Goal: Task Accomplishment & Management: Complete application form

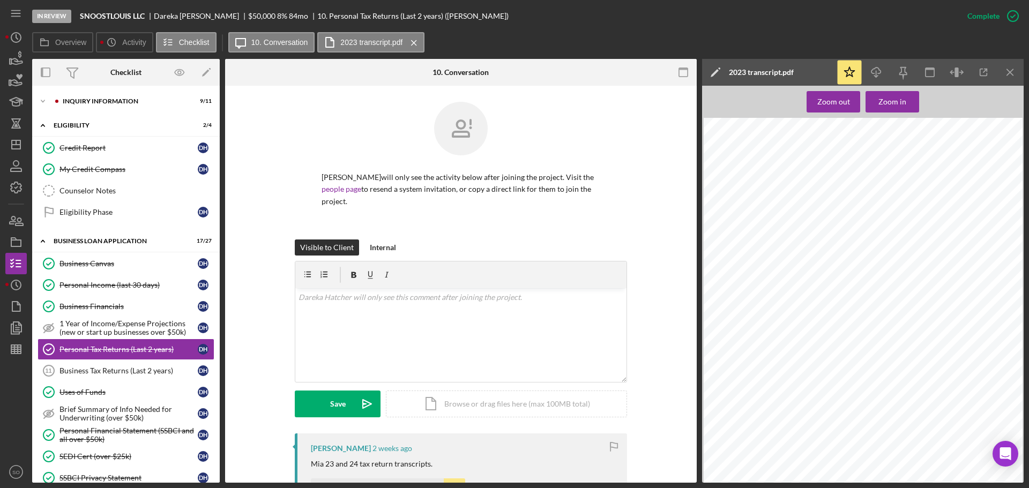
scroll to position [321, 0]
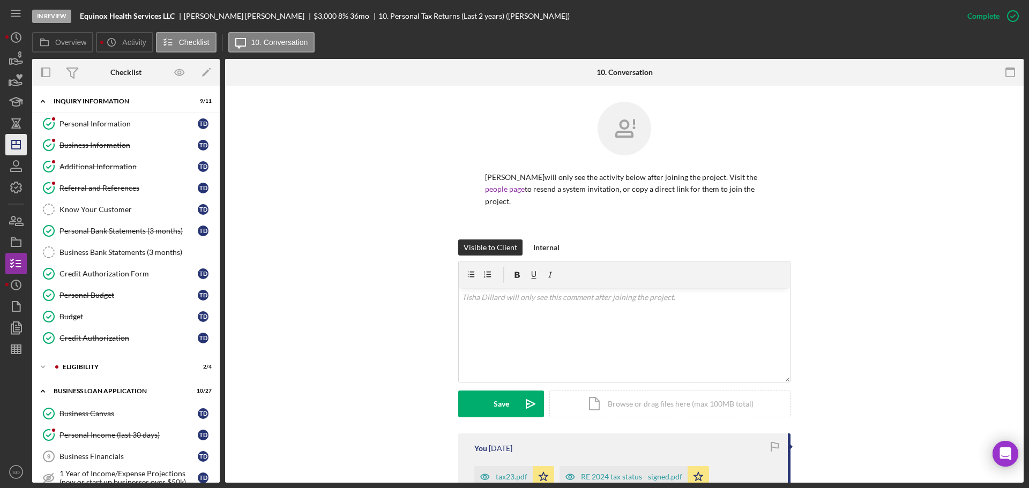
scroll to position [216, 0]
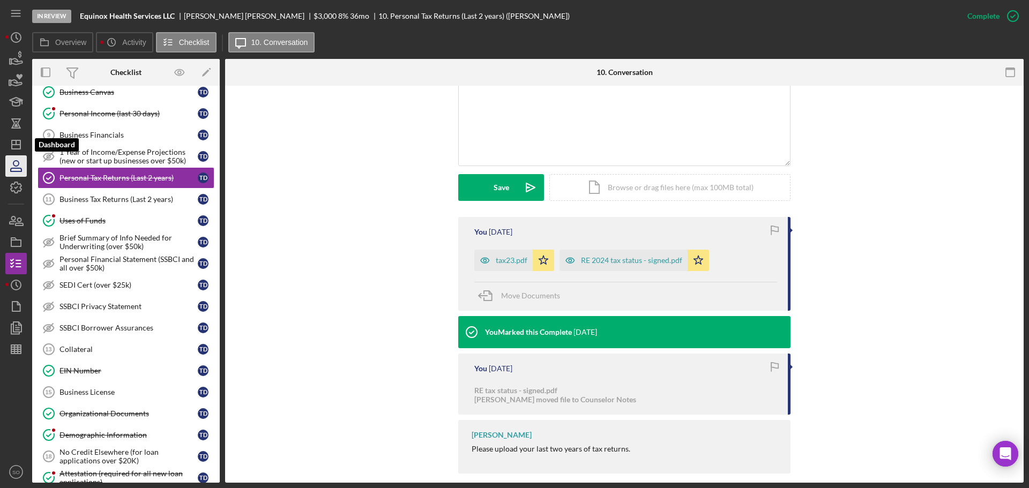
drag, startPoint x: 14, startPoint y: 154, endPoint x: 24, endPoint y: 156, distance: 10.4
click at [14, 154] on icon "Icon/Dashboard" at bounding box center [16, 144] width 27 height 27
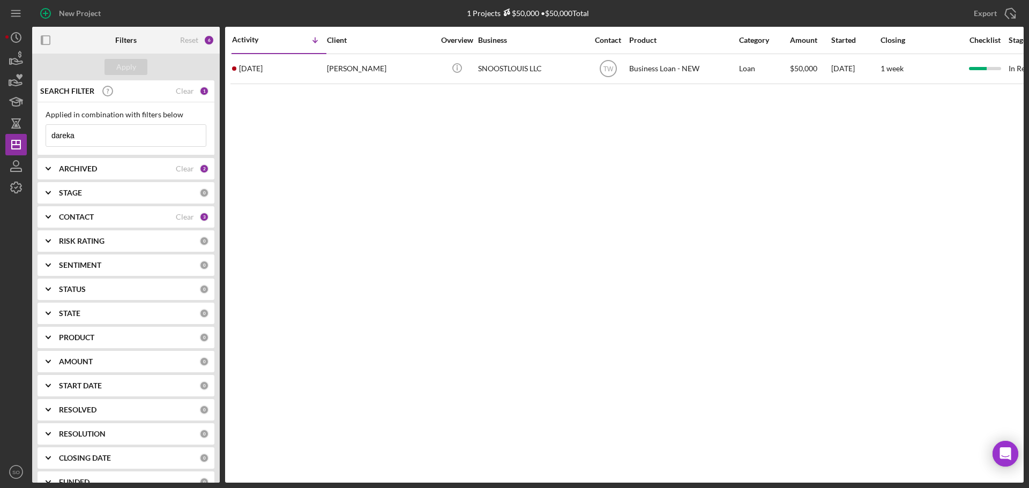
drag, startPoint x: 91, startPoint y: 138, endPoint x: 0, endPoint y: 135, distance: 90.6
click at [0, 135] on div "New Project 1 Projects $50,000 • $50,000 Total dareka Export Icon/Export Filter…" at bounding box center [514, 244] width 1029 height 488
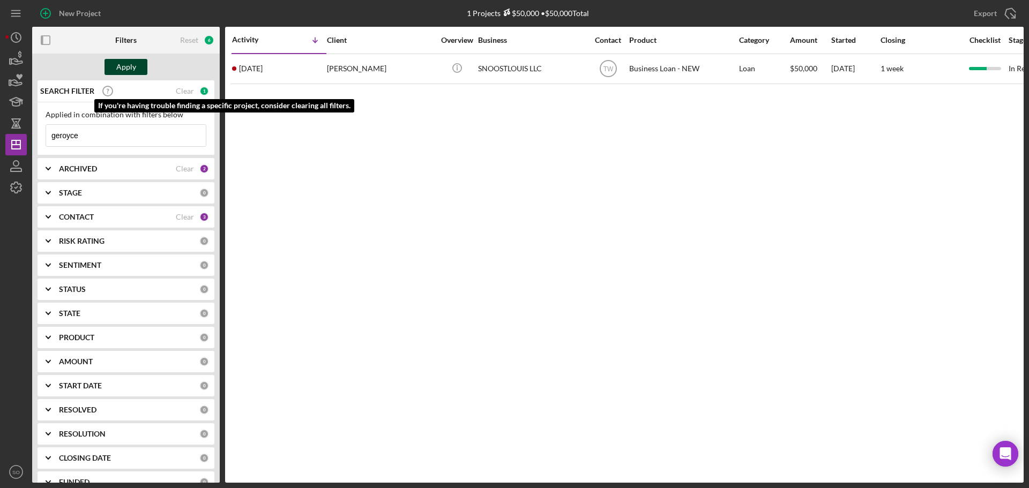
type input "geroyce"
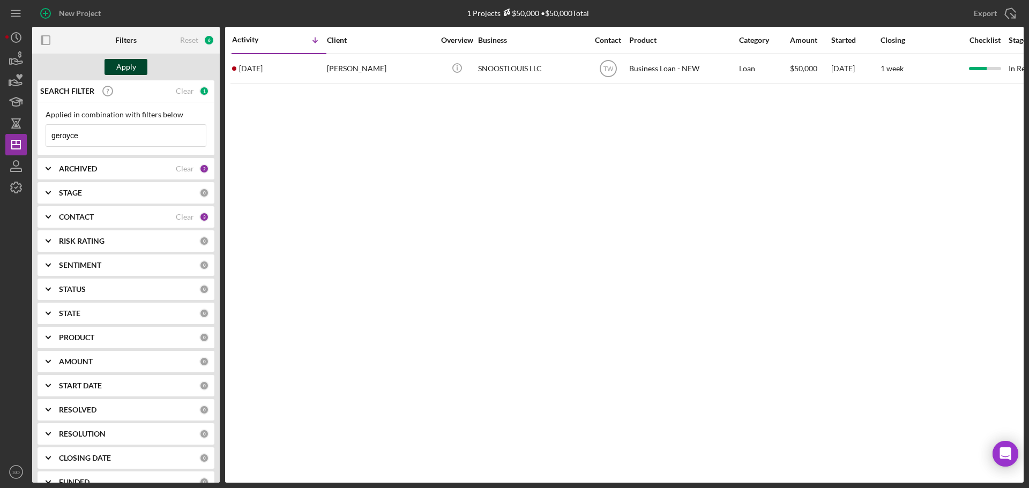
click at [118, 68] on div "Apply" at bounding box center [126, 67] width 20 height 16
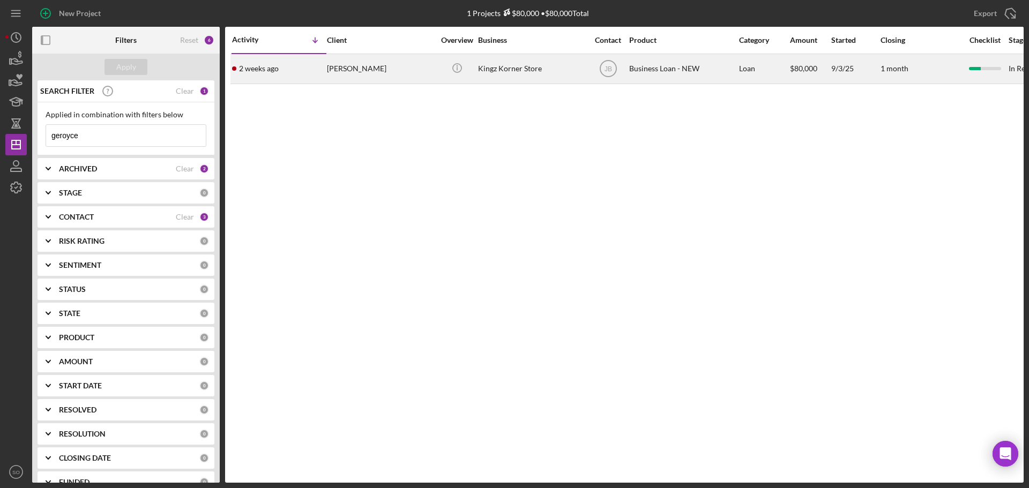
click at [315, 75] on div "2 weeks ago Geroyce King" at bounding box center [279, 69] width 94 height 28
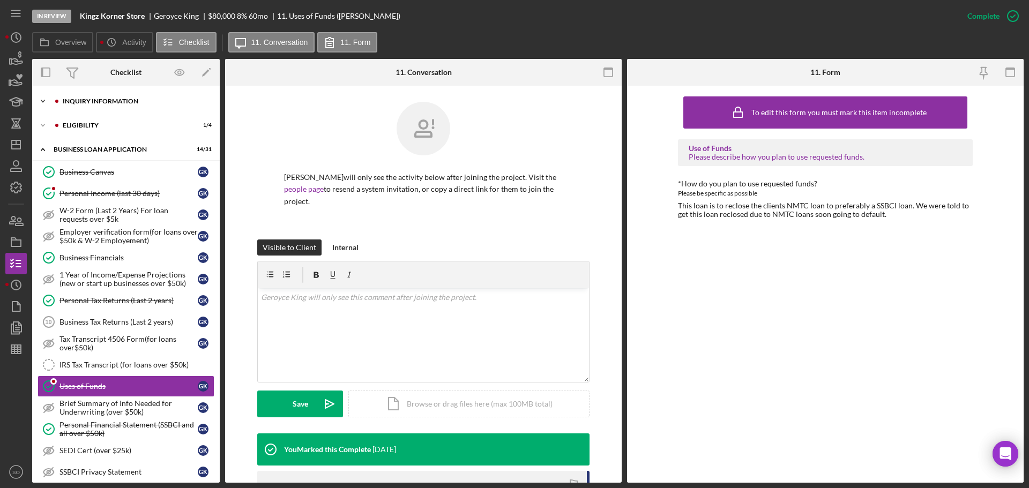
click at [104, 109] on div "Icon/Expander INQUIRY INFORMATION 7 / 11" at bounding box center [126, 101] width 188 height 21
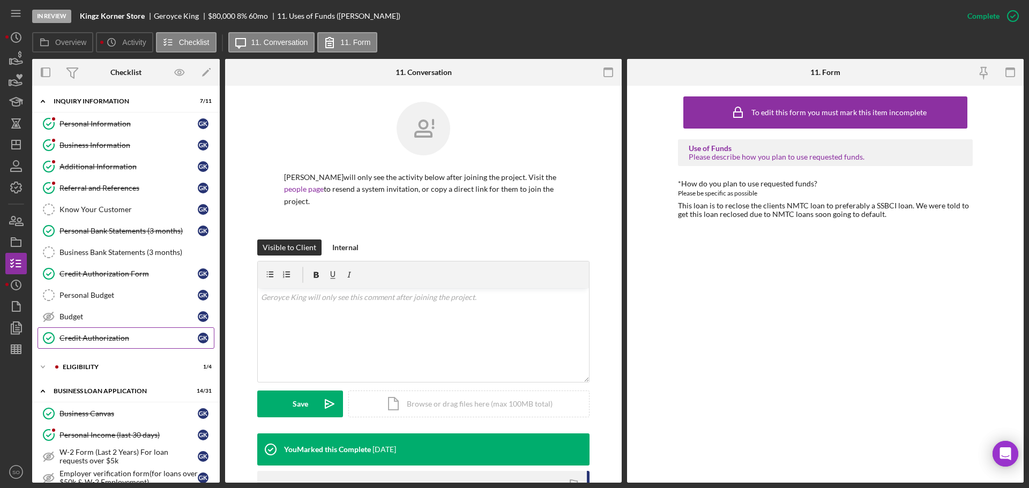
scroll to position [214, 0]
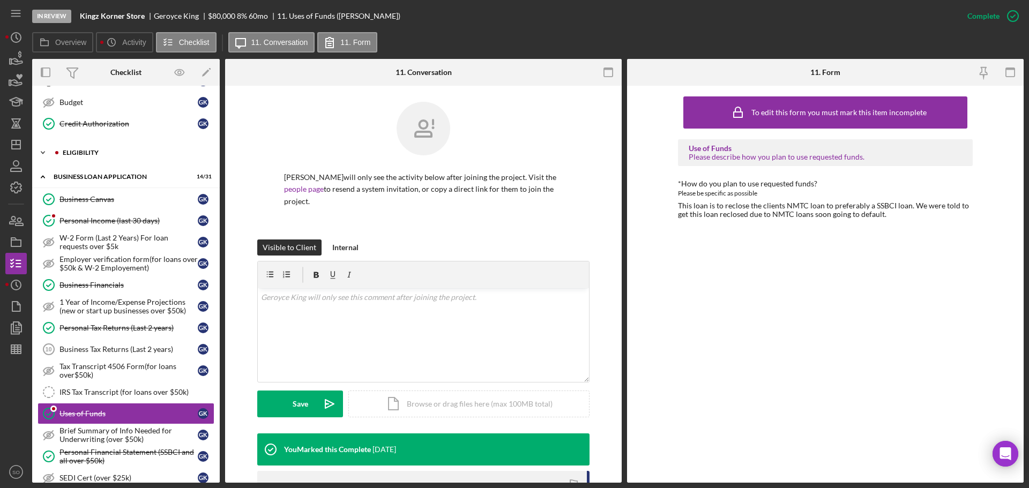
click at [83, 155] on div "ELIGIBILITY" at bounding box center [135, 152] width 144 height 6
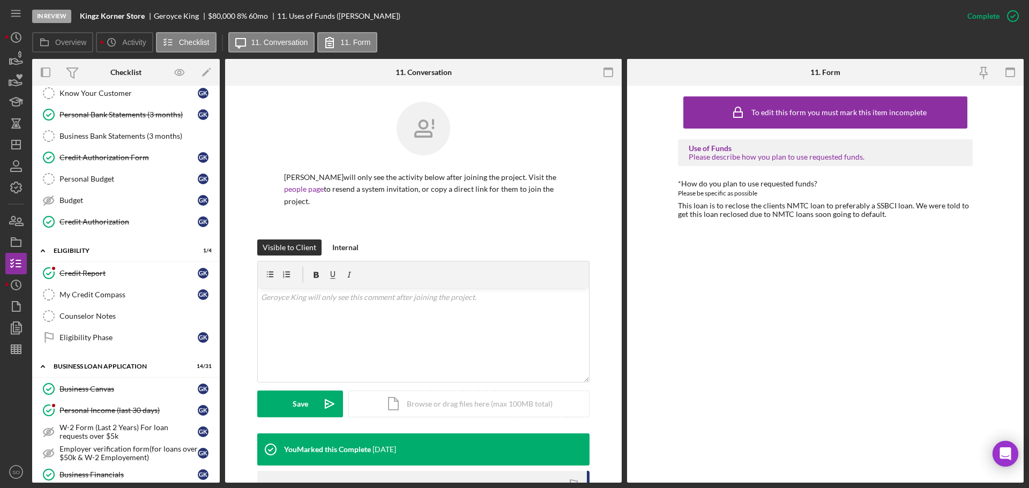
scroll to position [0, 0]
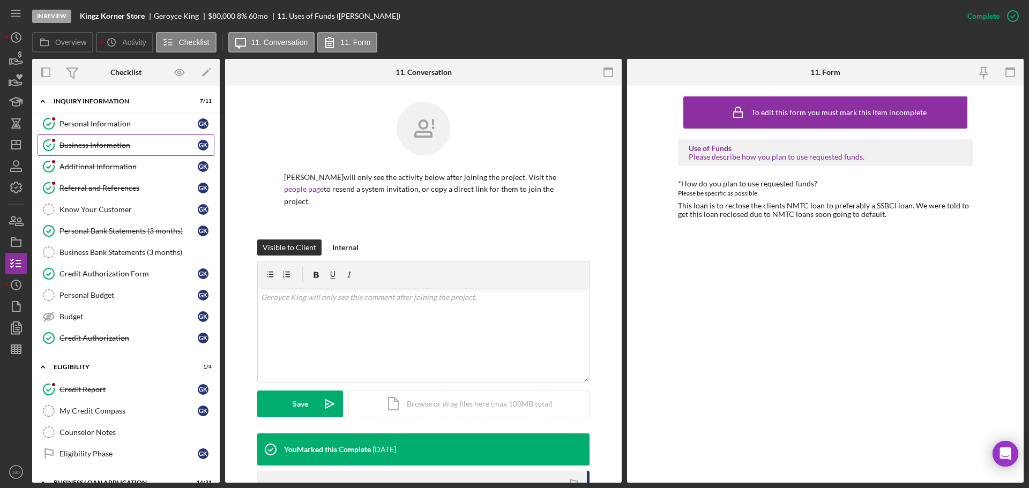
click at [121, 147] on div "Business Information" at bounding box center [128, 145] width 138 height 9
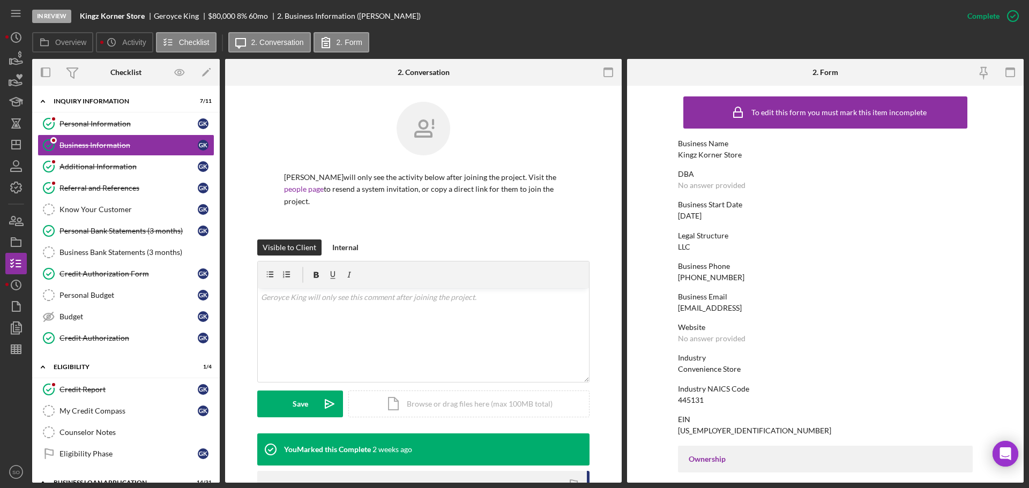
click at [714, 153] on div "Kingz Korner Store" at bounding box center [710, 155] width 64 height 9
copy div "Kingz Korner Store"
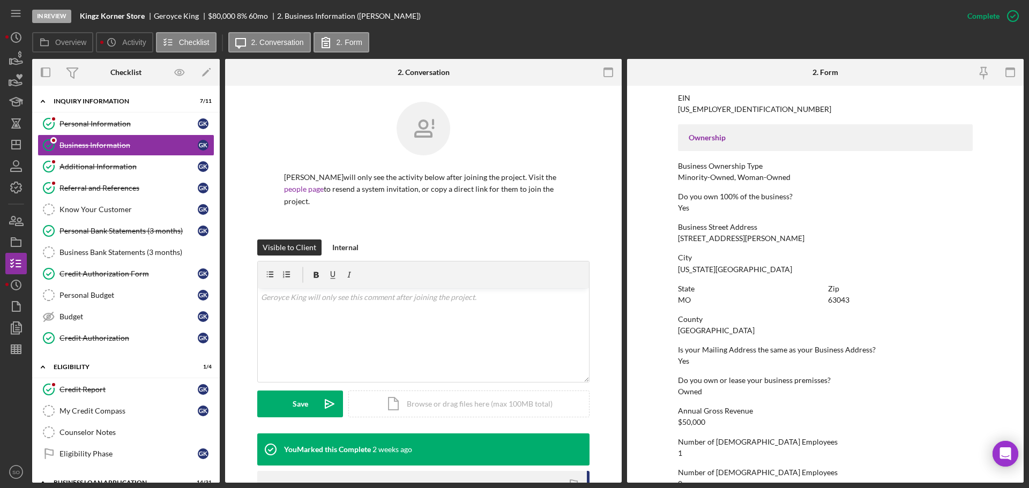
scroll to position [268, 0]
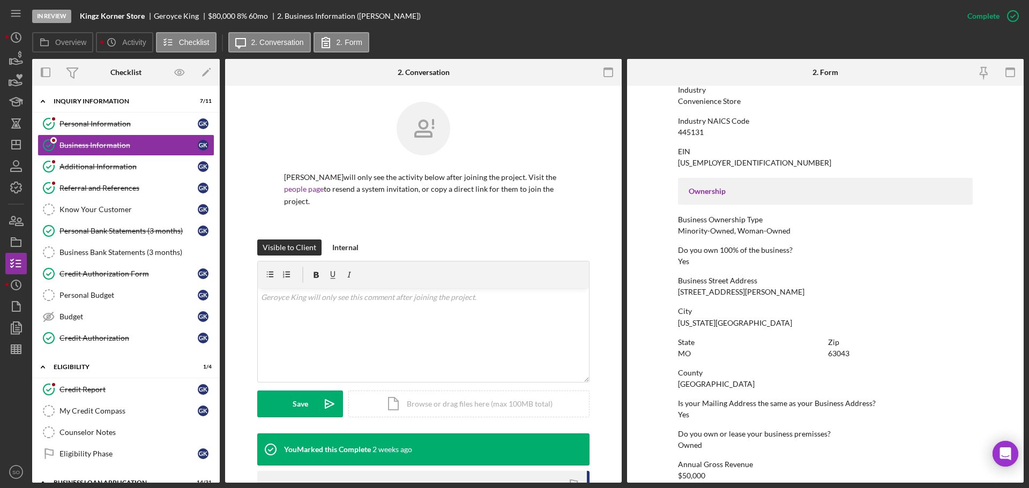
click at [710, 289] on div "4501 Margaretta Ave" at bounding box center [741, 292] width 126 height 9
copy div "4501 Margaretta Ave"
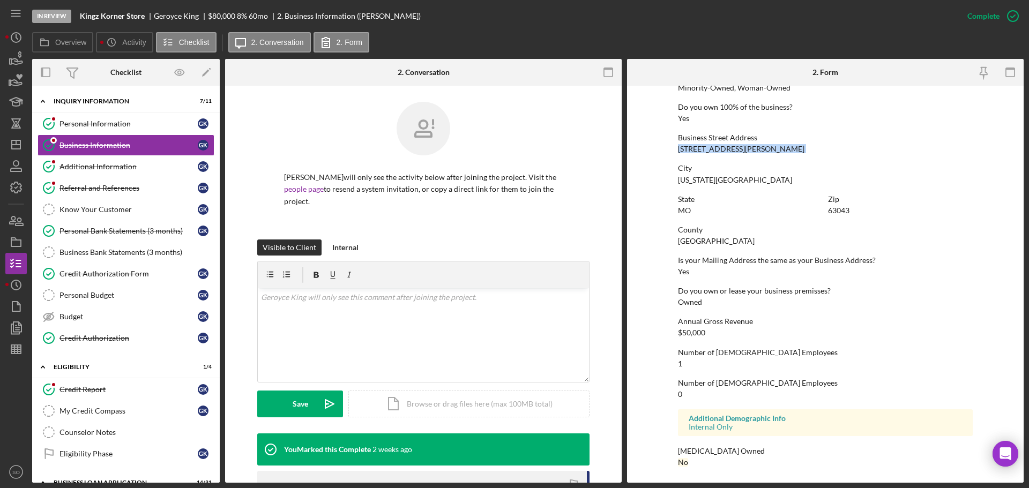
scroll to position [197, 0]
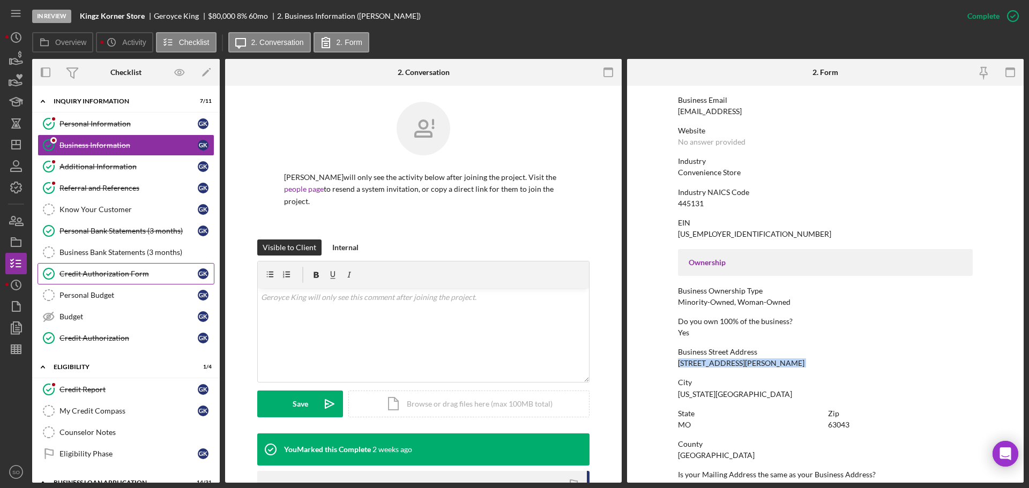
click at [141, 275] on div "Credit Authorization Form" at bounding box center [128, 274] width 138 height 9
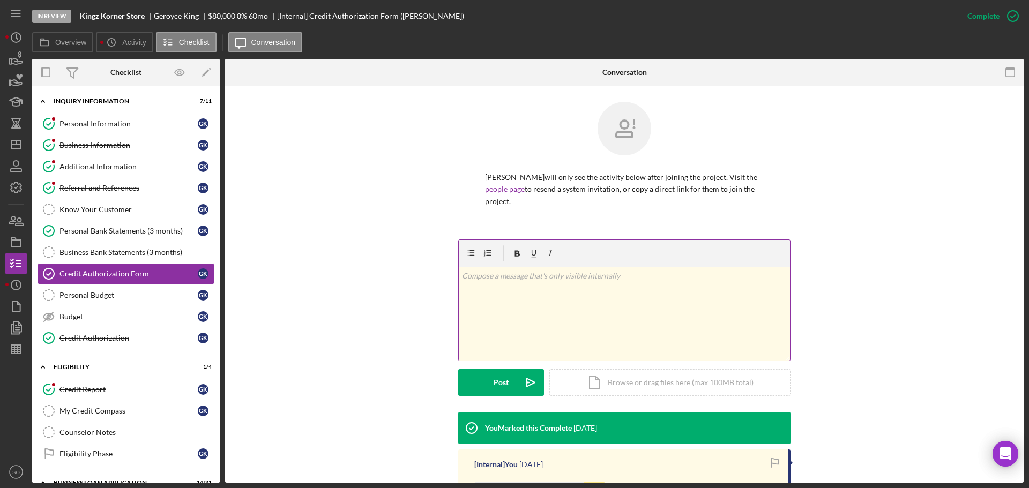
scroll to position [191, 0]
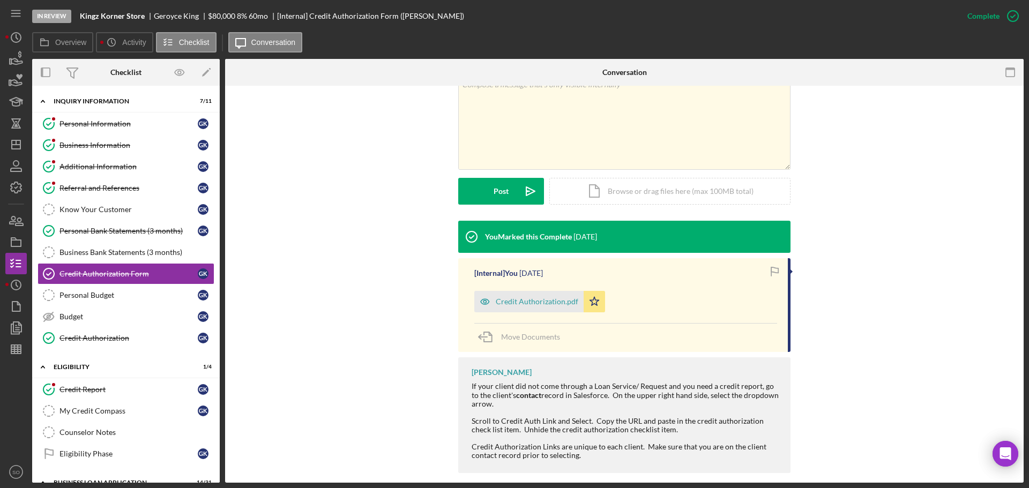
click at [524, 297] on div "Credit Authorization.pdf" at bounding box center [537, 301] width 83 height 9
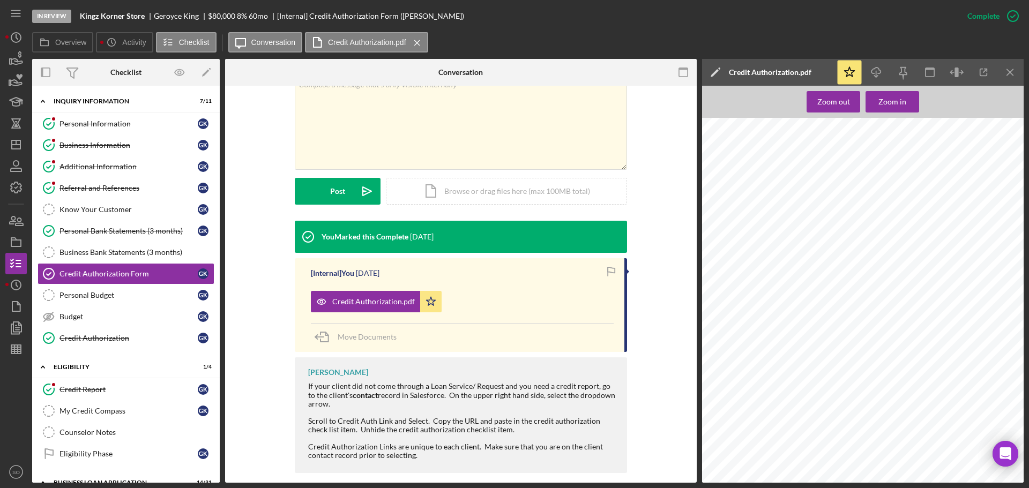
click at [787, 269] on div "Justine Petersen Housing and Reinvestment Corporation Credit Report Request/App…" at bounding box center [866, 330] width 328 height 424
click at [787, 272] on span "301 Carlson Ave" at bounding box center [806, 273] width 87 height 5
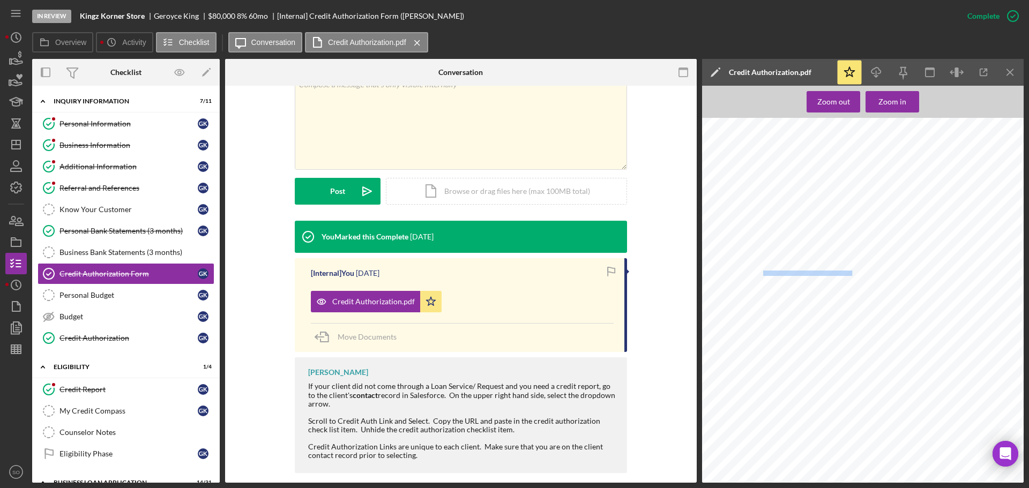
click at [787, 272] on span "301 Carlson Ave" at bounding box center [806, 273] width 87 height 5
copy div "301 Carlson Ave"
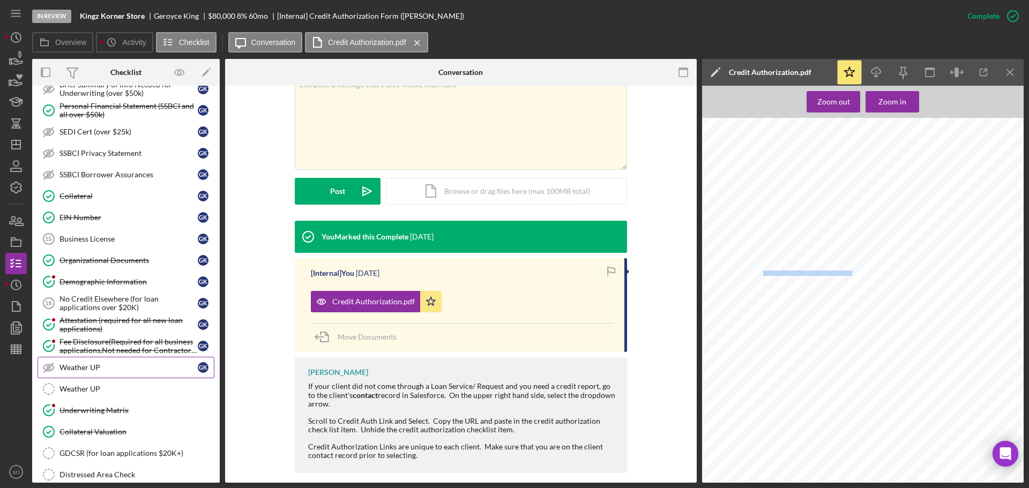
scroll to position [598, 0]
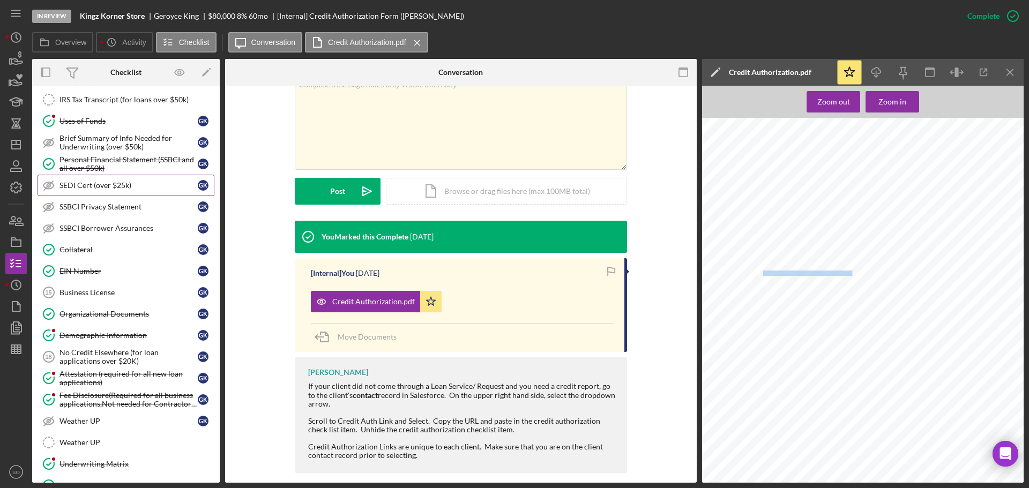
click at [92, 179] on link "SEDI Cert (over $25k) SEDI Cert (over $25k) G K" at bounding box center [126, 185] width 177 height 21
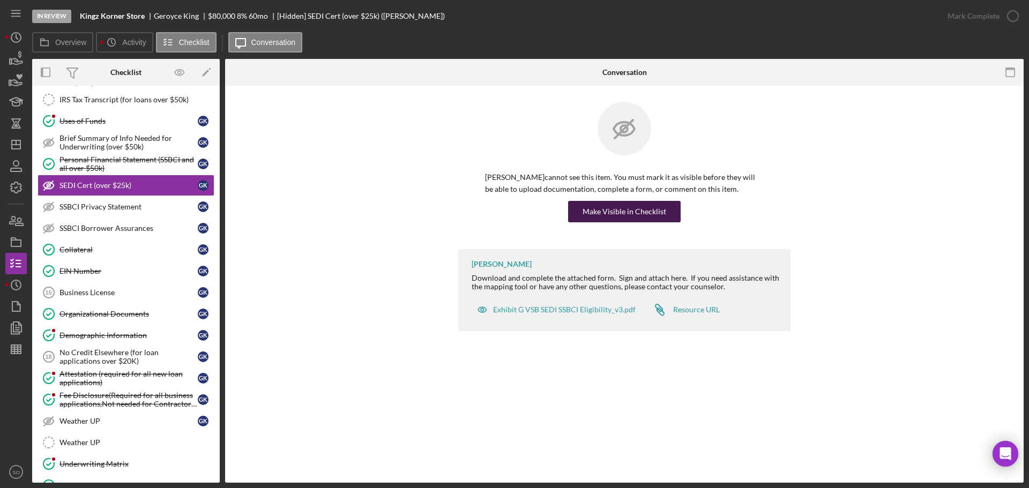
click at [605, 208] on div "Make Visible in Checklist" at bounding box center [624, 211] width 84 height 21
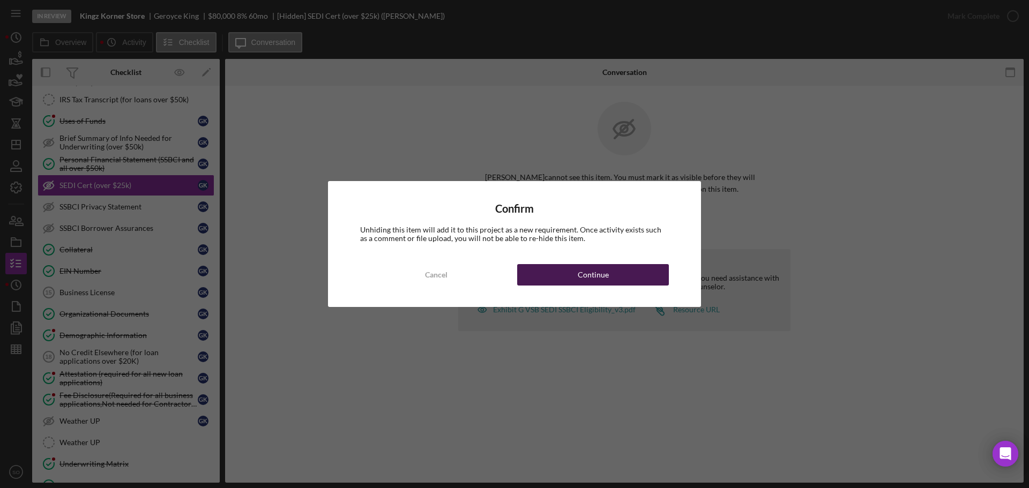
click at [621, 273] on button "Continue" at bounding box center [593, 274] width 152 height 21
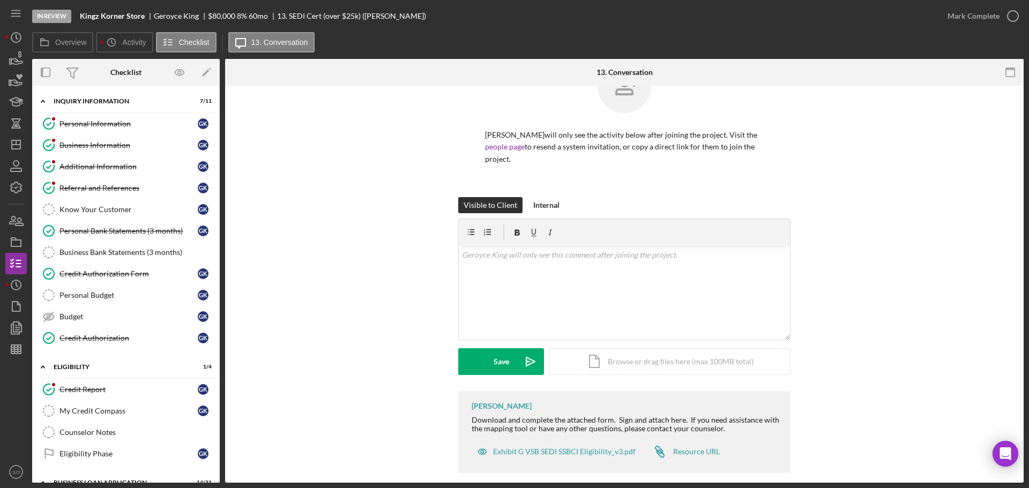
scroll to position [107, 0]
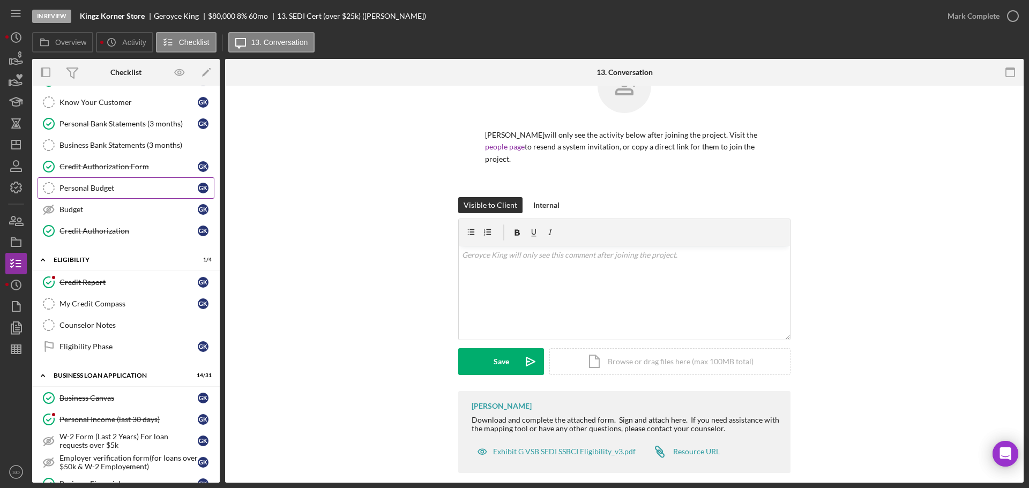
drag, startPoint x: 94, startPoint y: 168, endPoint x: 131, endPoint y: 181, distance: 38.5
click at [94, 168] on div "Credit Authorization Form" at bounding box center [128, 166] width 138 height 9
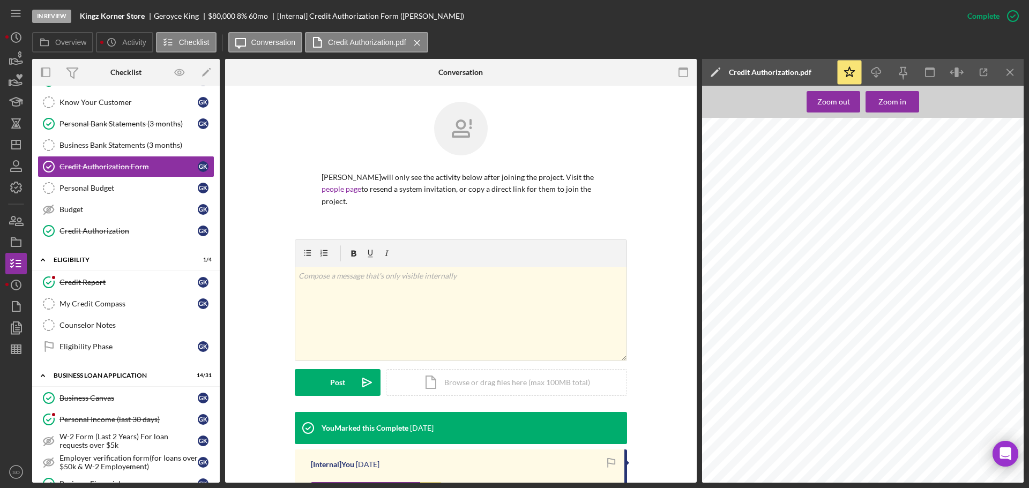
scroll to position [54, 0]
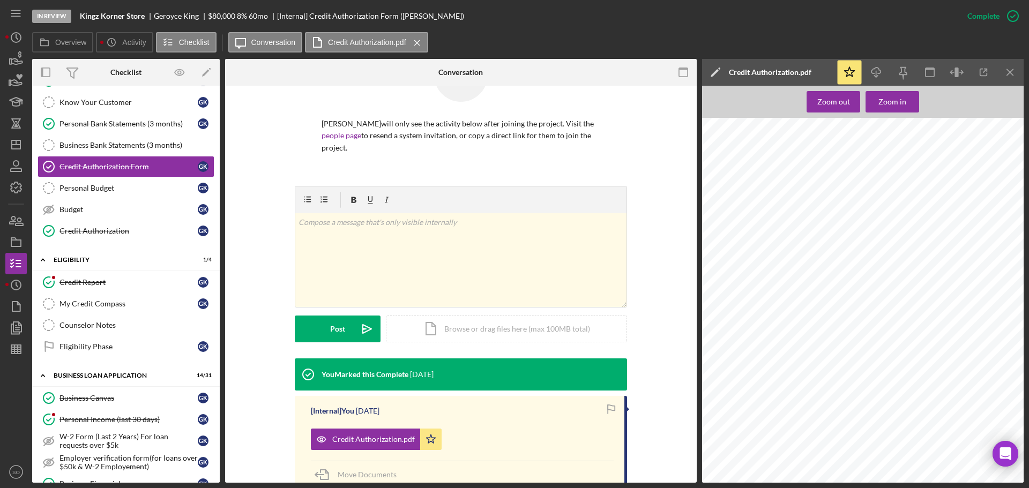
click at [787, 272] on span "301 Carlson Ave" at bounding box center [806, 273] width 87 height 5
copy div "301 Carlson Ave"
click at [899, 271] on span "Maryland Heights" at bounding box center [909, 273] width 77 height 5
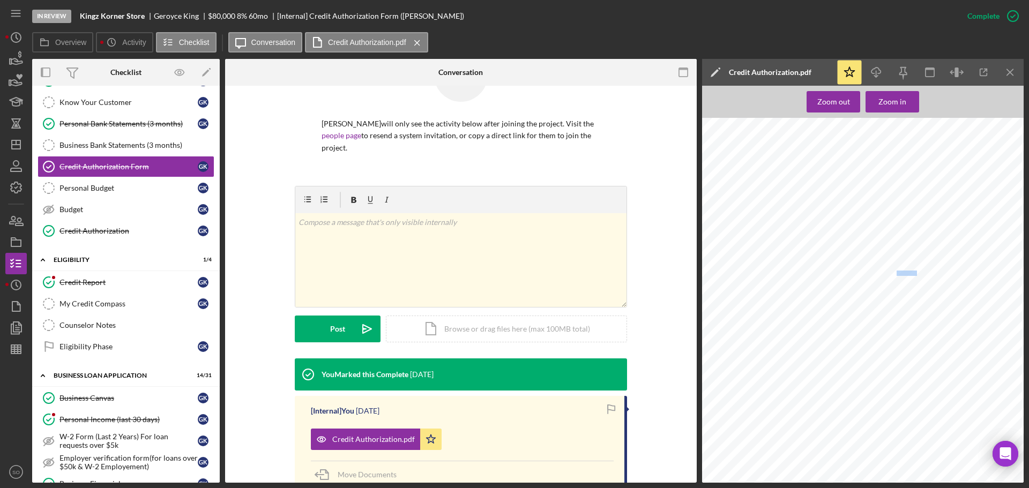
click at [899, 271] on span "Maryland Heights" at bounding box center [909, 273] width 77 height 5
copy span "Maryland Heights"
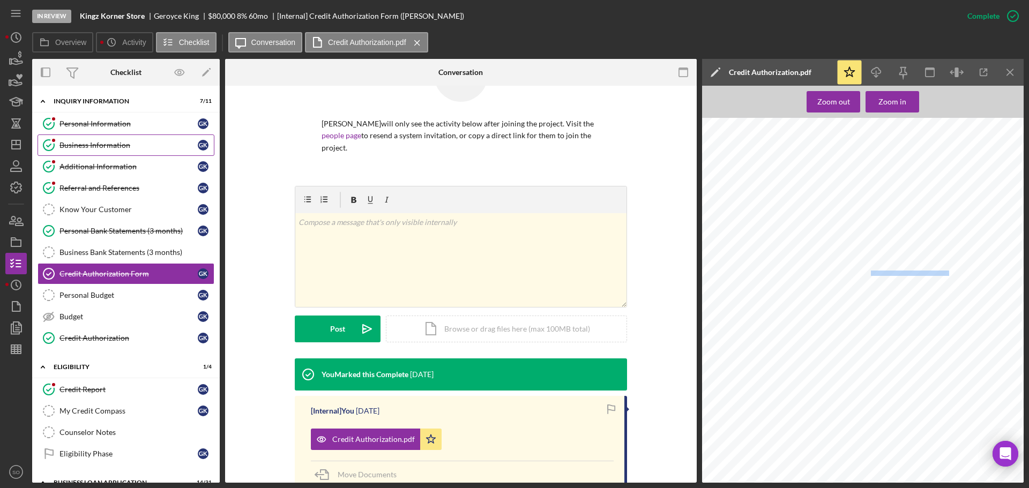
click at [119, 140] on link "Business Information Business Information G K" at bounding box center [126, 144] width 177 height 21
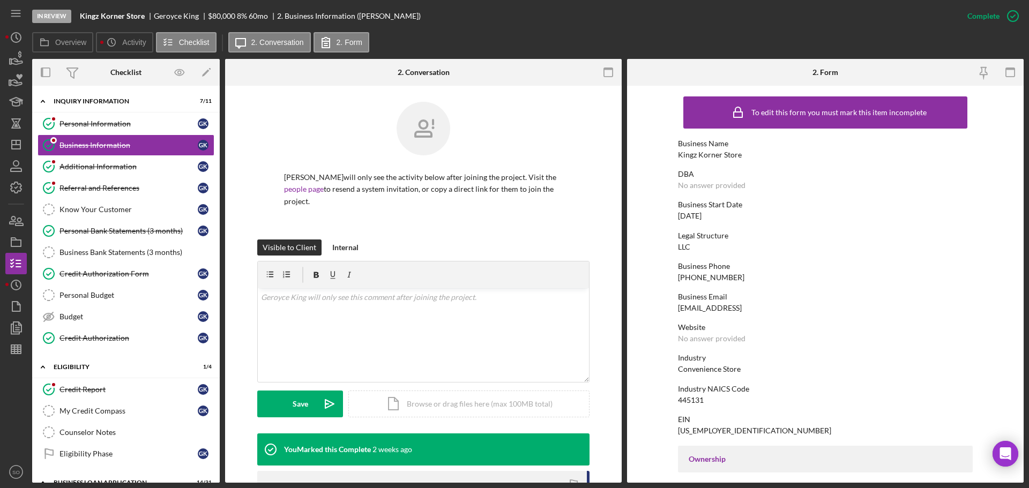
scroll to position [321, 0]
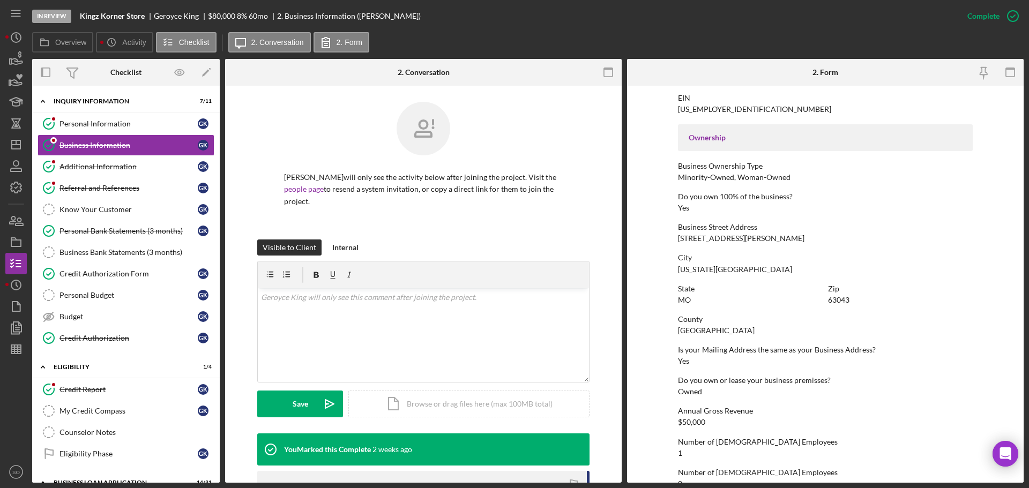
click at [699, 236] on div "4501 Margaretta Ave" at bounding box center [741, 238] width 126 height 9
copy div "4501 Margaretta Ave"
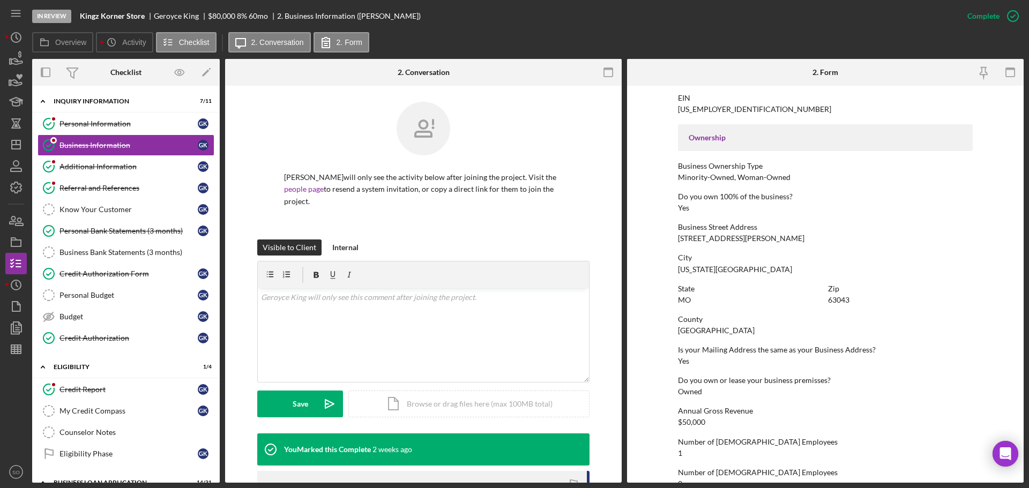
click at [720, 271] on div "Maryland Heights" at bounding box center [735, 269] width 114 height 9
copy div "Maryland Heights"
click at [157, 129] on link "Personal Information Personal Information G K" at bounding box center [126, 123] width 177 height 21
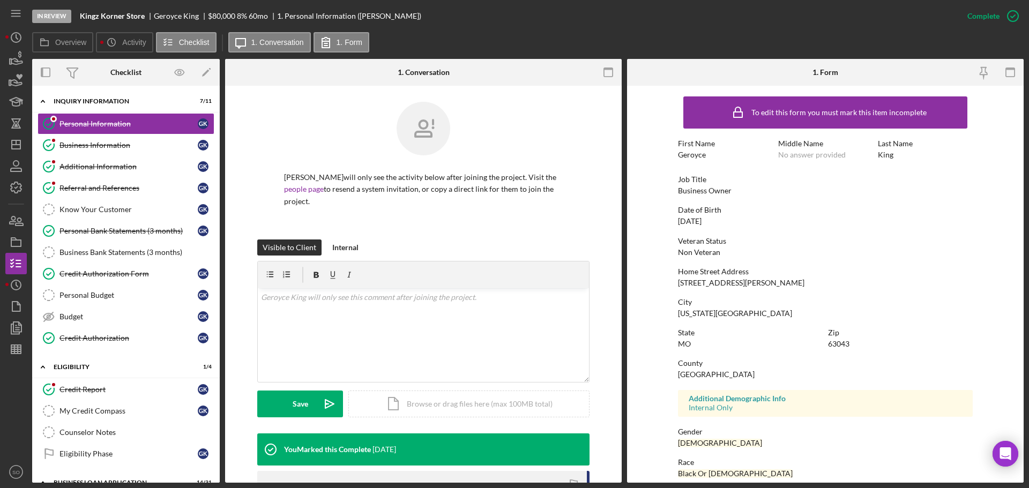
click at [687, 158] on div "Geroyce" at bounding box center [692, 155] width 28 height 9
copy div "Geroyce"
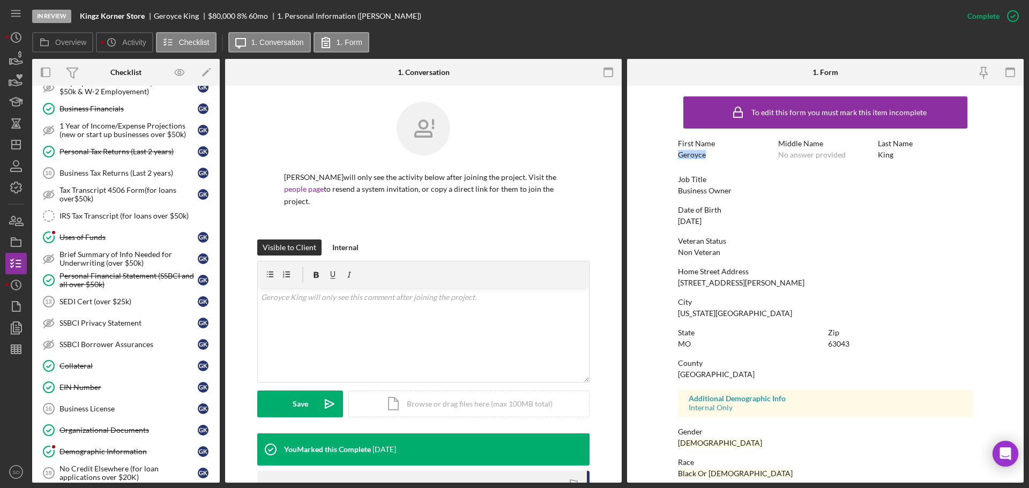
scroll to position [536, 0]
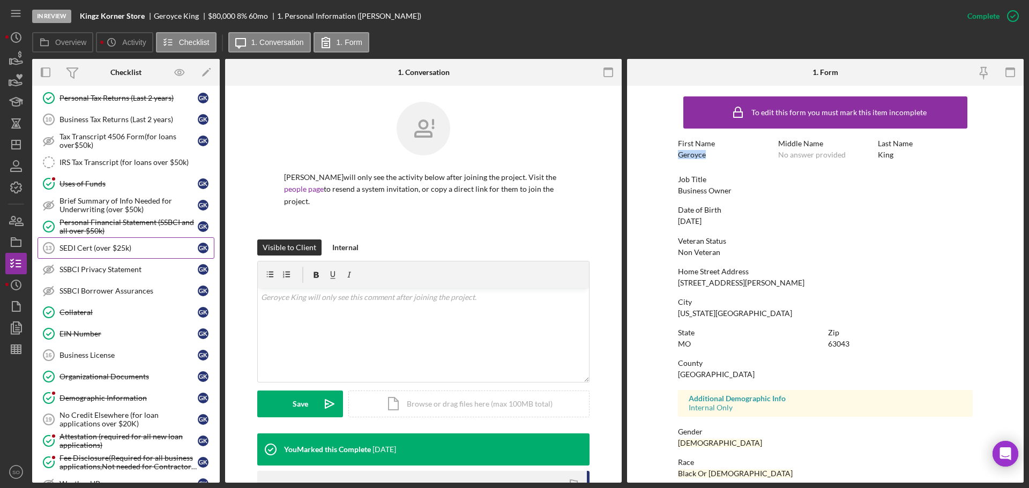
click at [109, 247] on div "SEDI Cert (over $25k)" at bounding box center [128, 248] width 138 height 9
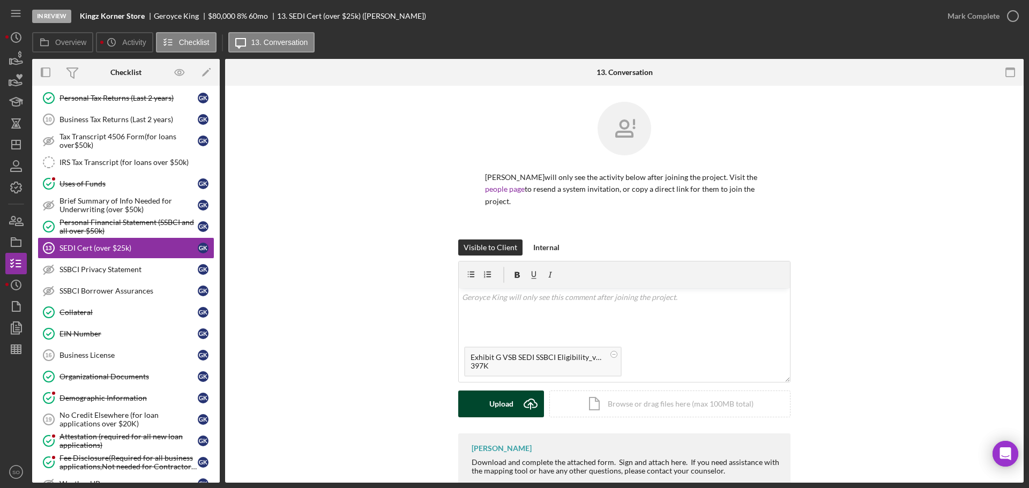
click at [506, 392] on div "Upload" at bounding box center [501, 404] width 24 height 27
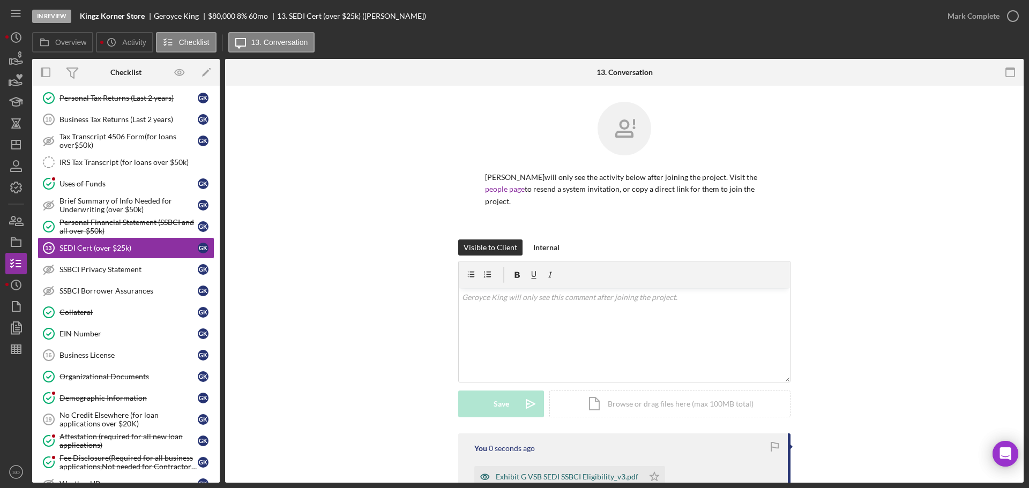
scroll to position [107, 0]
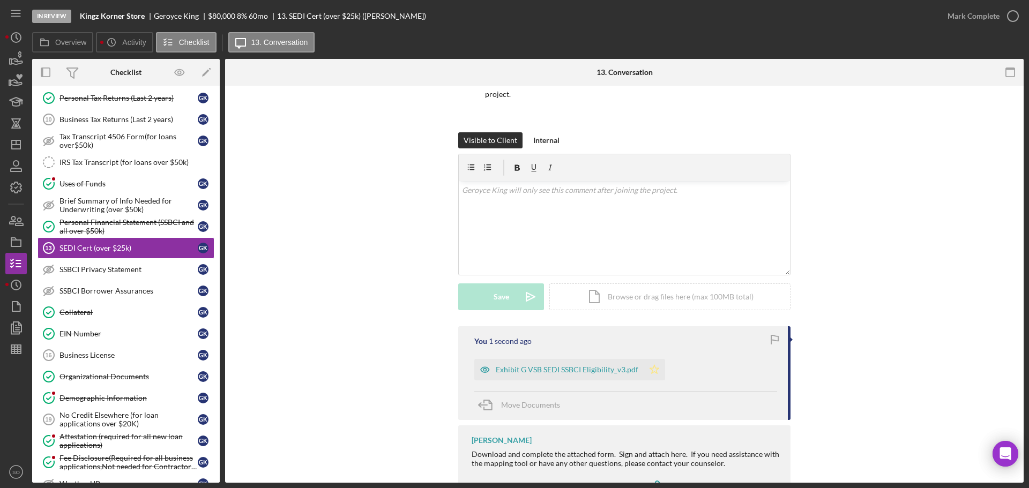
click at [655, 365] on polygon "button" at bounding box center [654, 369] width 9 height 9
click at [968, 17] on div "Mark Complete" at bounding box center [973, 15] width 52 height 21
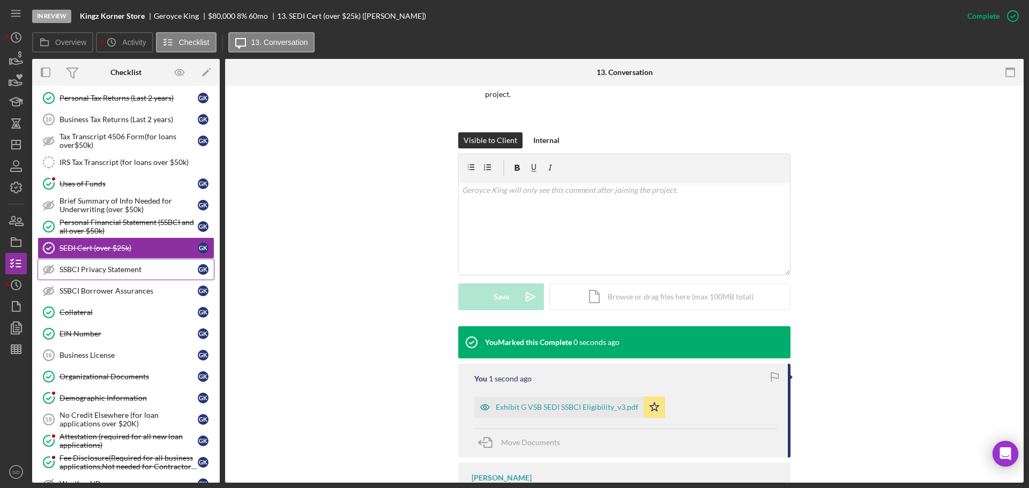
drag, startPoint x: 132, startPoint y: 266, endPoint x: 169, endPoint y: 270, distance: 37.2
click at [132, 266] on div "SSBCI Privacy Statement" at bounding box center [128, 269] width 138 height 9
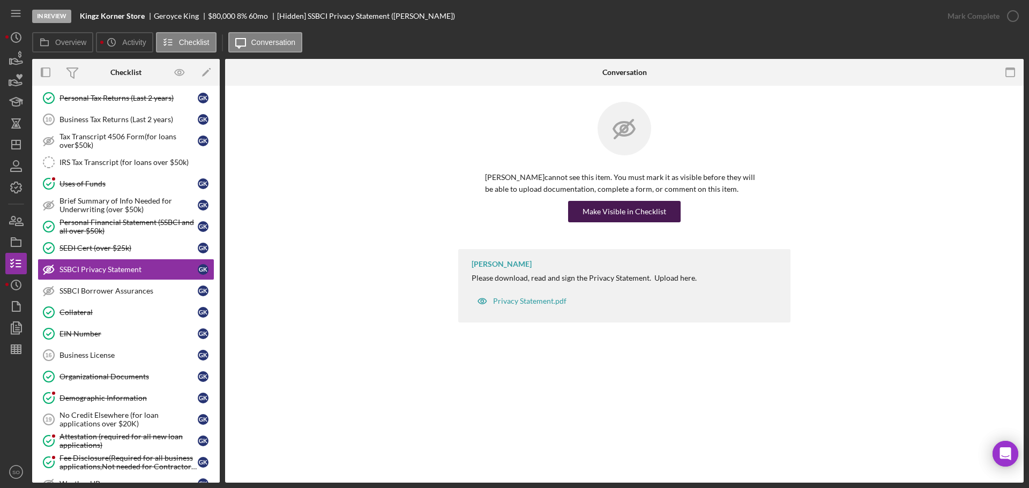
click at [620, 214] on div "Make Visible in Checklist" at bounding box center [624, 211] width 84 height 21
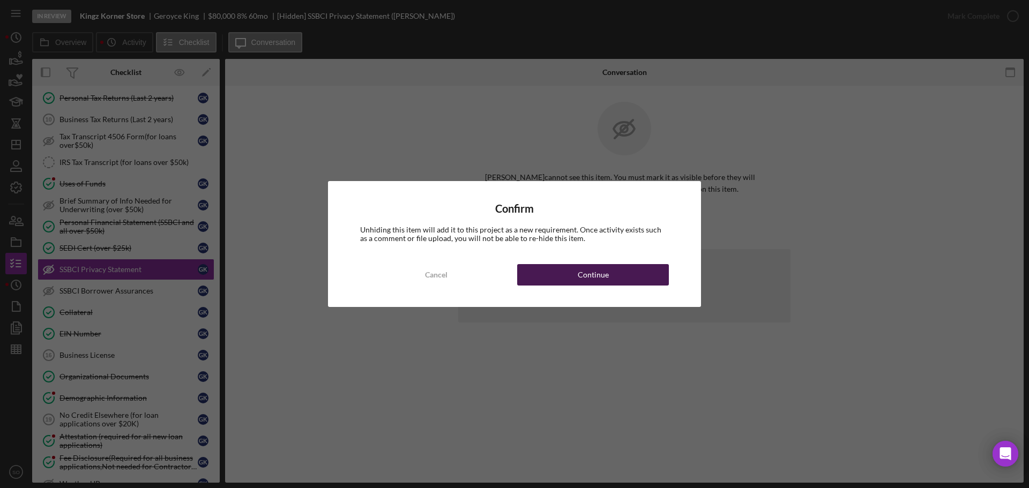
click at [642, 274] on button "Continue" at bounding box center [593, 274] width 152 height 21
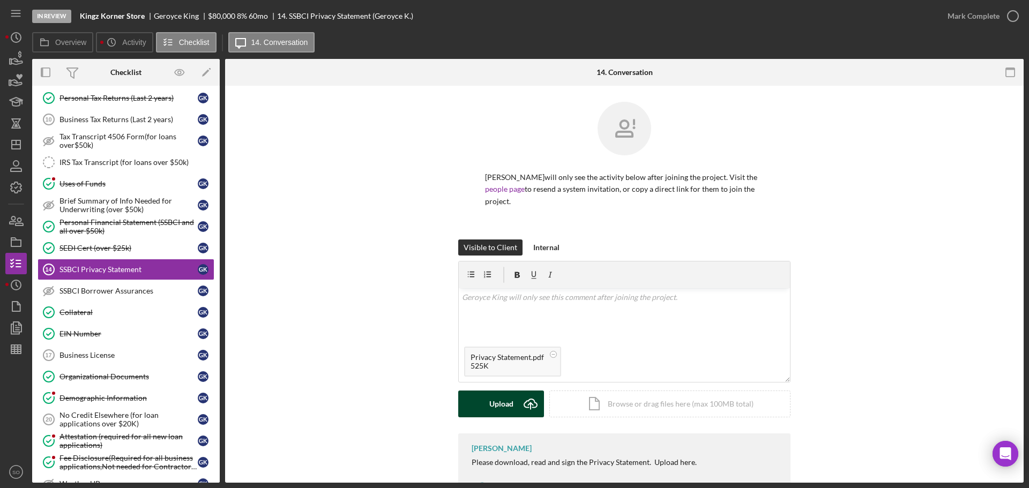
click at [498, 391] on div "Upload" at bounding box center [501, 404] width 24 height 27
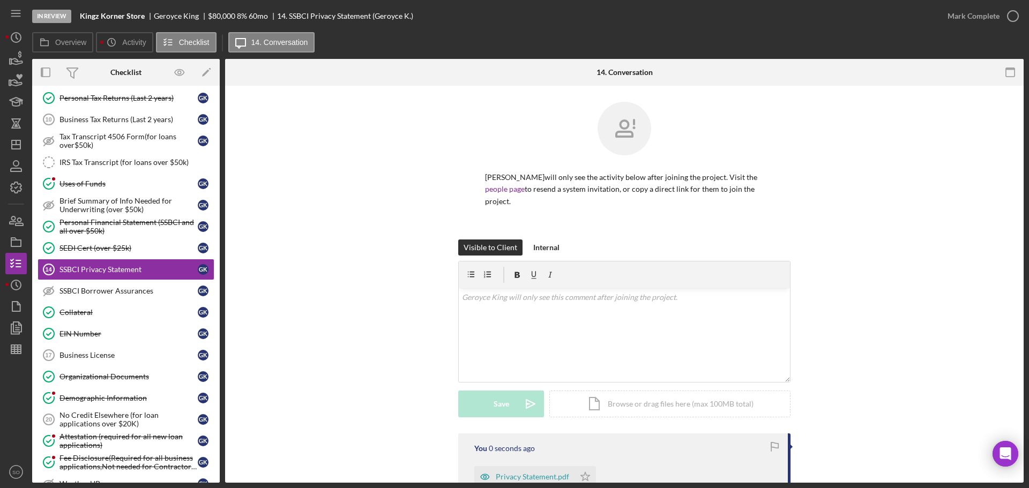
scroll to position [133, 0]
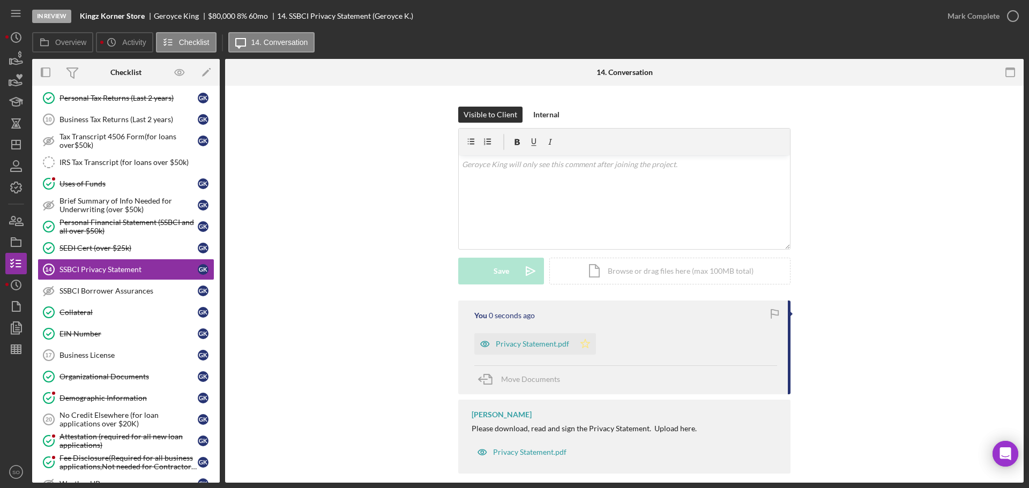
click at [579, 333] on icon "Icon/Star" at bounding box center [584, 343] width 21 height 21
click at [962, 18] on div "Mark Complete" at bounding box center [973, 15] width 52 height 21
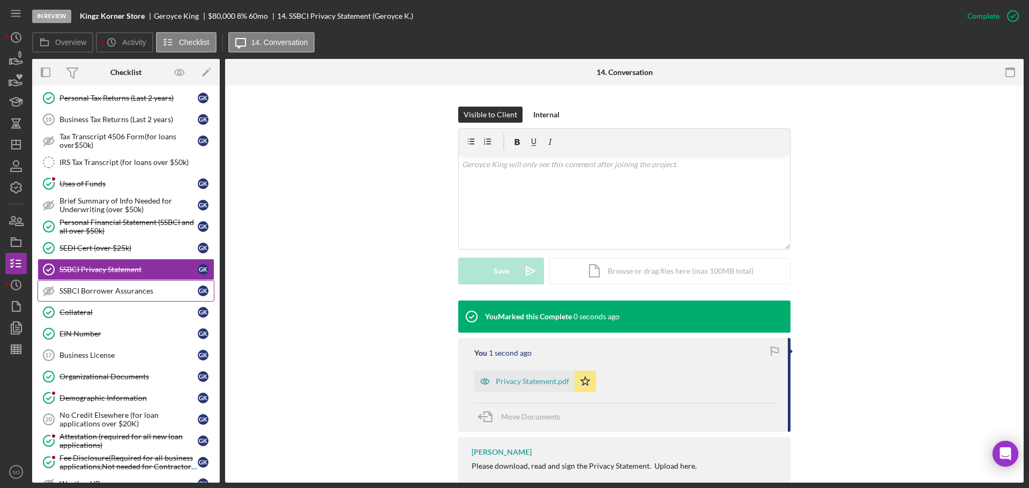
click at [159, 288] on div "SSBCI Borrower Assurances" at bounding box center [128, 291] width 138 height 9
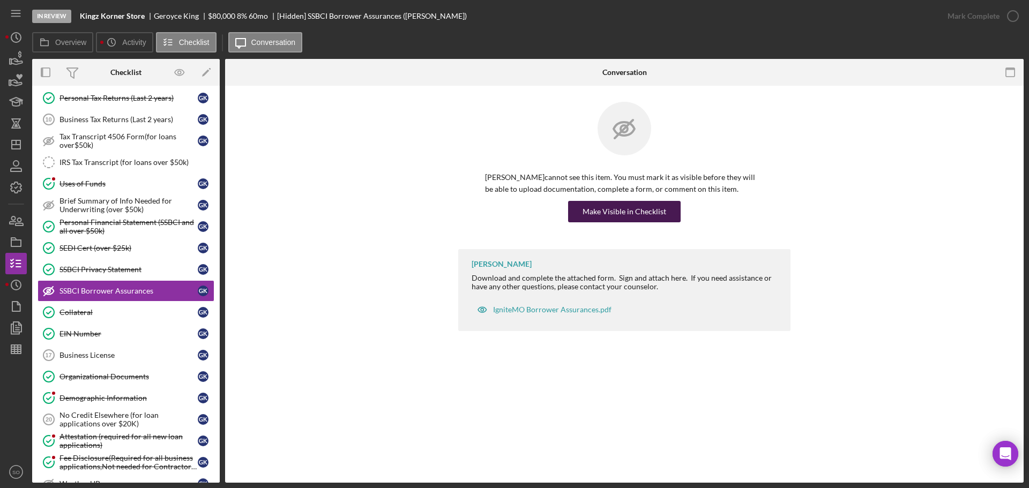
click at [590, 218] on div "Make Visible in Checklist" at bounding box center [624, 211] width 84 height 21
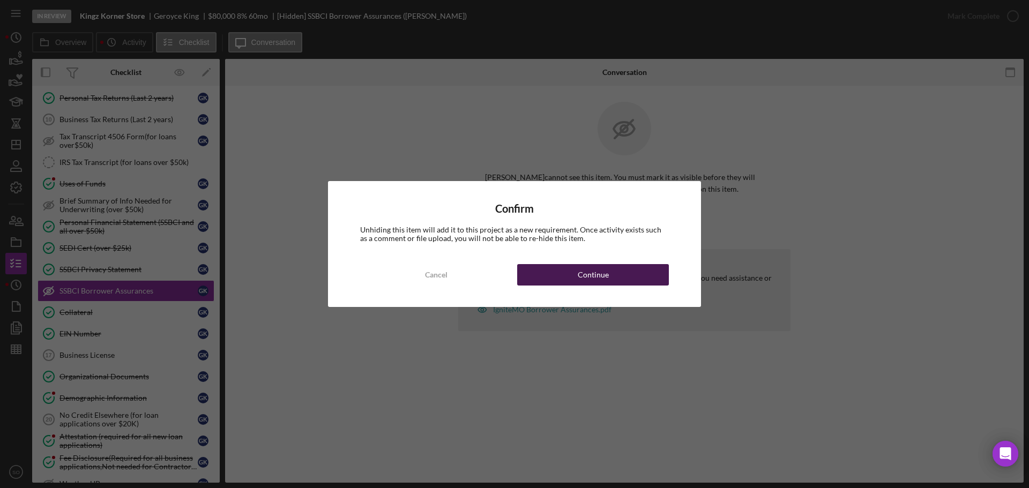
click at [592, 285] on div "Continue" at bounding box center [593, 274] width 31 height 21
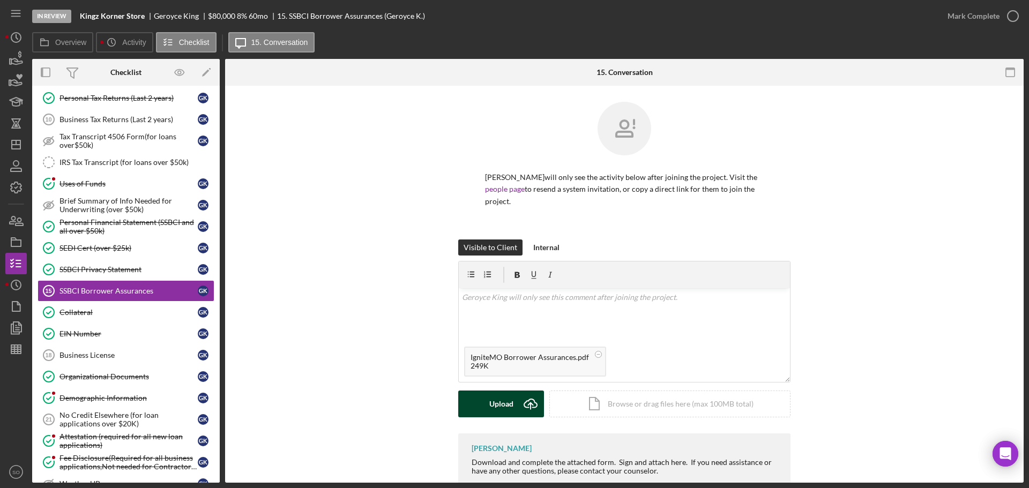
click at [506, 391] on div "Upload" at bounding box center [501, 404] width 24 height 27
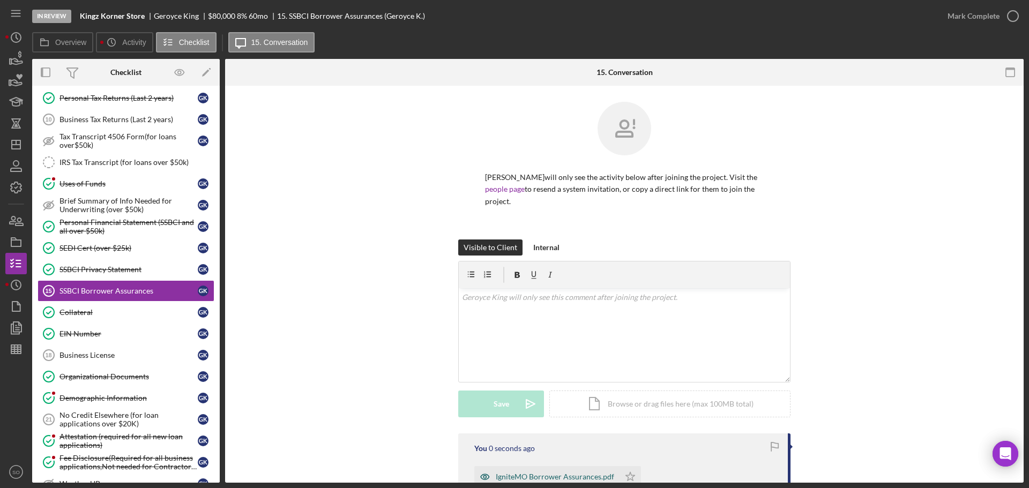
scroll to position [141, 0]
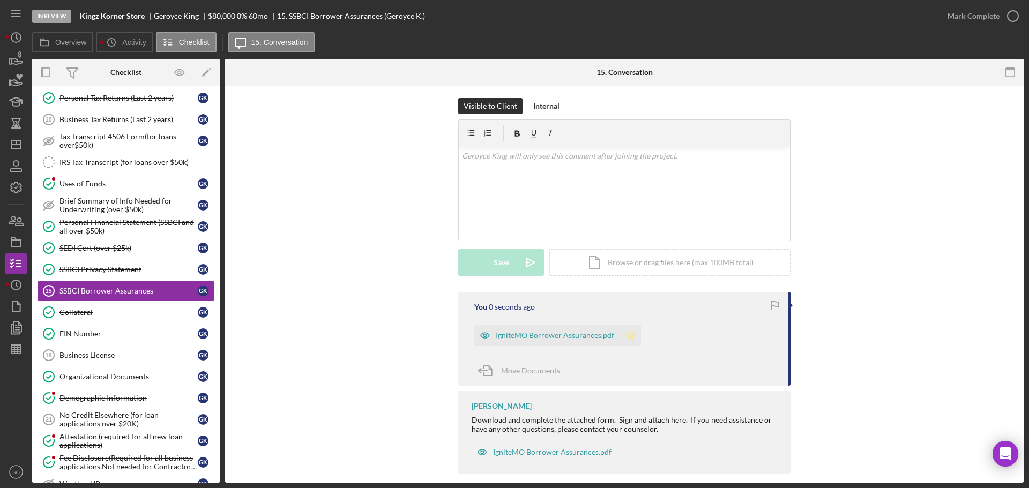
click at [632, 326] on icon "Icon/Star" at bounding box center [629, 335] width 21 height 21
click at [959, 22] on div "Mark Complete" at bounding box center [973, 15] width 52 height 21
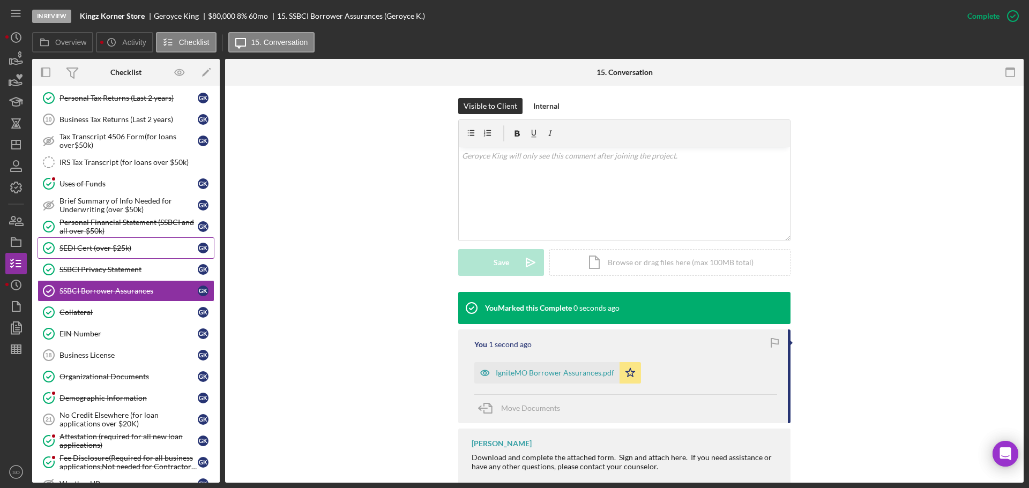
click at [113, 245] on div "SEDI Cert (over $25k)" at bounding box center [128, 248] width 138 height 9
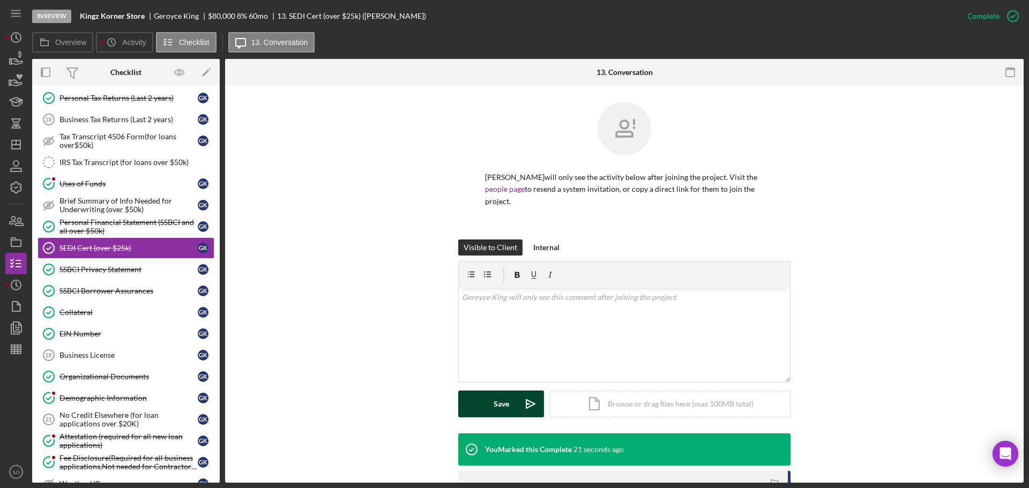
scroll to position [161, 0]
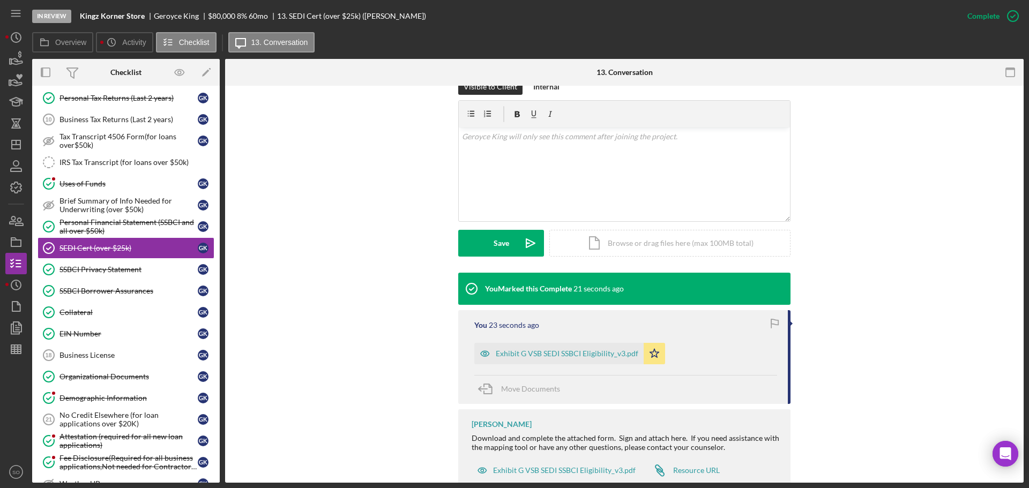
click at [558, 349] on div "Exhibit G VSB SEDI SSBCI Eligibility_v3.pdf" at bounding box center [567, 353] width 143 height 9
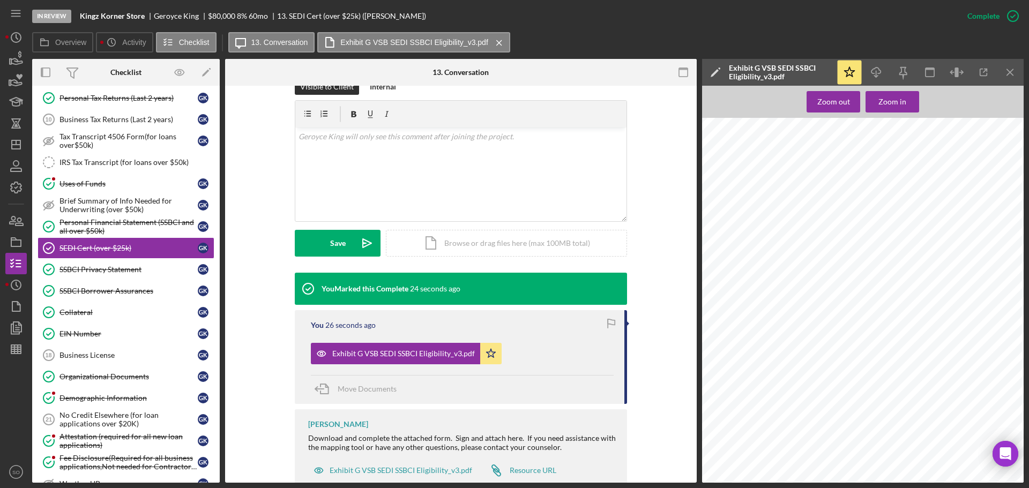
scroll to position [492, 0]
click at [139, 272] on div "SSBCI Privacy Statement" at bounding box center [128, 269] width 138 height 9
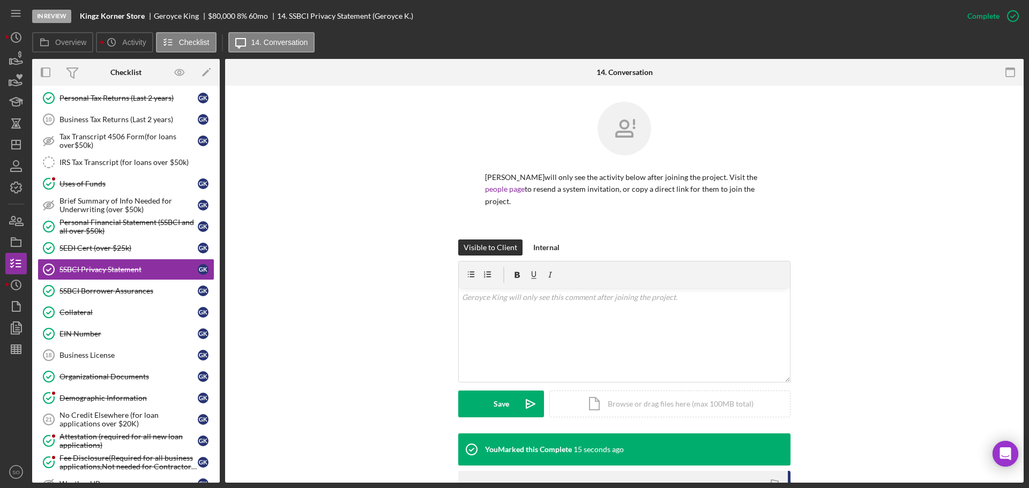
scroll to position [161, 0]
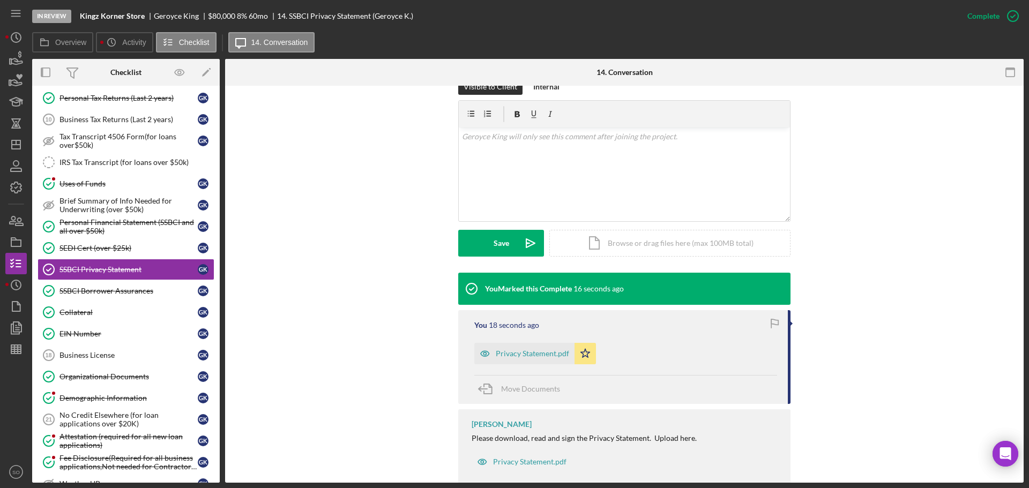
drag, startPoint x: 543, startPoint y: 335, endPoint x: 587, endPoint y: 349, distance: 46.6
click at [550, 343] on div "Privacy Statement.pdf" at bounding box center [524, 353] width 100 height 21
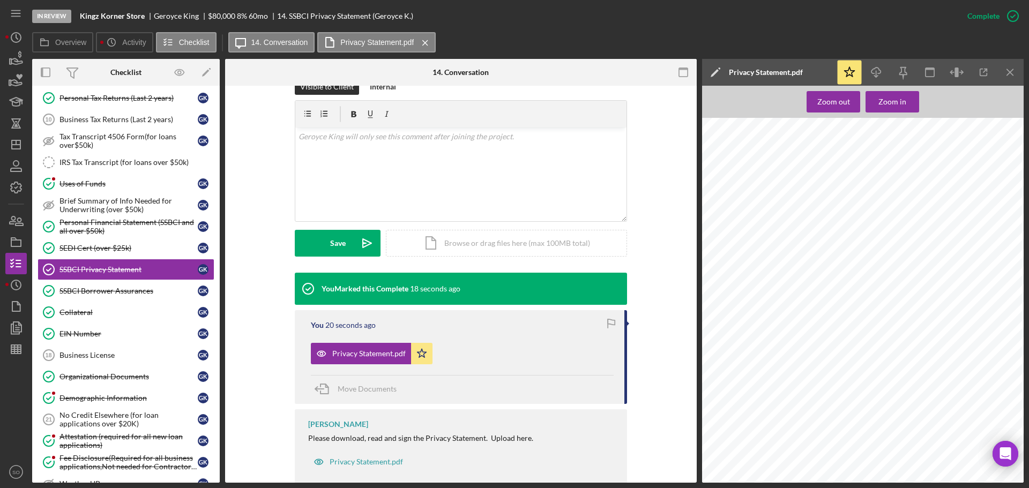
scroll to position [68, 0]
click at [124, 287] on div "SSBCI Borrower Assurances" at bounding box center [128, 291] width 138 height 9
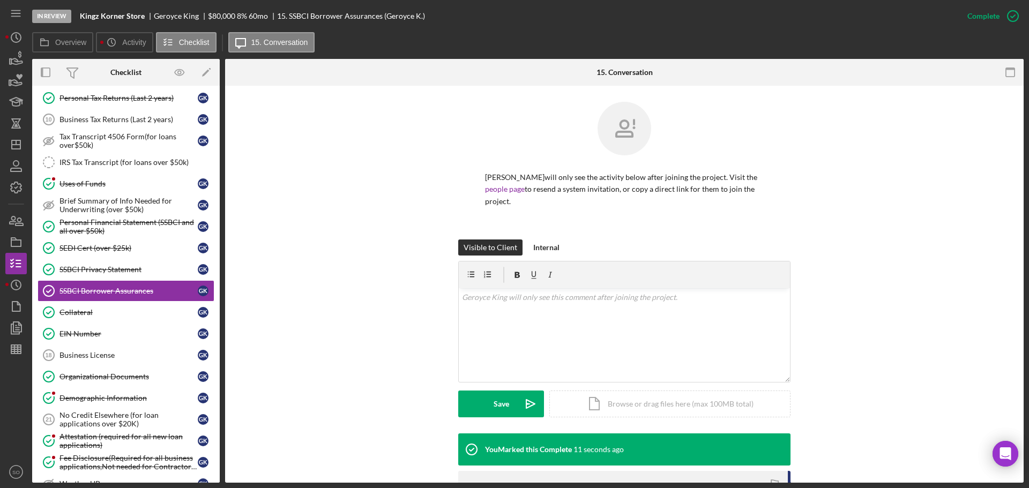
scroll to position [179, 0]
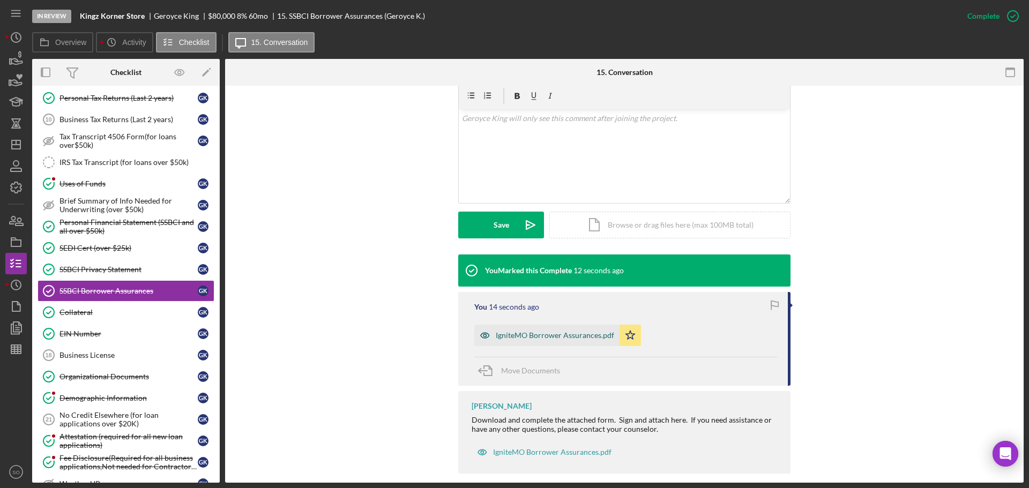
click at [571, 332] on div "IgniteMO Borrower Assurances.pdf" at bounding box center [546, 335] width 145 height 21
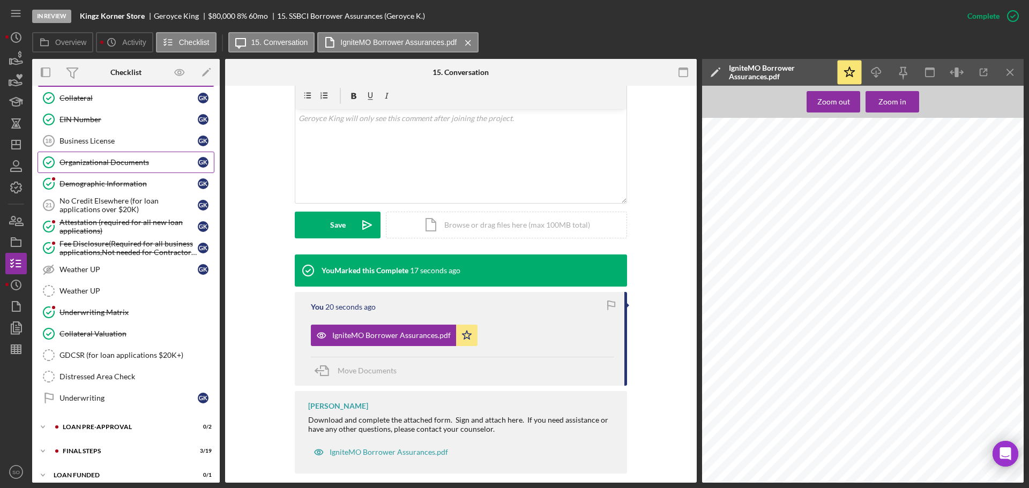
scroll to position [759, 0]
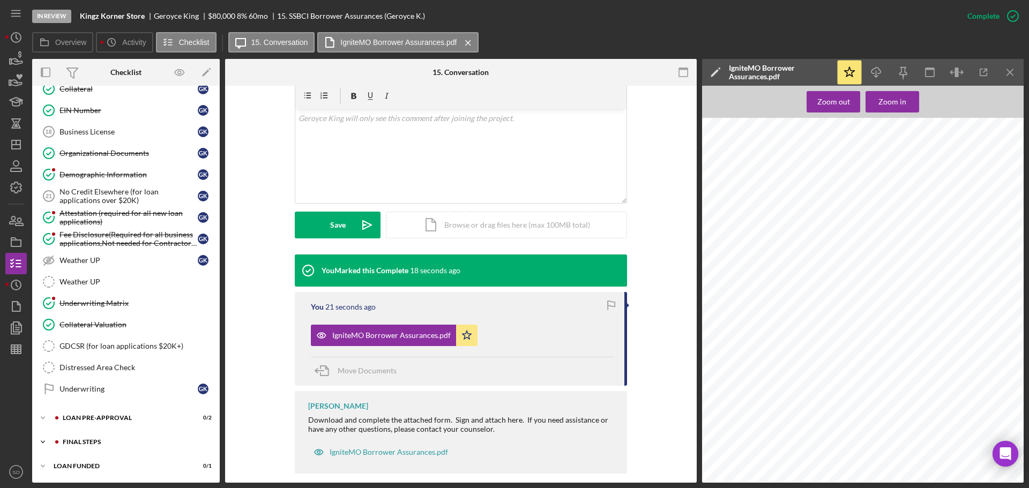
click at [110, 439] on div "FINAL STEPS" at bounding box center [135, 442] width 144 height 6
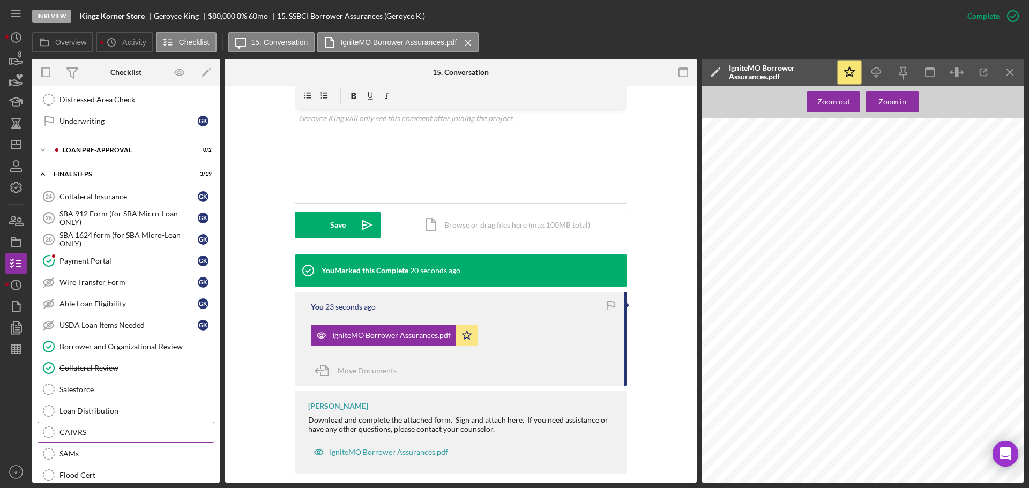
scroll to position [920, 0]
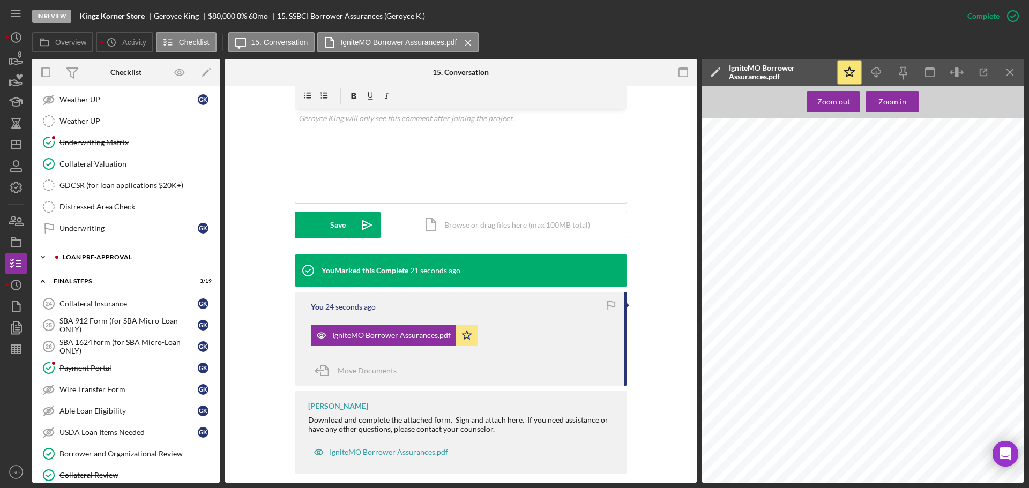
click at [96, 261] on div "Icon/Expander LOAN PRE-APPROVAL 0 / 2" at bounding box center [126, 256] width 188 height 21
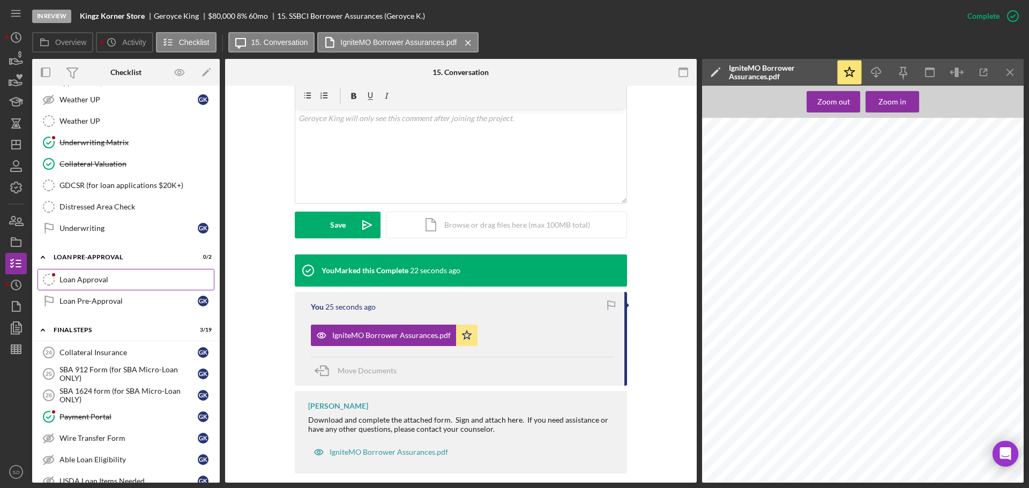
click at [94, 276] on div "Loan Approval" at bounding box center [136, 279] width 154 height 9
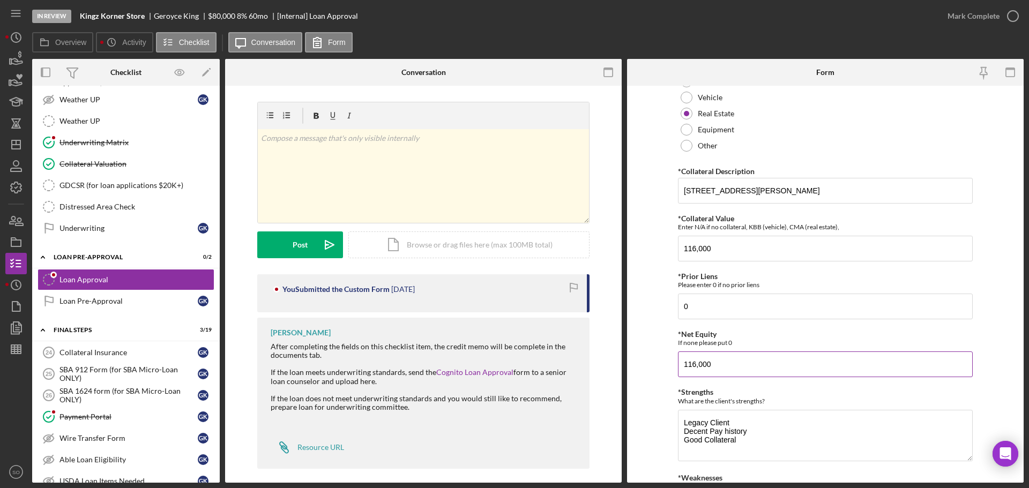
scroll to position [431, 0]
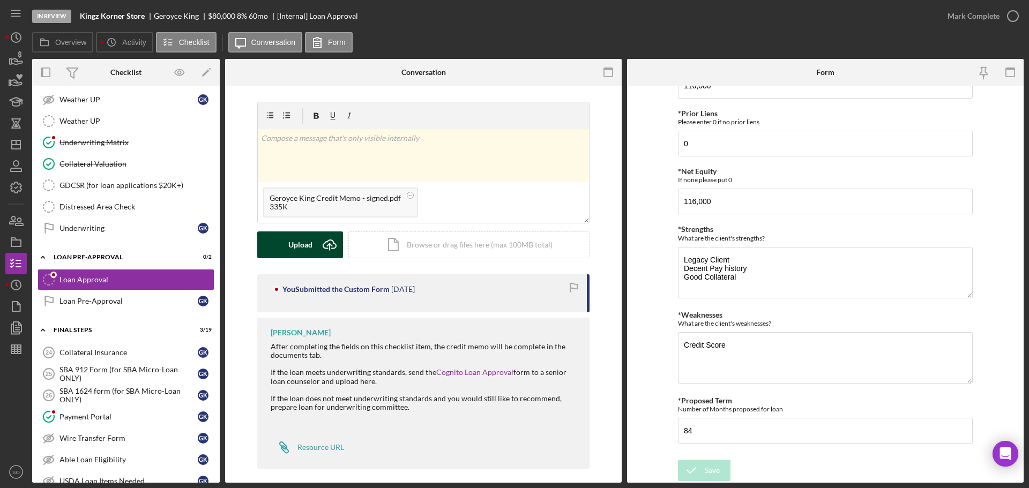
click at [301, 248] on div "Upload" at bounding box center [300, 244] width 24 height 27
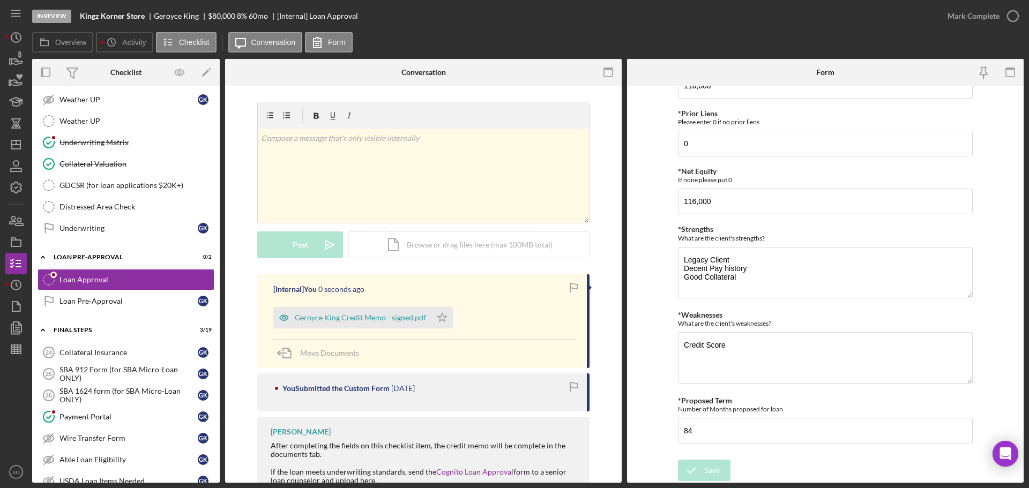
scroll to position [107, 0]
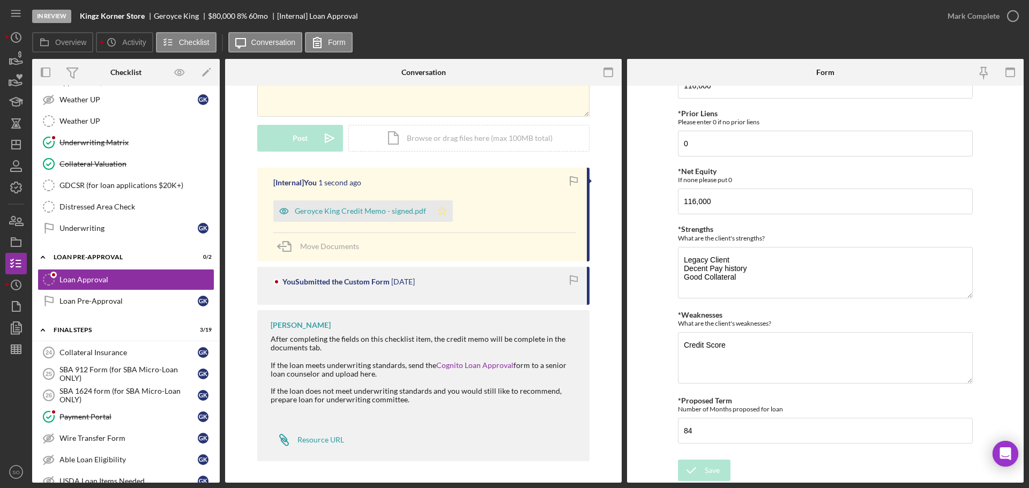
click at [435, 213] on icon "Icon/Star" at bounding box center [441, 210] width 21 height 21
drag, startPoint x: 959, startPoint y: 17, endPoint x: 957, endPoint y: 40, distance: 23.6
click at [959, 18] on div "Mark Complete" at bounding box center [973, 15] width 52 height 21
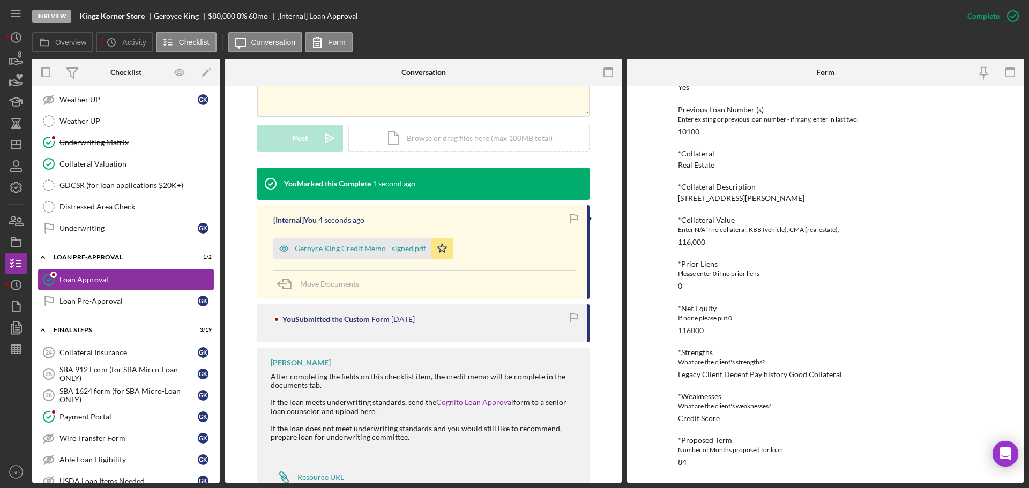
scroll to position [0, 0]
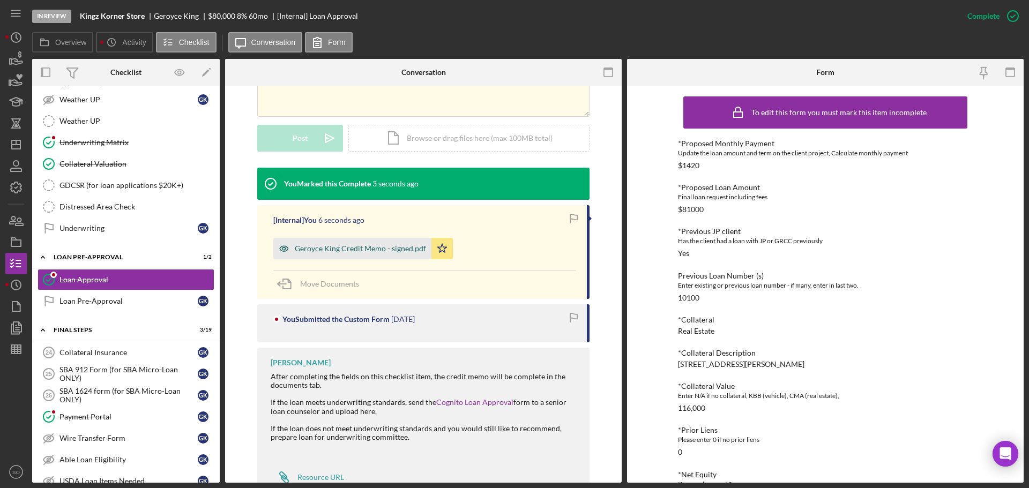
click at [398, 246] on div "Geroyce King Credit Memo - signed.pdf" at bounding box center [360, 248] width 131 height 9
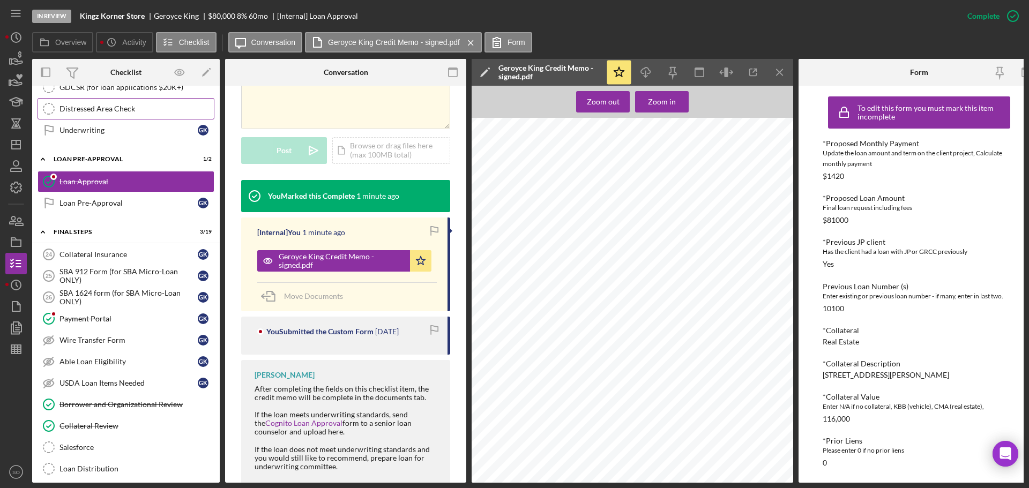
scroll to position [1072, 0]
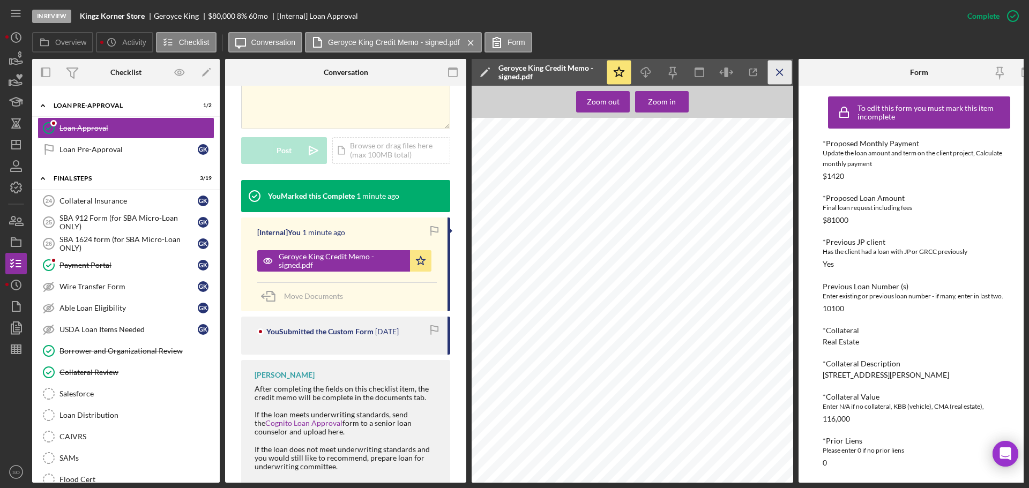
click at [769, 79] on icon "Icon/Menu Close" at bounding box center [780, 73] width 24 height 24
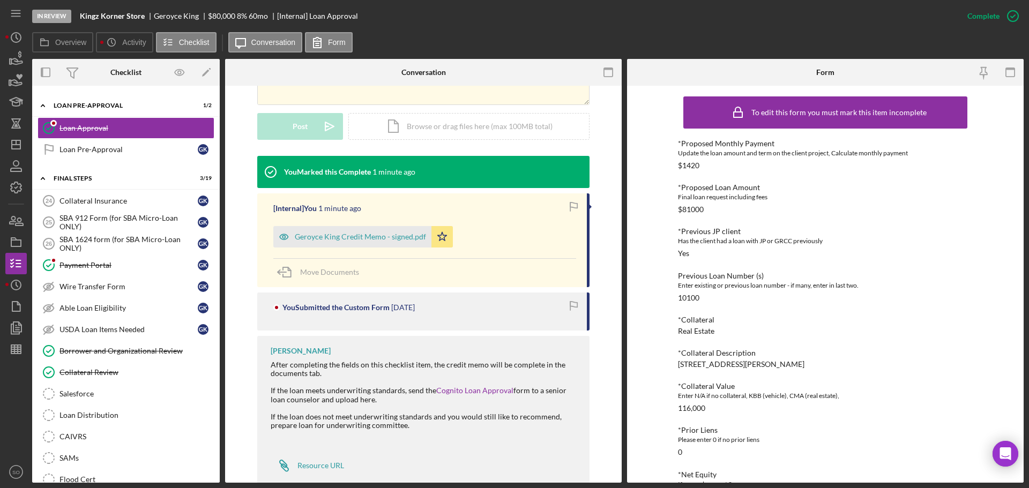
scroll to position [254, 0]
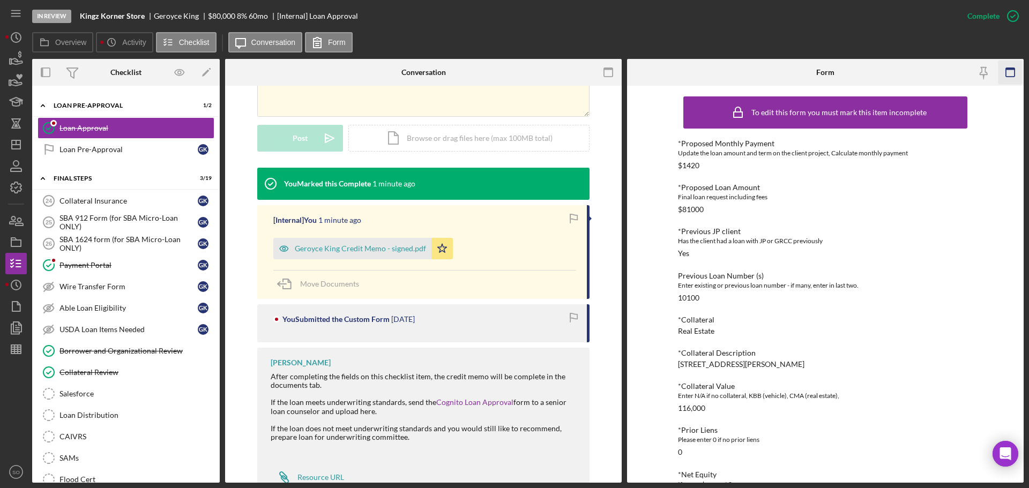
click at [1013, 71] on icon "button" at bounding box center [1010, 73] width 24 height 24
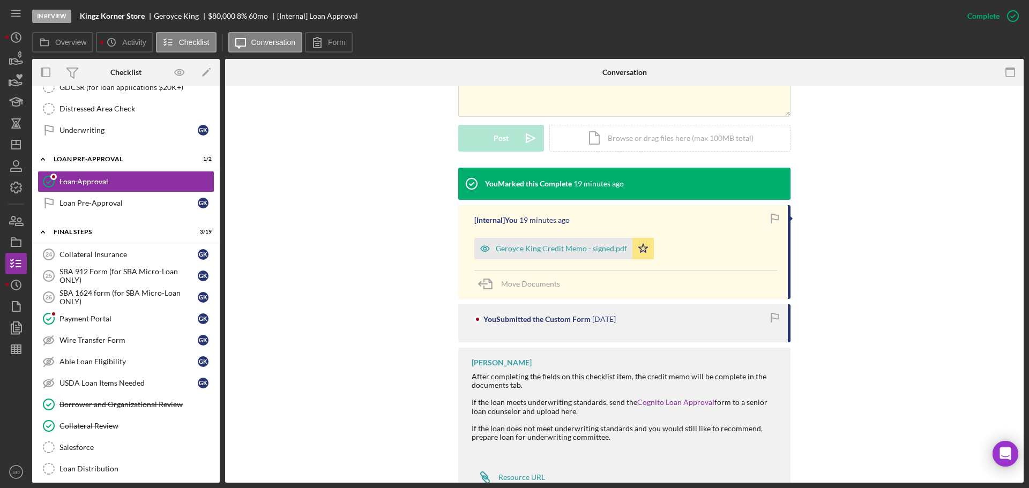
scroll to position [1072, 0]
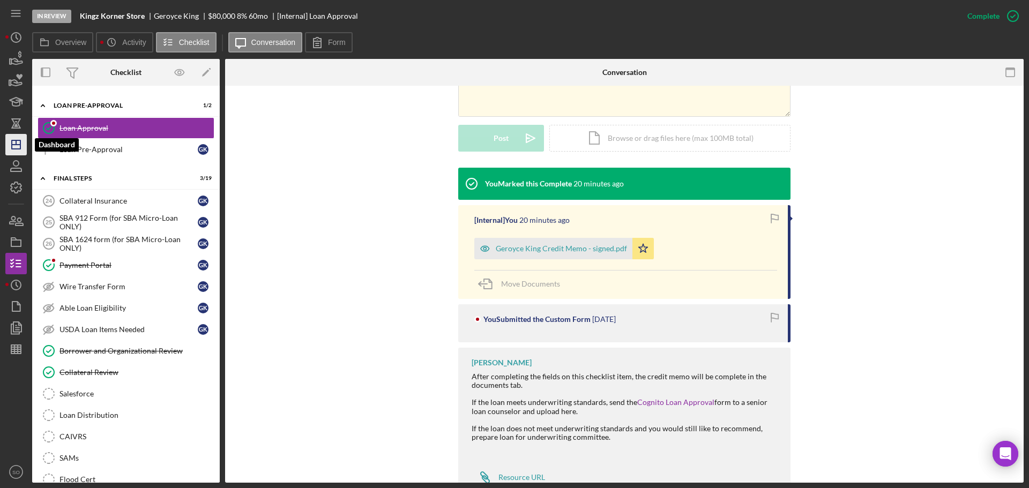
drag, startPoint x: 16, startPoint y: 143, endPoint x: 25, endPoint y: 146, distance: 9.5
click at [16, 143] on line "button" at bounding box center [16, 142] width 0 height 4
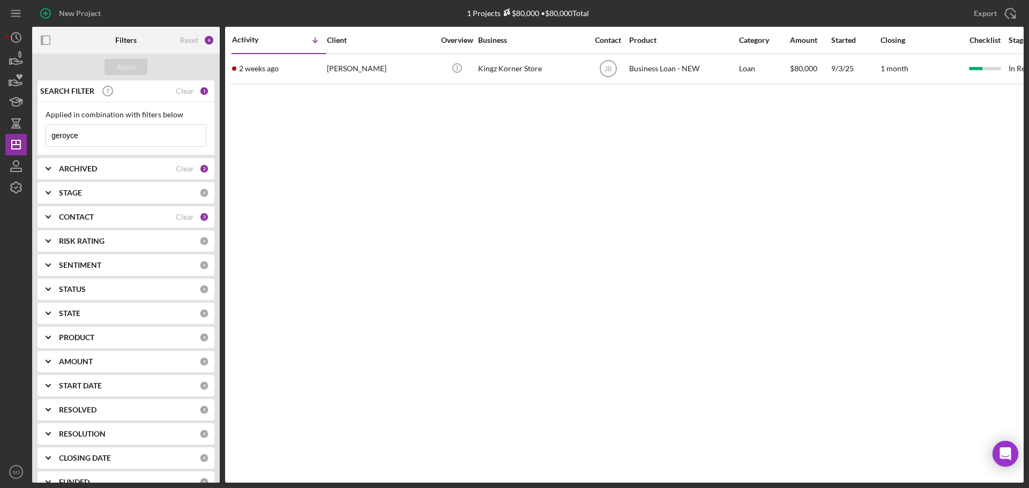
drag, startPoint x: 100, startPoint y: 126, endPoint x: 0, endPoint y: 120, distance: 100.4
click at [0, 120] on div "New Project 1 Projects $80,000 • $80,000 Total geroyce Export Icon/Export Filte…" at bounding box center [514, 244] width 1029 height 488
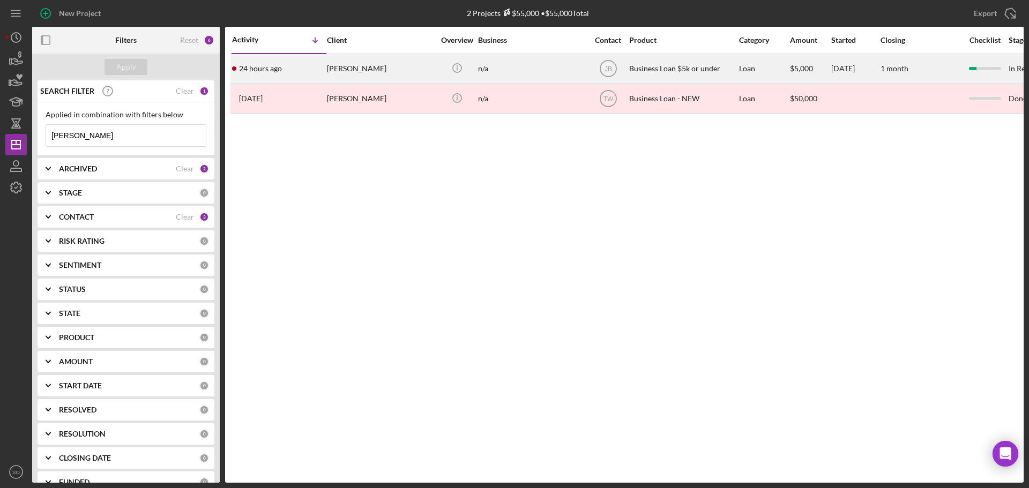
type input "chelsea"
click at [333, 64] on div "[PERSON_NAME]" at bounding box center [380, 69] width 107 height 28
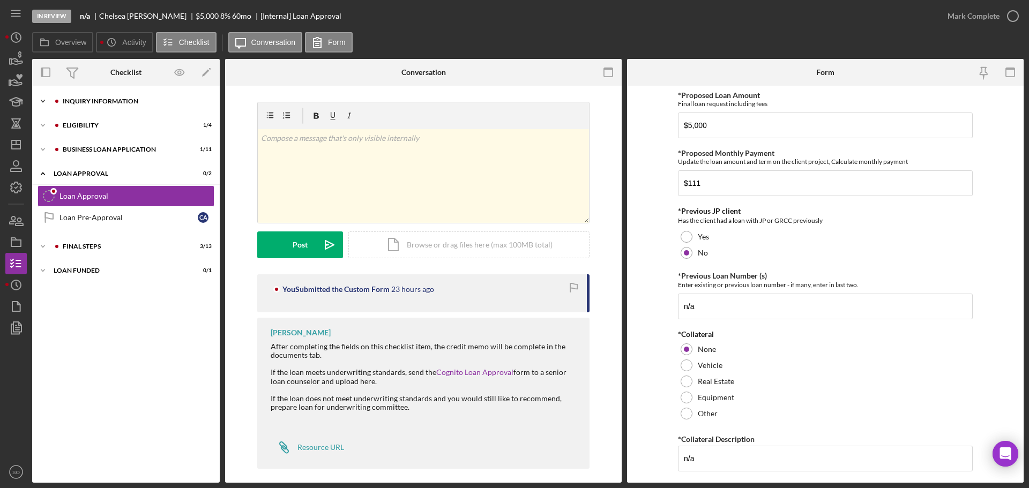
click at [119, 102] on div "INQUIRY INFORMATION" at bounding box center [135, 101] width 144 height 6
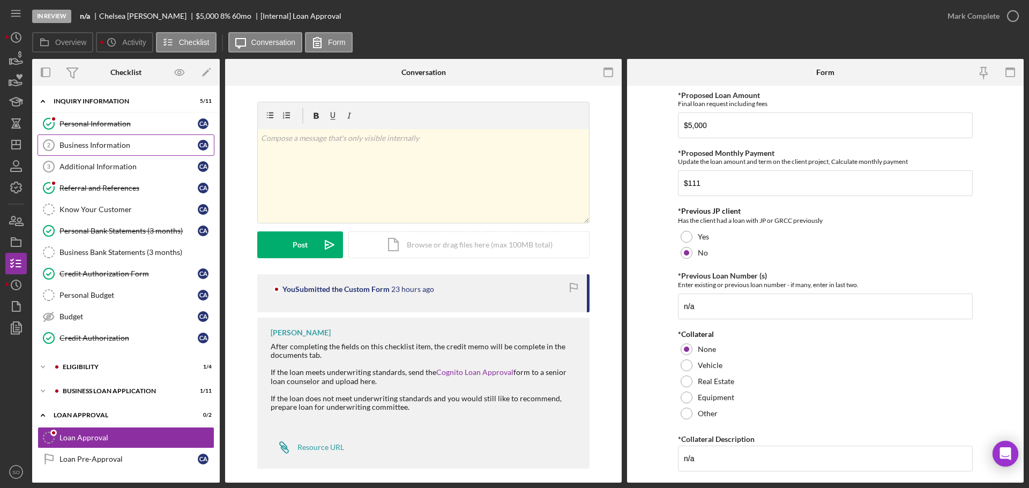
click at [113, 143] on div "Business Information" at bounding box center [128, 145] width 138 height 9
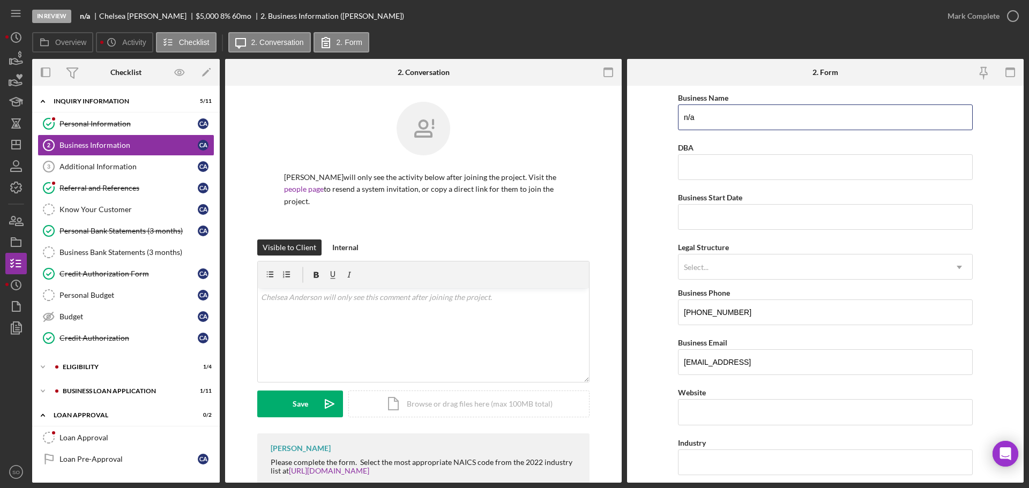
drag, startPoint x: 706, startPoint y: 116, endPoint x: 517, endPoint y: 104, distance: 189.5
click at [564, 103] on div "Overview Internal Workflow Stage In Review Icon/Dropdown Arrow Archive (can una…" at bounding box center [527, 271] width 991 height 424
type input "DBA: Hairstylist"
click at [706, 219] on input "Business Start Date" at bounding box center [825, 217] width 295 height 26
type input "01/10/2023"
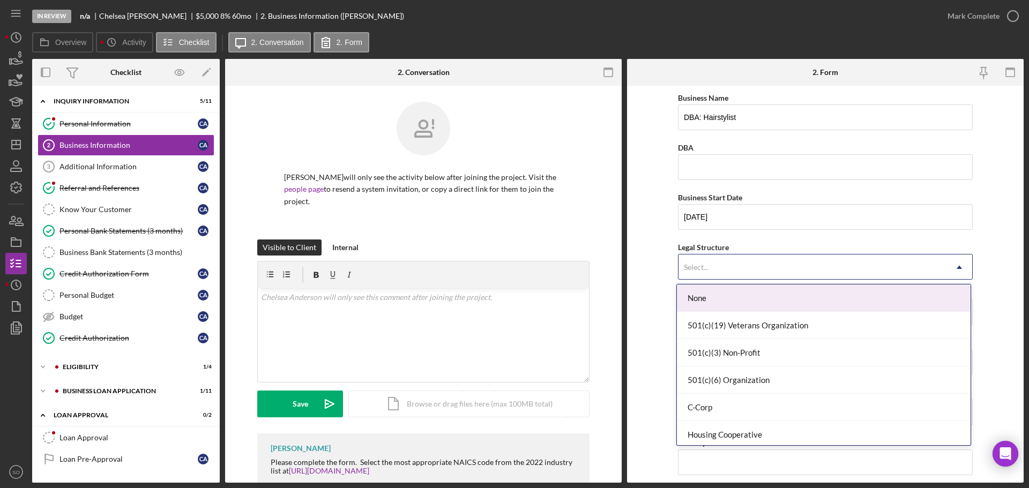
click at [746, 265] on div "Select..." at bounding box center [812, 267] width 268 height 25
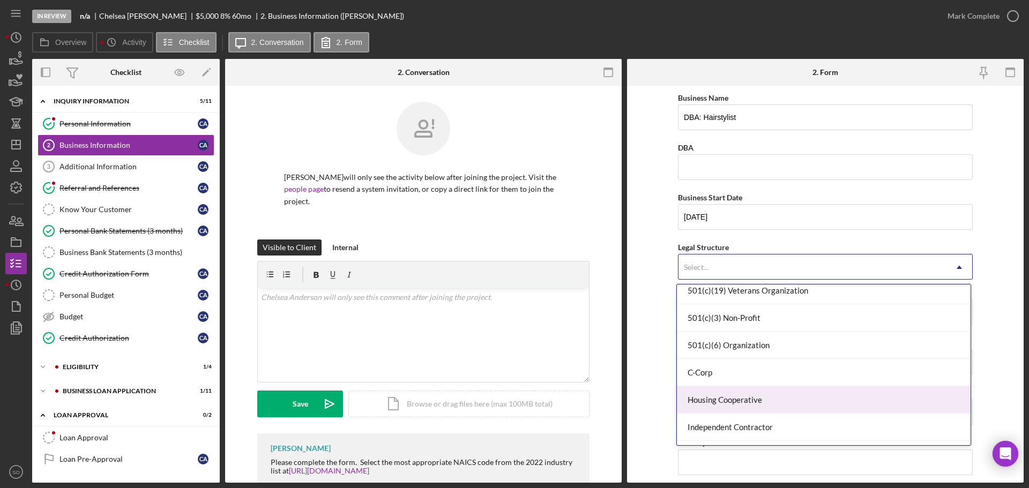
scroll to position [249, 0]
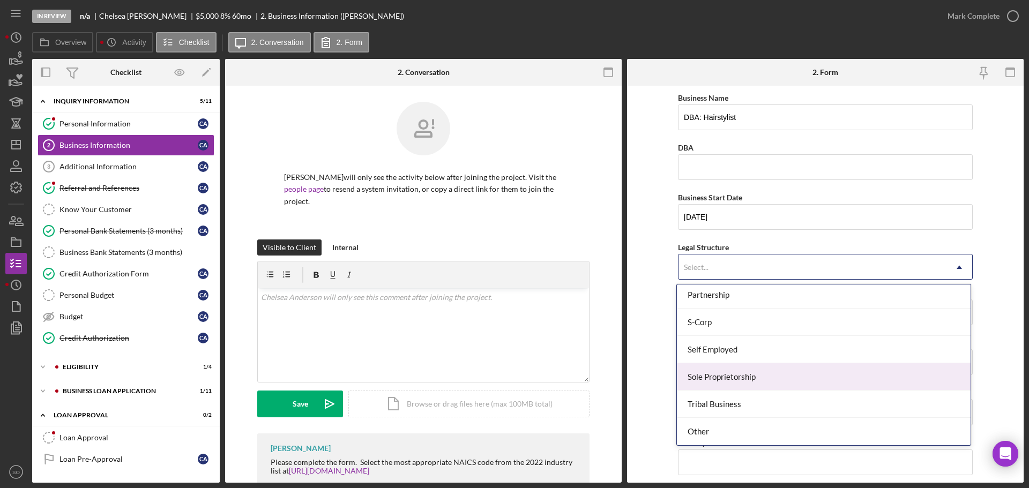
click at [749, 372] on div "Sole Proprietorship" at bounding box center [824, 376] width 294 height 27
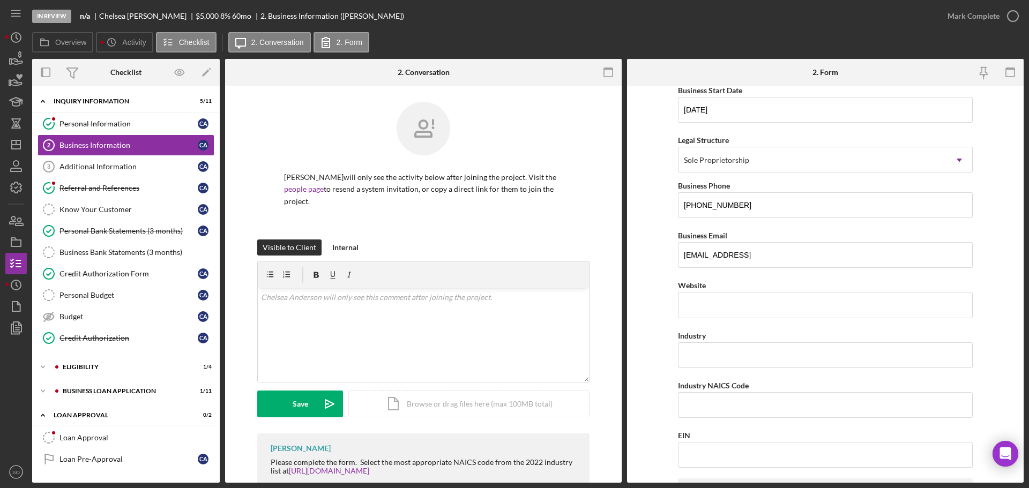
scroll to position [161, 0]
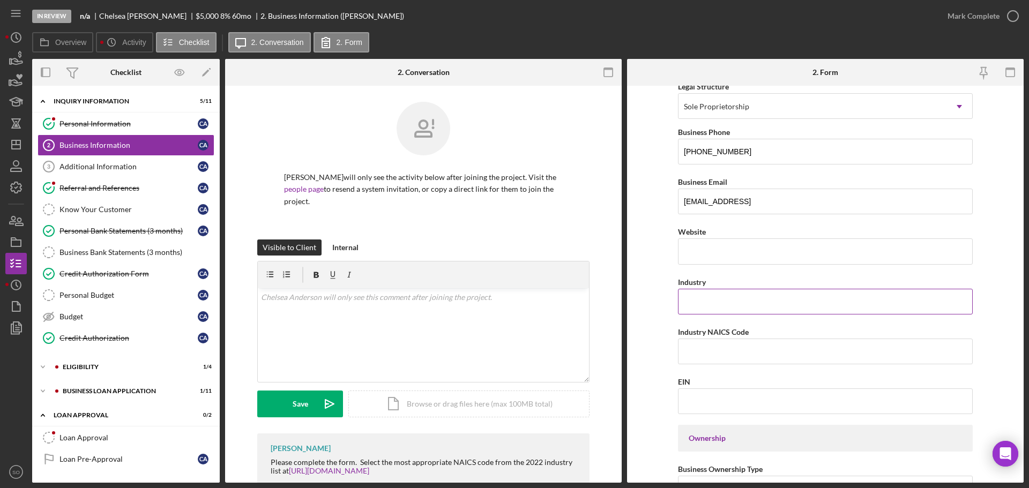
click at [719, 297] on input "Industry" at bounding box center [825, 302] width 295 height 26
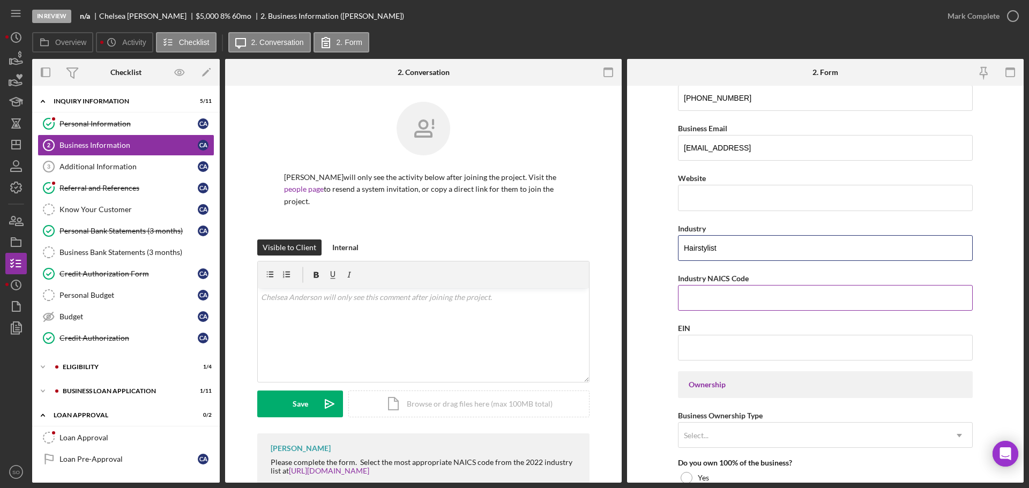
type input "Hairstylist"
click at [716, 302] on input "Industry NAICS Code" at bounding box center [825, 298] width 295 height 26
drag, startPoint x: 728, startPoint y: 245, endPoint x: 678, endPoint y: 248, distance: 50.5
click at [650, 252] on form "Business Name DBA: Hairstylist DBA Business Start Date 01/10/2023 Legal Structu…" at bounding box center [825, 284] width 396 height 397
click at [700, 302] on input "Industry NAICS Code" at bounding box center [825, 298] width 295 height 26
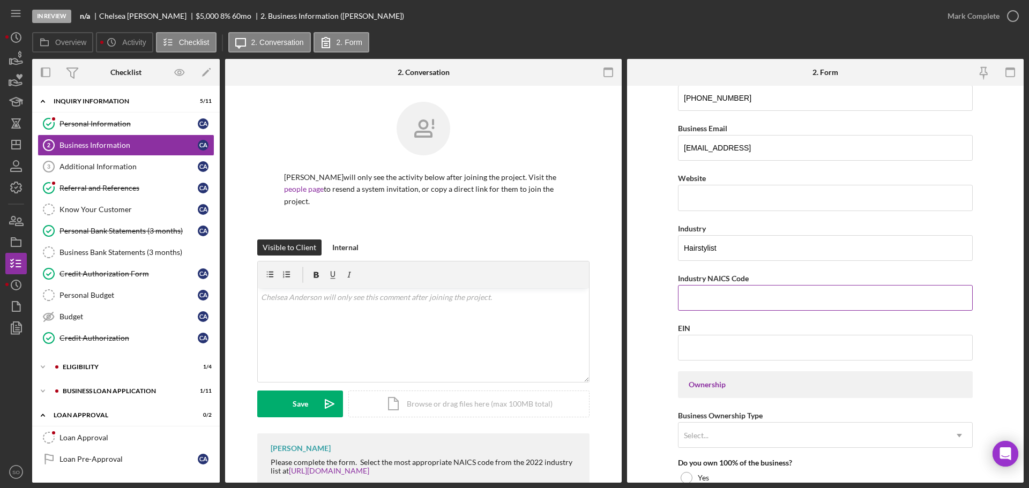
paste input "812112"
type input "812112"
click at [651, 319] on form "Business Name DBA: Hairstylist DBA Business Start Date 01/10/2023 Legal Structu…" at bounding box center [825, 284] width 396 height 397
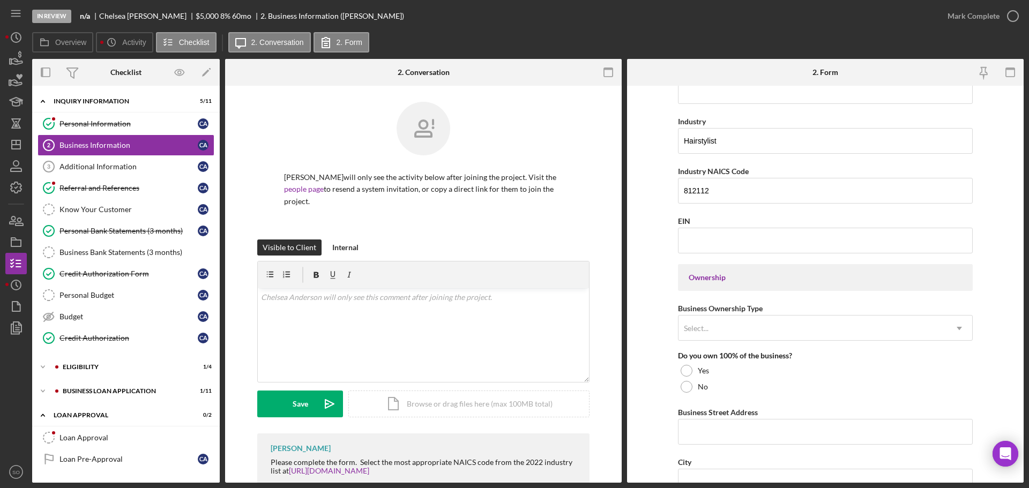
scroll to position [375, 0]
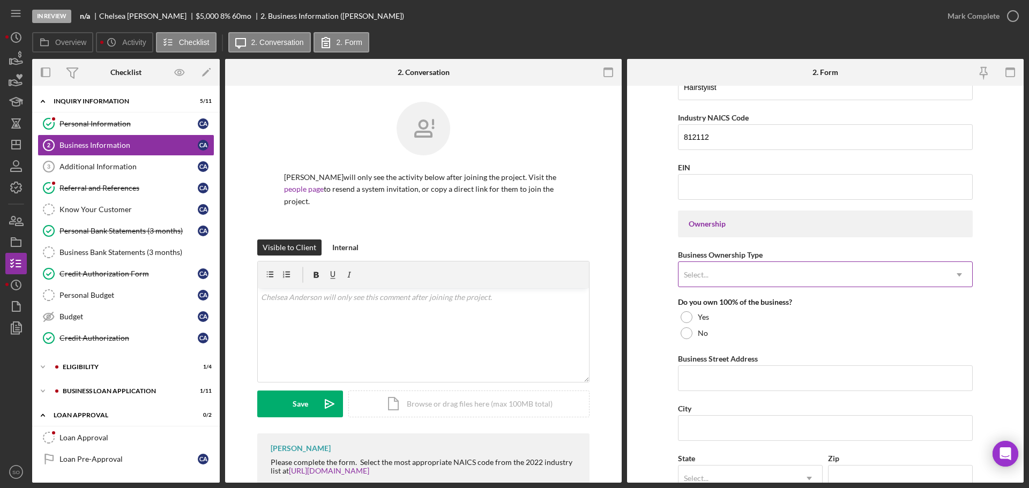
click at [722, 266] on div "Select..." at bounding box center [812, 275] width 268 height 25
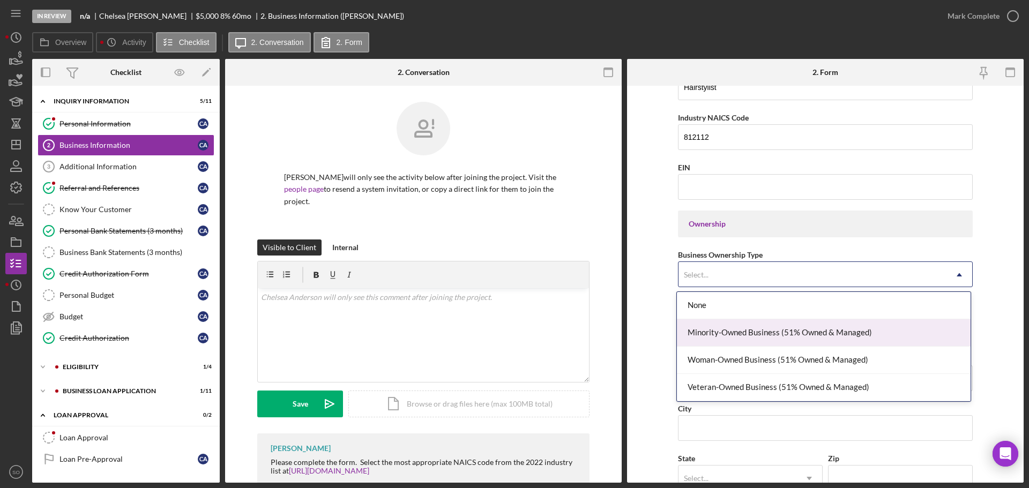
click at [730, 335] on div "Minority-Owned Business (51% Owned & Managed)" at bounding box center [824, 332] width 294 height 27
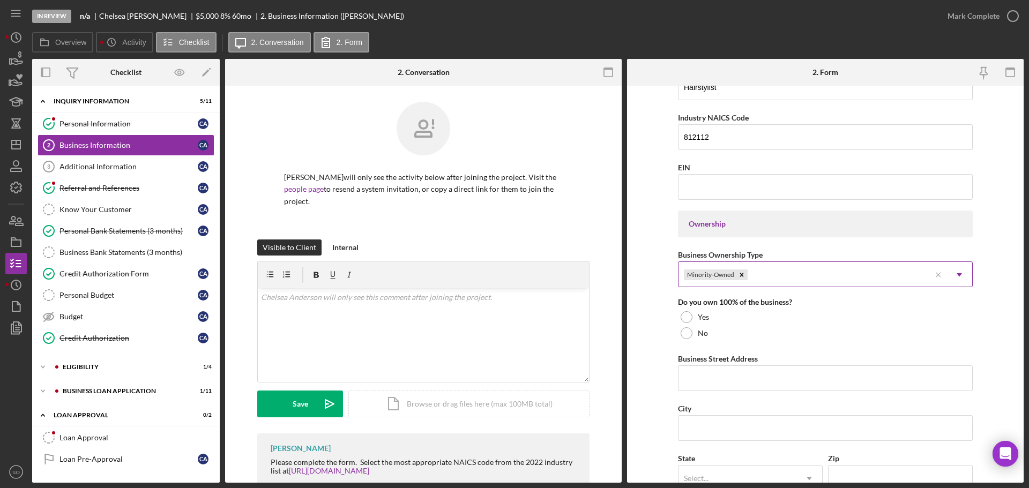
click at [813, 279] on div "Minority-Owned" at bounding box center [804, 275] width 252 height 25
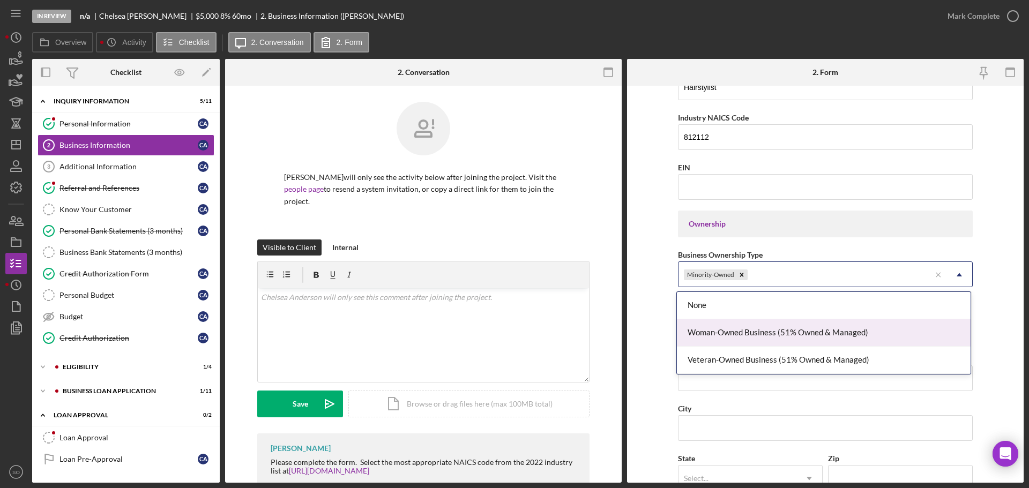
click at [794, 331] on div "Woman-Owned Business (51% Owned & Managed)" at bounding box center [824, 332] width 294 height 27
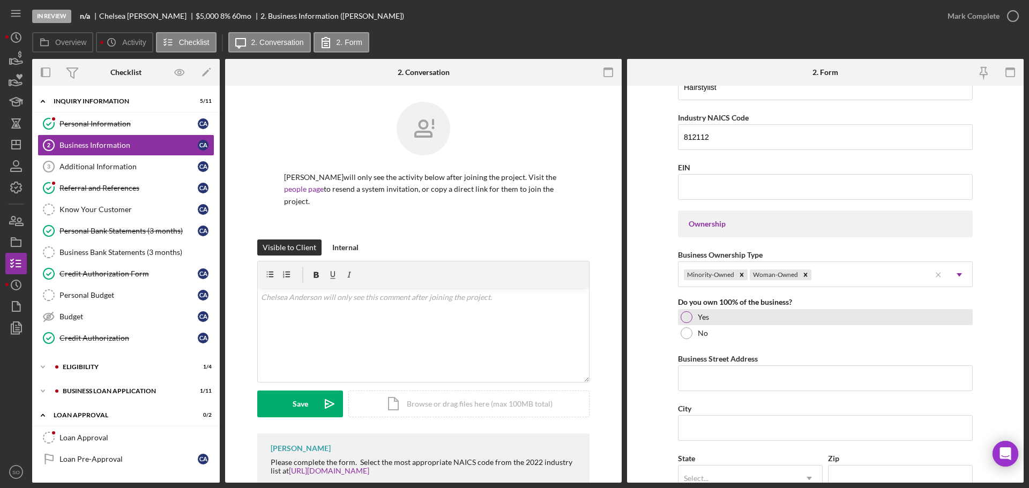
click at [684, 315] on div at bounding box center [686, 317] width 12 height 12
drag, startPoint x: 689, startPoint y: 369, endPoint x: 697, endPoint y: 369, distance: 7.5
click at [692, 369] on input "Business Street Address" at bounding box center [825, 378] width 295 height 26
paste input "4944 Ashby ave"
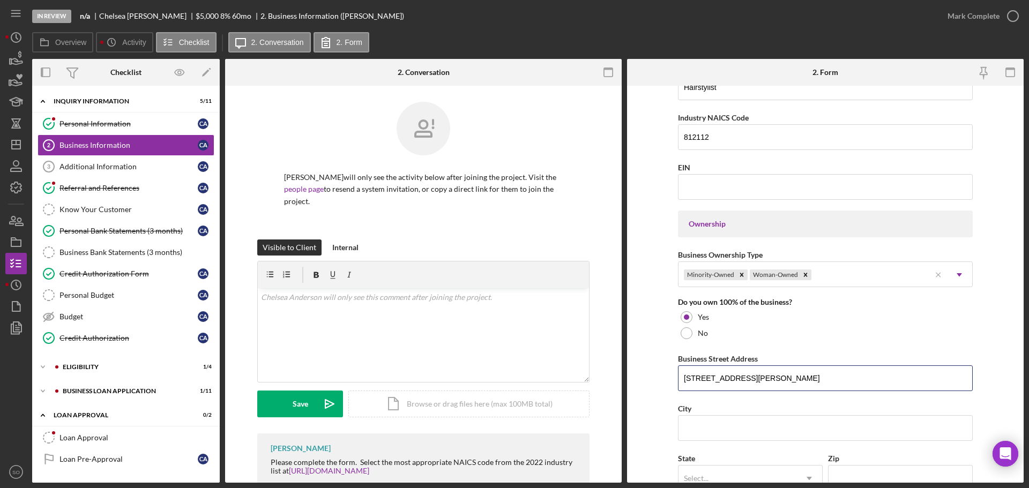
type input "4944 Ashby ave"
click at [732, 431] on input "City" at bounding box center [825, 428] width 295 height 26
paste input "St. Louis"
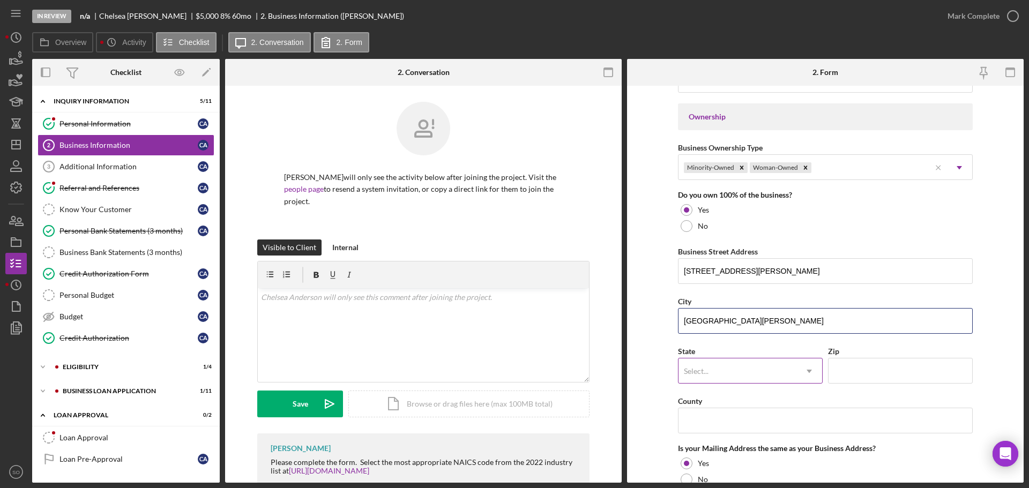
type input "St. Louis"
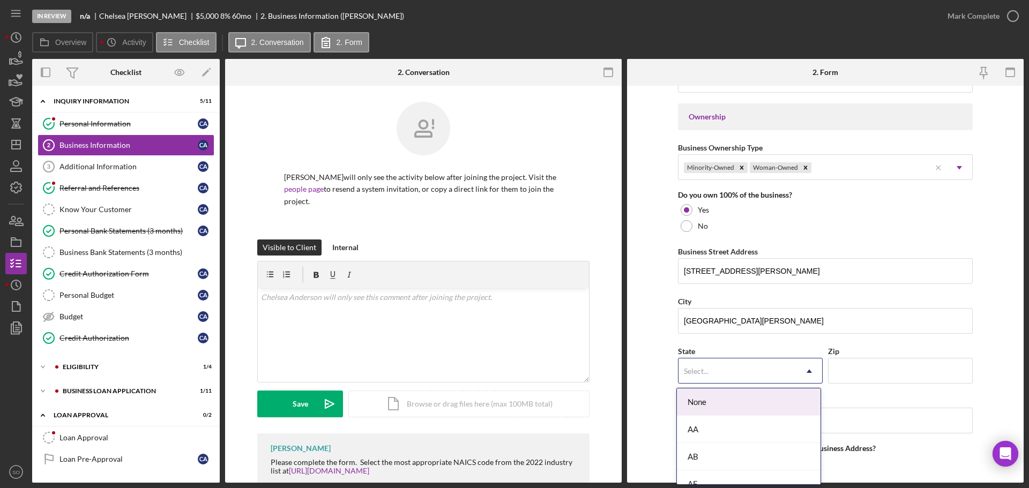
click at [716, 373] on div "Select..." at bounding box center [737, 371] width 118 height 25
type input "mo"
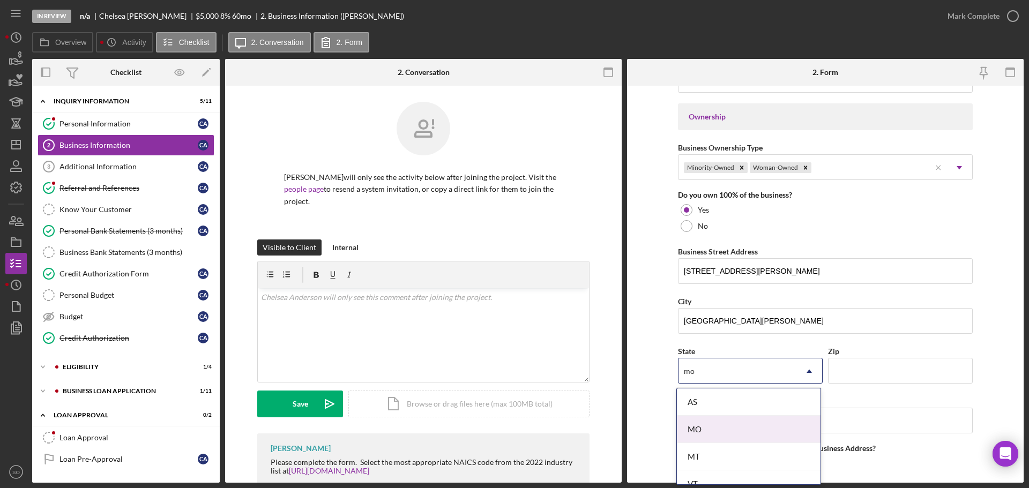
click at [723, 422] on div "MO" at bounding box center [749, 429] width 144 height 27
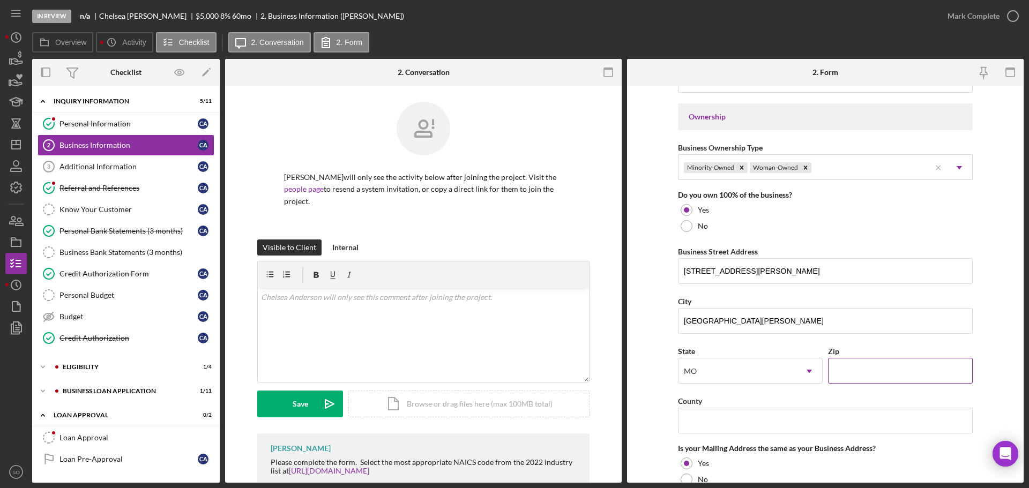
drag, startPoint x: 891, startPoint y: 360, endPoint x: 890, endPoint y: 369, distance: 8.6
click at [891, 360] on input "Zip" at bounding box center [900, 371] width 145 height 26
paste input "63115"
type input "63115"
click at [735, 424] on input "County" at bounding box center [825, 421] width 295 height 26
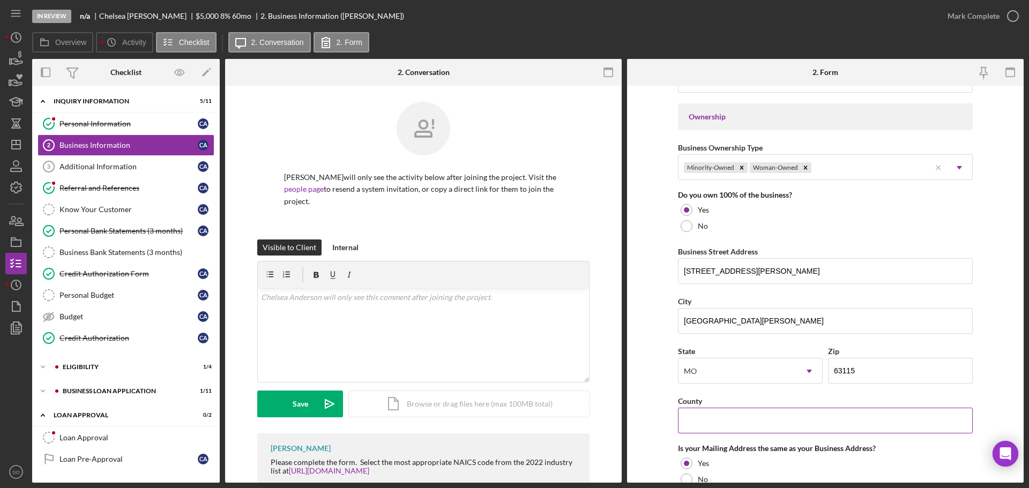
type input "St. Louis County"
click at [650, 383] on form "Business Name DBA: Hairstylist DBA Business Start Date 01/10/2023 Legal Structu…" at bounding box center [825, 284] width 396 height 397
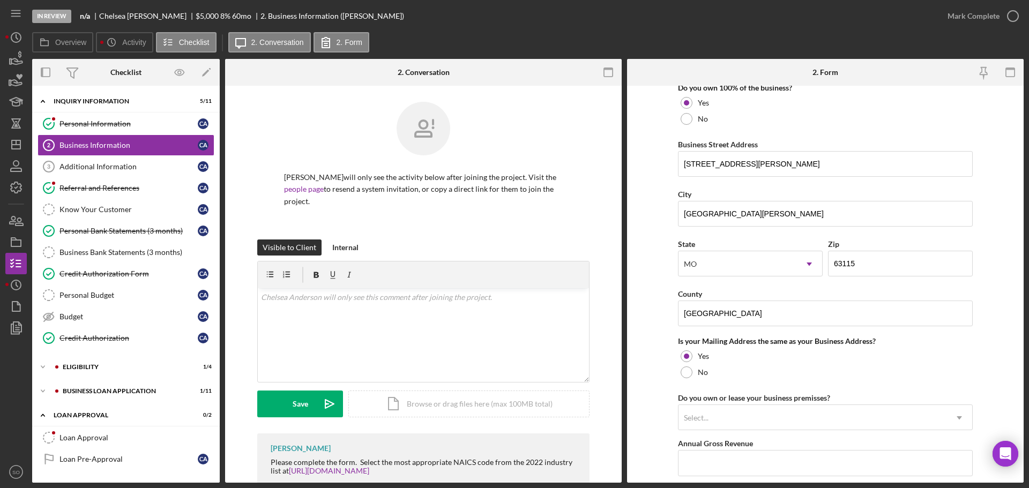
scroll to position [643, 0]
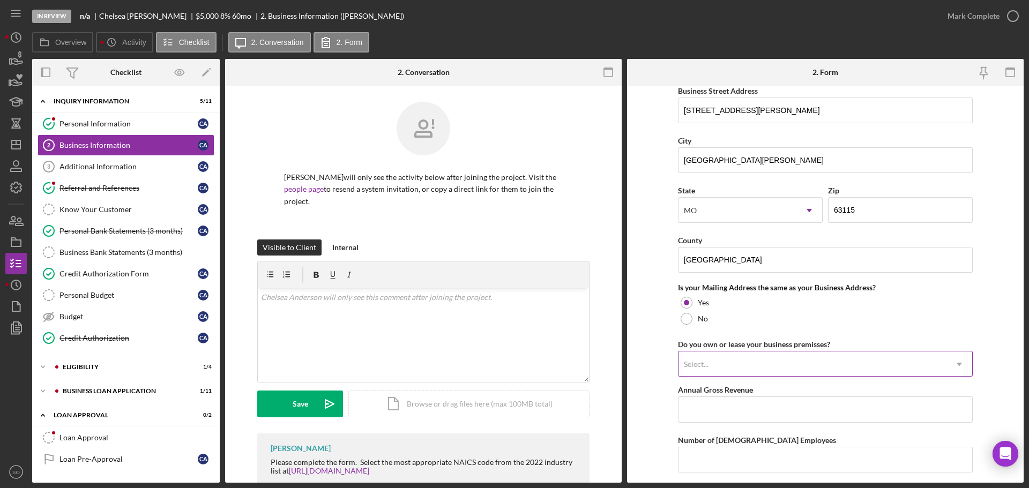
click at [739, 368] on div "Select..." at bounding box center [812, 364] width 268 height 25
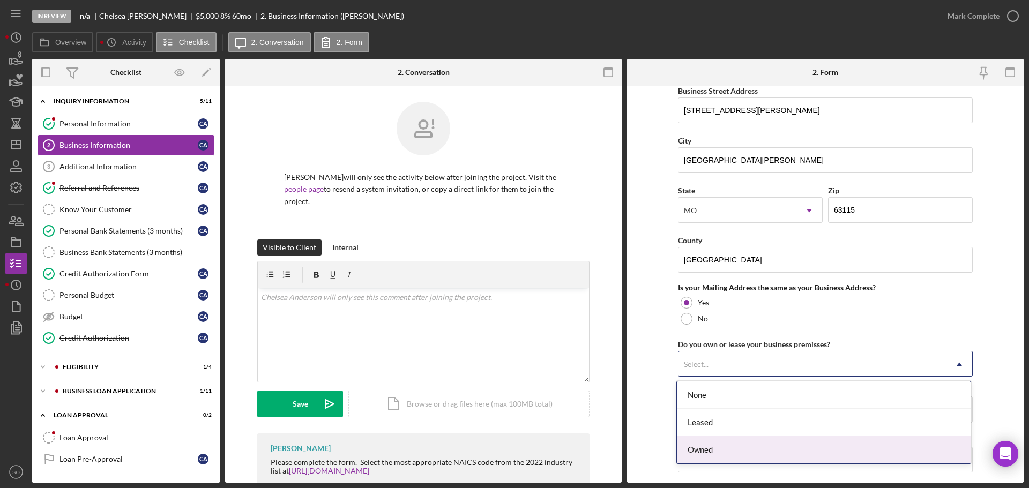
click at [730, 450] on div "Owned" at bounding box center [824, 449] width 294 height 27
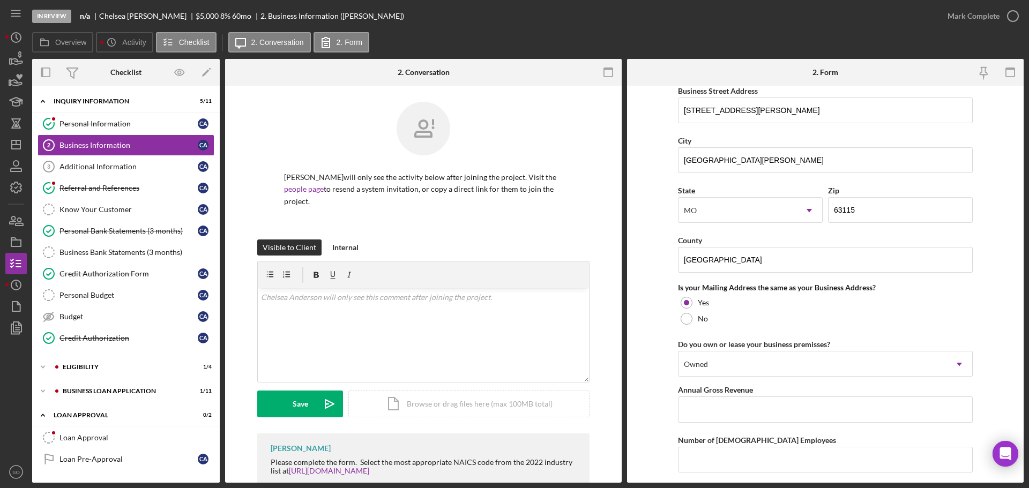
scroll to position [750, 0]
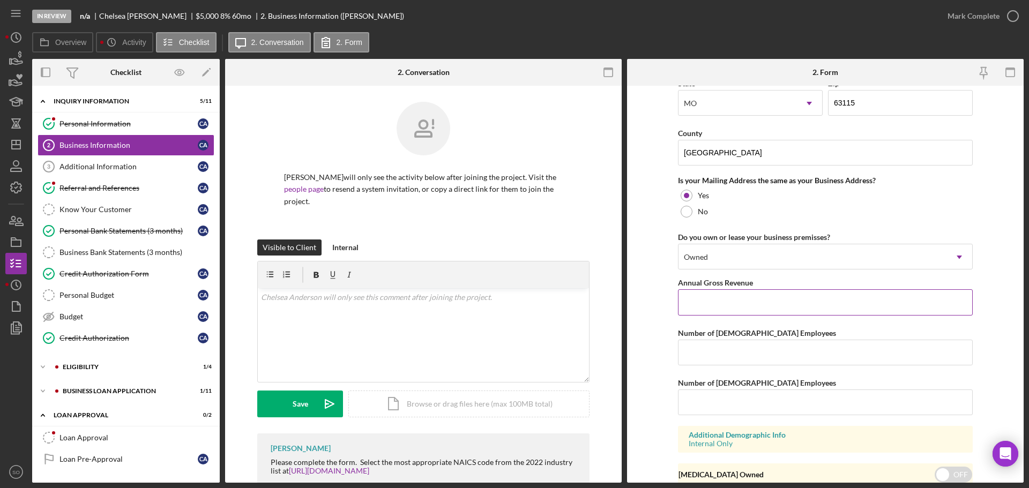
click at [731, 305] on input "Annual Gross Revenue" at bounding box center [825, 302] width 295 height 26
type input "$70,000"
click at [719, 346] on input "Number of Full-Time Employees" at bounding box center [825, 353] width 295 height 26
type input "1"
click at [738, 406] on input "Number of Part-Time Employees" at bounding box center [825, 403] width 295 height 26
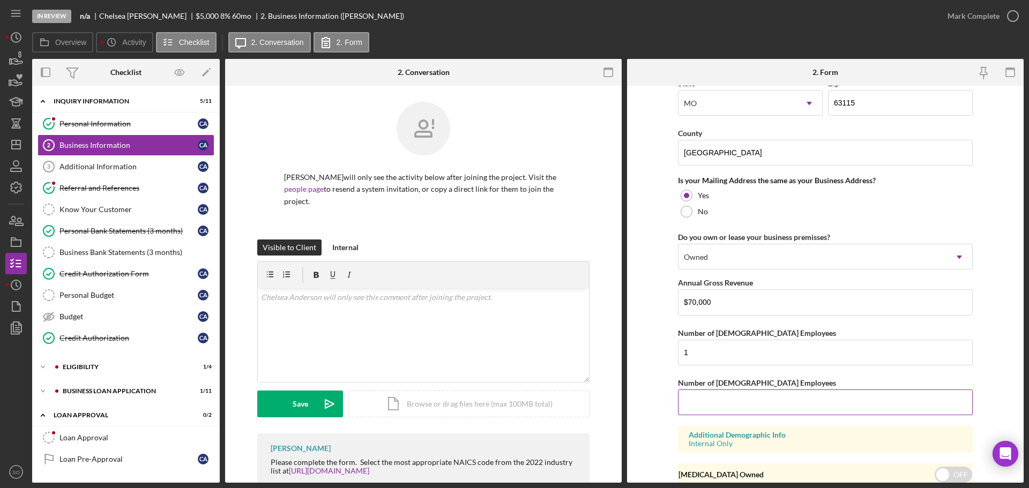
type input "0"
click at [662, 440] on form "Business Name DBA: Hairstylist DBA Business Start Date 01/10/2023 Legal Structu…" at bounding box center [825, 284] width 396 height 397
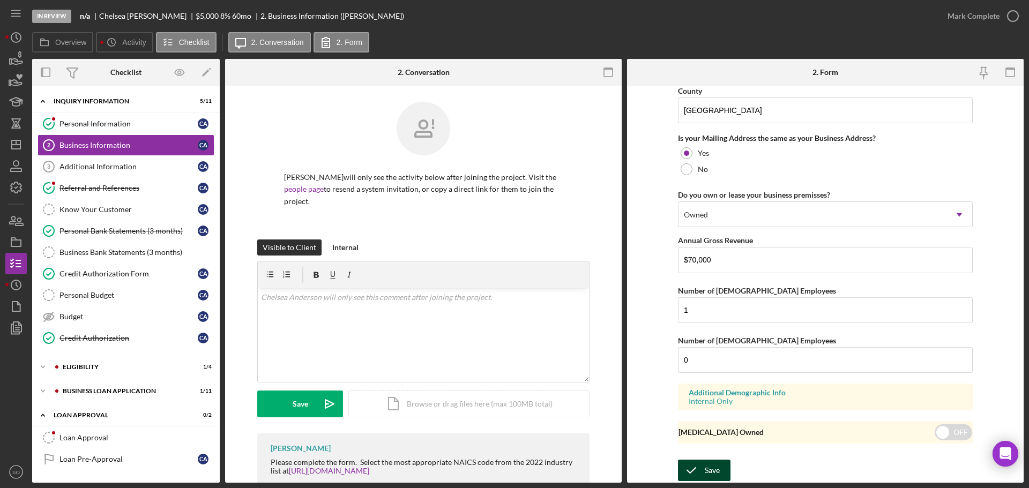
drag, startPoint x: 708, startPoint y: 469, endPoint x: 720, endPoint y: 469, distance: 11.3
click at [710, 469] on div "Save" at bounding box center [712, 470] width 15 height 21
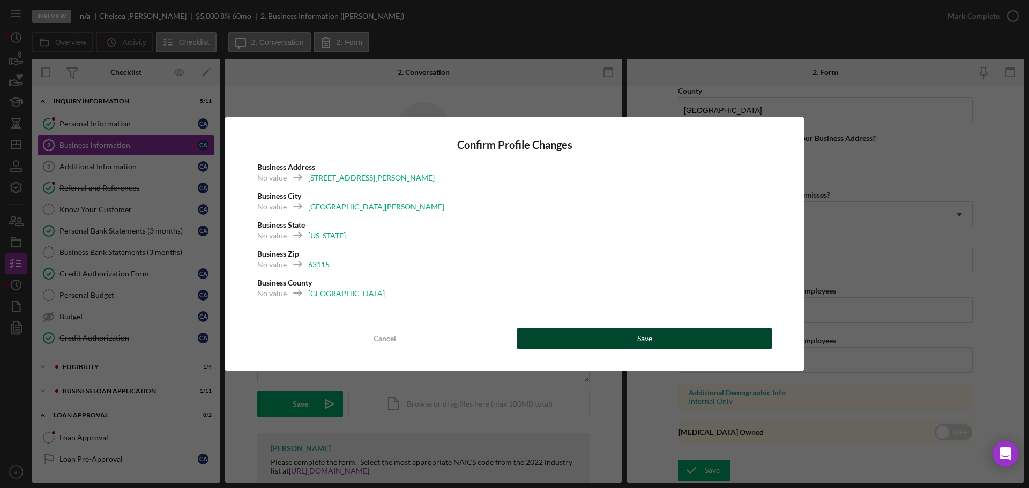
click at [692, 338] on button "Save" at bounding box center [644, 338] width 255 height 21
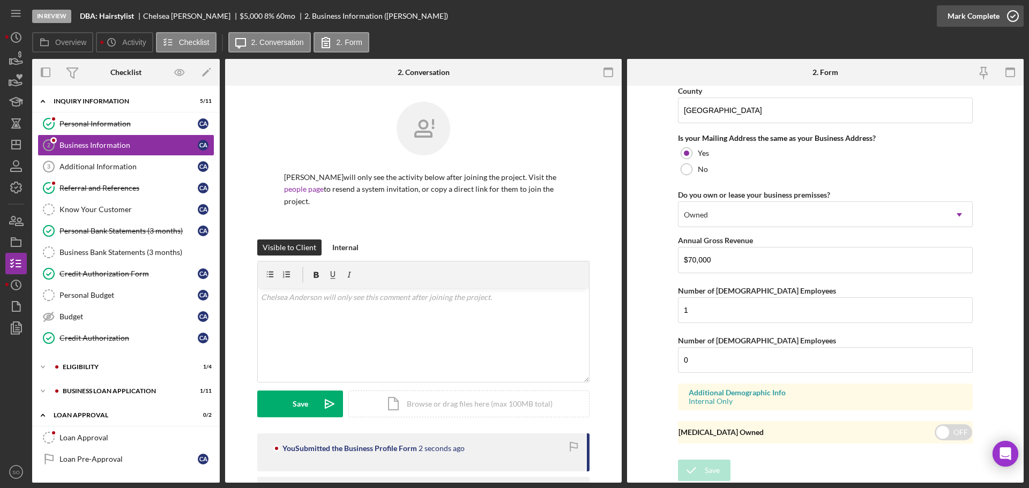
click at [948, 22] on div "Mark Complete" at bounding box center [973, 15] width 52 height 21
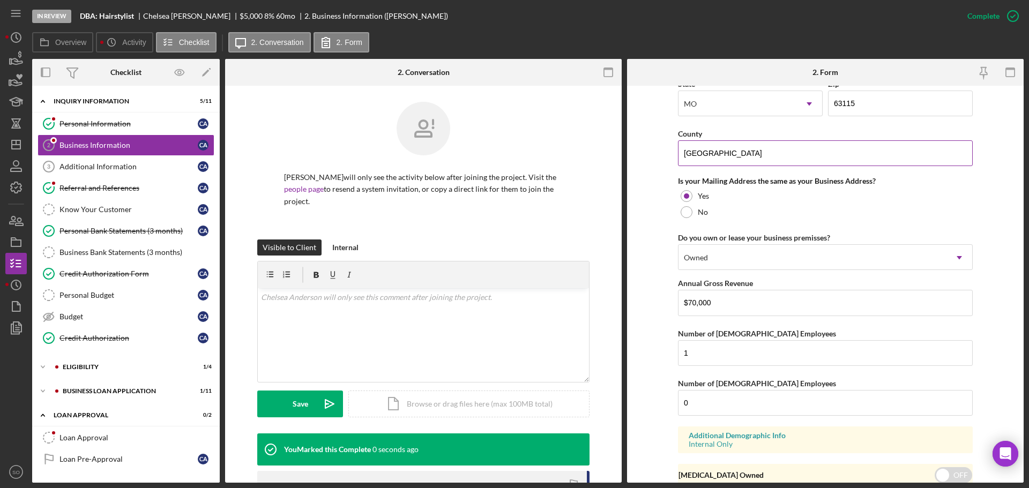
scroll to position [411, 0]
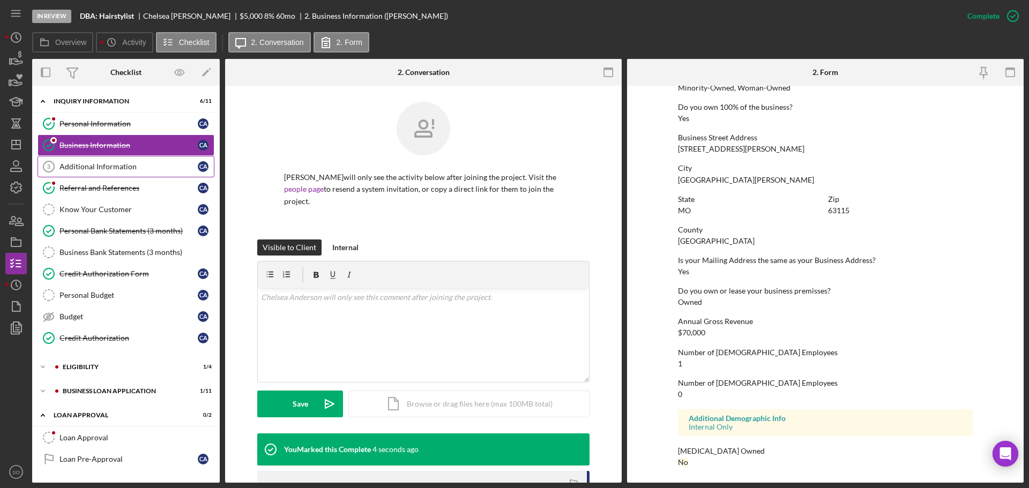
click at [126, 175] on link "Additional Information 3 Additional Information C A" at bounding box center [126, 166] width 177 height 21
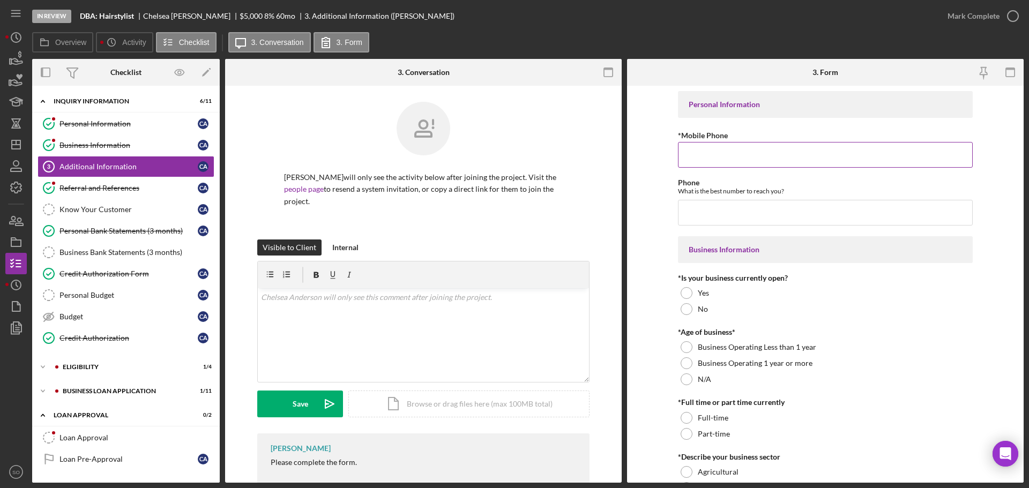
click at [766, 164] on input "*Mobile Phone" at bounding box center [825, 155] width 295 height 26
paste input "(314) 706-2577"
type input "(314) 706-2577"
click at [780, 211] on input "Phone" at bounding box center [825, 213] width 295 height 26
paste input "(314) 706-2577"
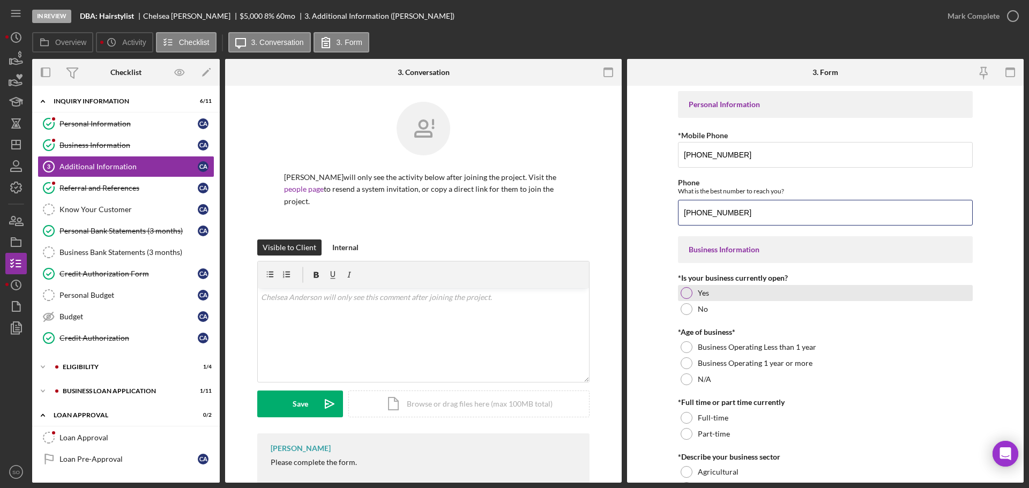
type input "(314) 706-2577"
click at [684, 291] on div at bounding box center [686, 293] width 12 height 12
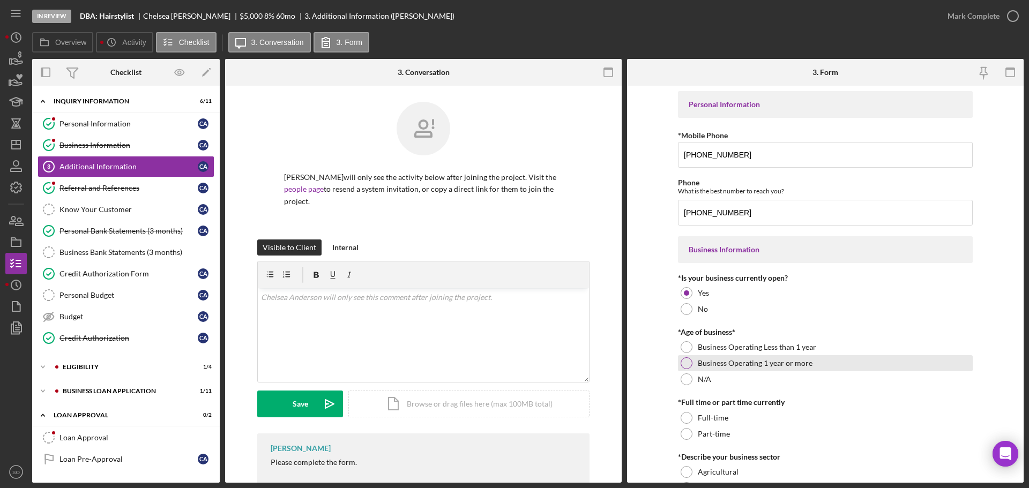
click at [683, 364] on div at bounding box center [686, 363] width 12 height 12
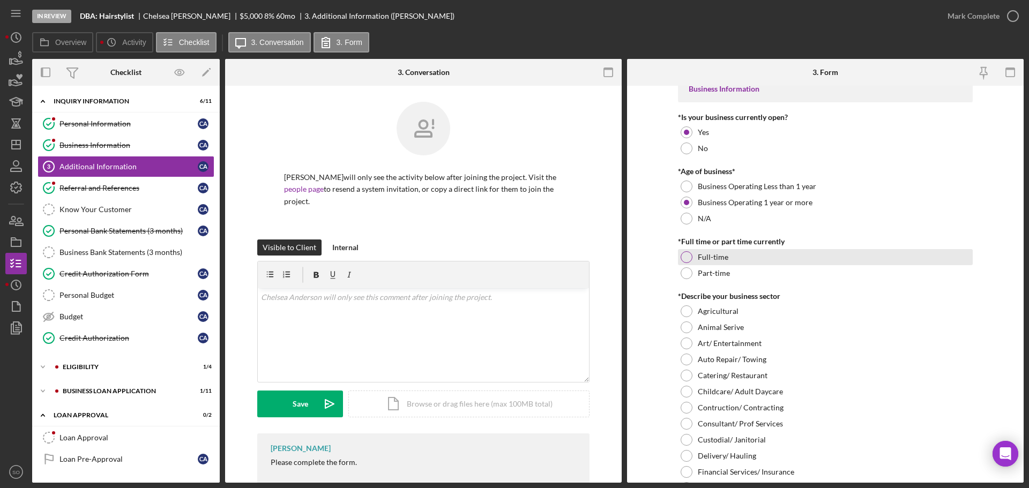
click at [680, 258] on div at bounding box center [686, 257] width 12 height 12
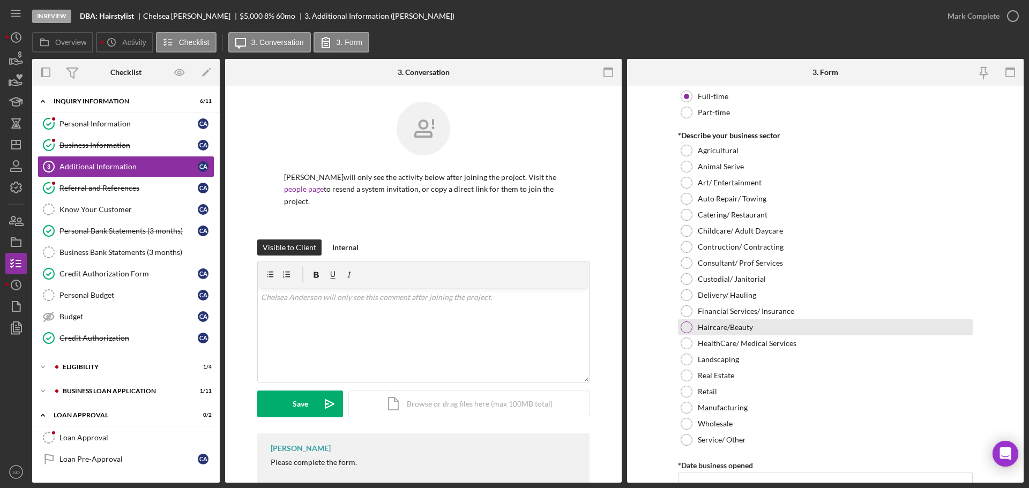
click at [680, 324] on div at bounding box center [686, 327] width 12 height 12
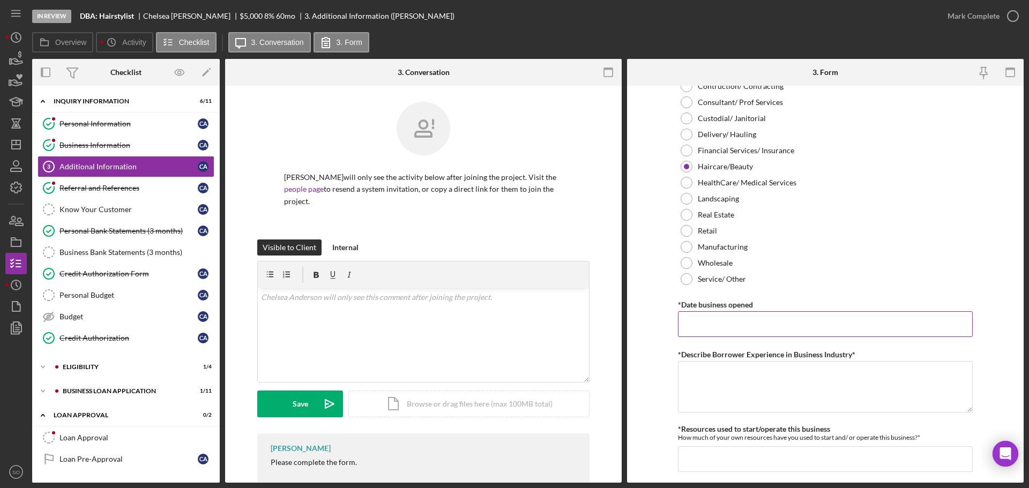
click at [708, 317] on input "*Date business opened" at bounding box center [825, 324] width 295 height 26
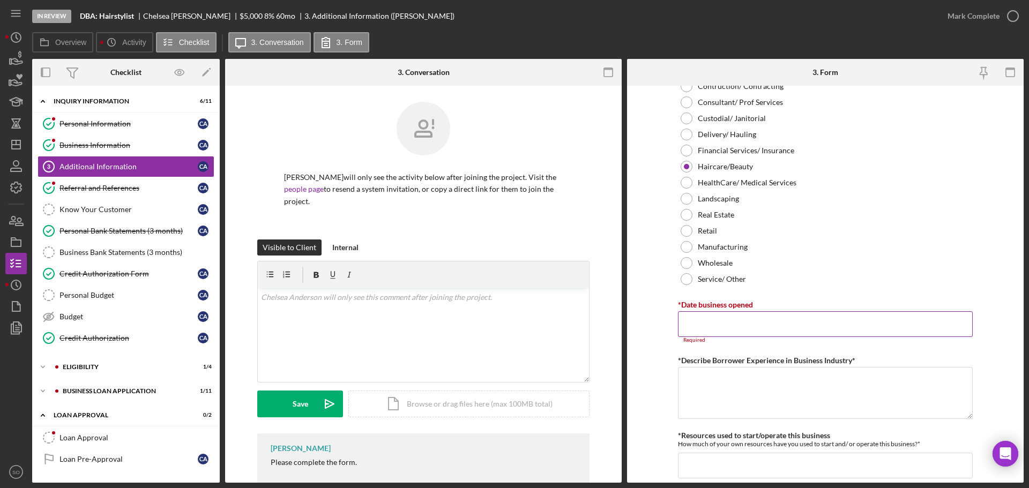
click at [798, 328] on input "*Date business opened" at bounding box center [825, 324] width 295 height 26
paste input "01/10/2023"
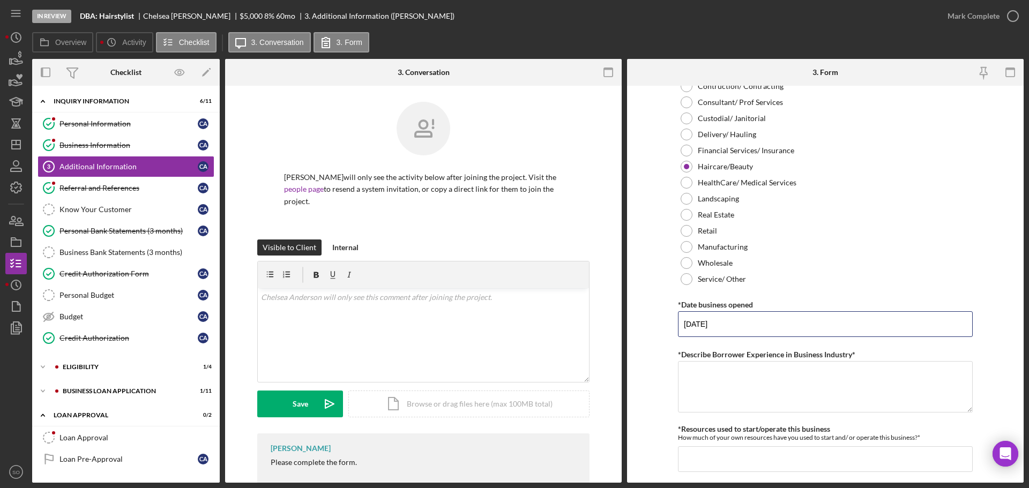
type input "01/10/2023"
click at [653, 365] on form "Personal Information *Mobile Phone (314) 706-2577 Phone What is the best number…" at bounding box center [825, 284] width 396 height 397
click at [730, 371] on textarea "*Describe Borrower Experience in Business Industry*" at bounding box center [825, 386] width 295 height 51
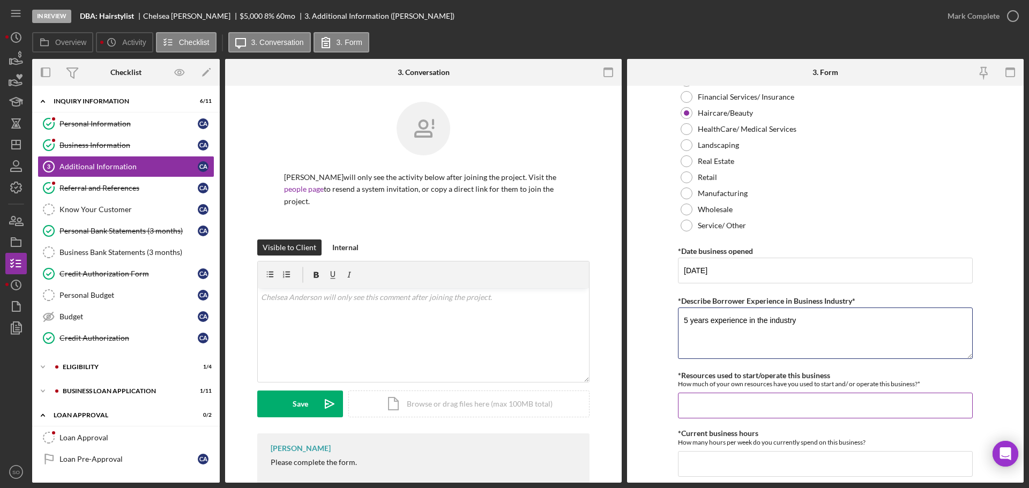
type textarea "5 years experience in the industry"
click at [770, 394] on input "*Resources used to start/operate this business" at bounding box center [825, 406] width 295 height 26
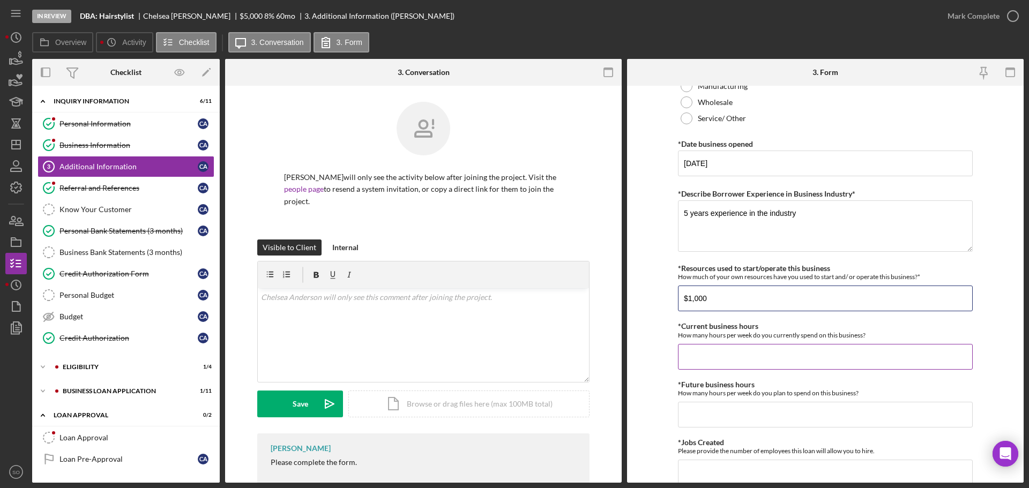
type input "$1,000"
click at [755, 357] on input "*Current business hours" at bounding box center [825, 357] width 295 height 26
type input "40"
click at [702, 418] on input "*Future business hours" at bounding box center [825, 415] width 295 height 26
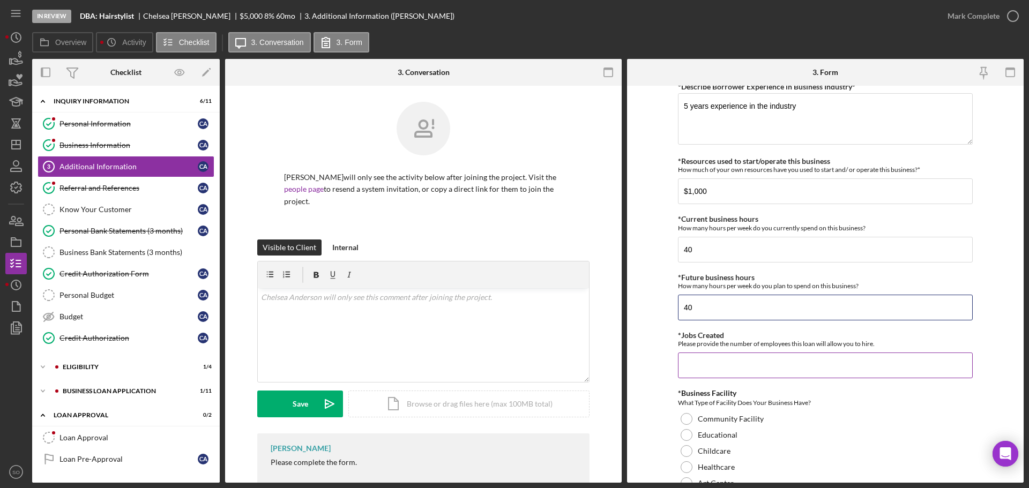
type input "40"
click at [702, 370] on input "*Jobs Created" at bounding box center [825, 366] width 295 height 26
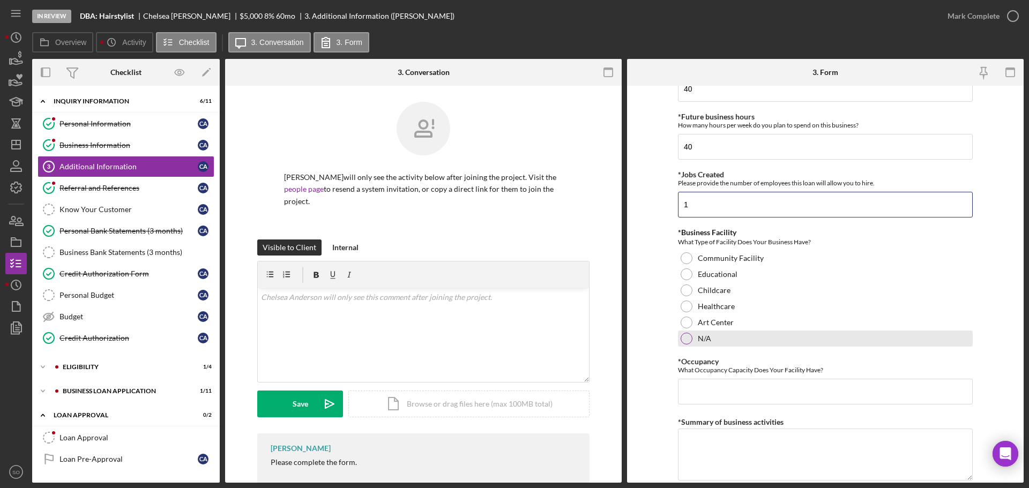
type input "1"
click at [684, 338] on div at bounding box center [686, 339] width 12 height 12
click at [718, 389] on input "*Occupancy" at bounding box center [825, 392] width 295 height 26
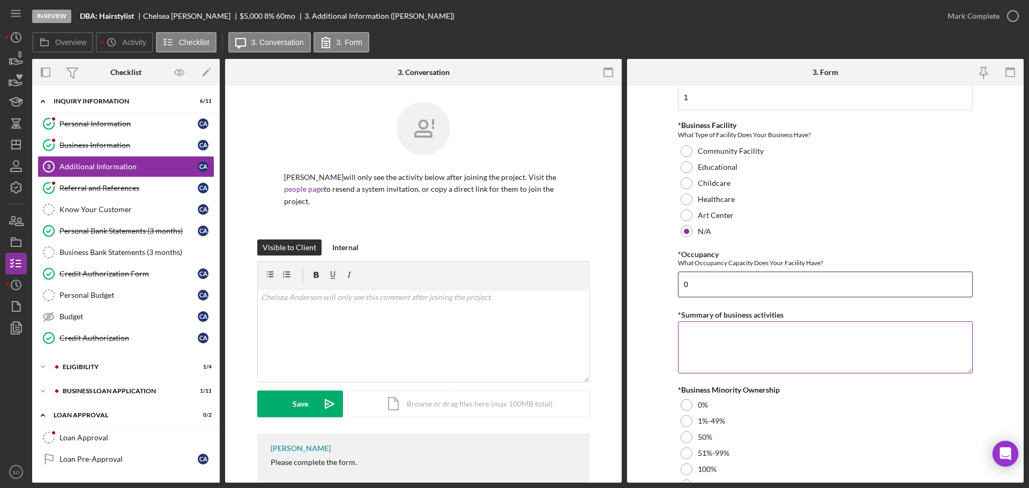
type input "0"
click at [731, 350] on textarea "*Summary of business activities" at bounding box center [825, 346] width 295 height 51
click at [710, 349] on textarea "*Summary of business activities" at bounding box center [825, 346] width 295 height 51
paste textarea "Hairstylist"
type textarea "Hairstylist"
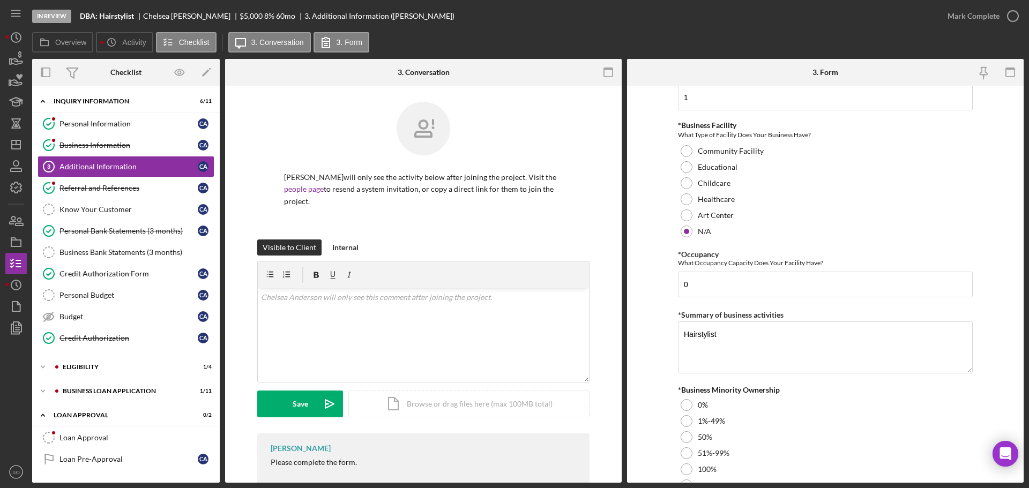
click at [650, 378] on form "Personal Information *Mobile Phone (314) 706-2577 Phone What is the best number…" at bounding box center [825, 284] width 396 height 397
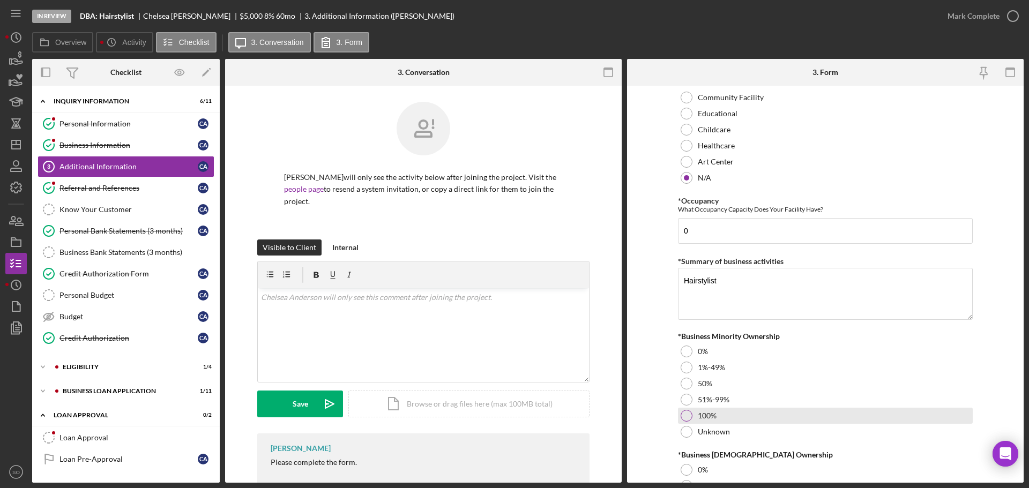
click at [687, 415] on div at bounding box center [686, 416] width 12 height 12
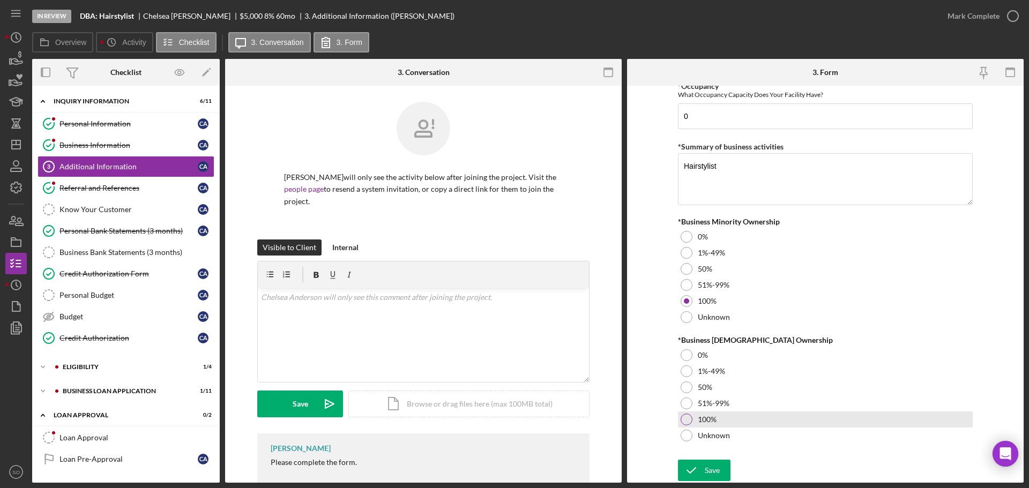
click at [690, 416] on div at bounding box center [686, 420] width 12 height 12
click at [715, 463] on div "Save" at bounding box center [712, 470] width 15 height 21
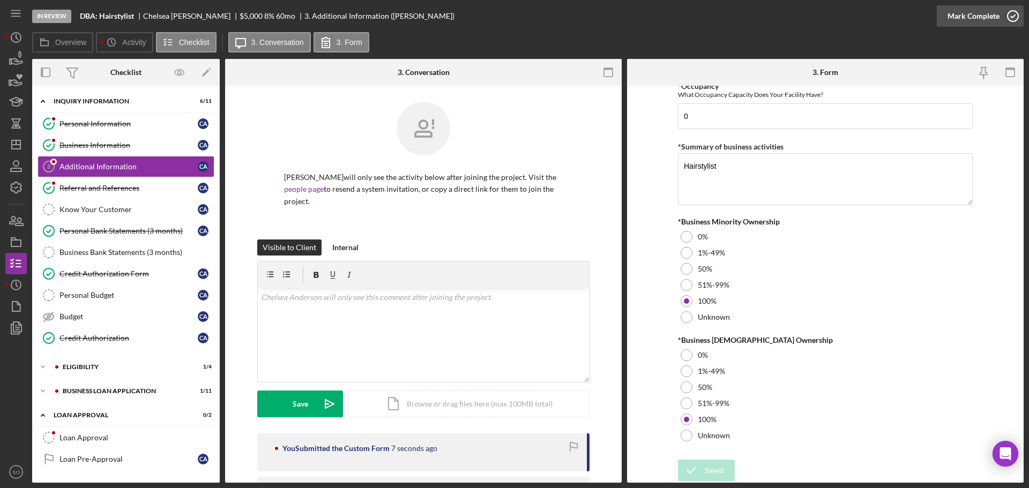
click at [950, 17] on div "Mark Complete" at bounding box center [973, 15] width 52 height 21
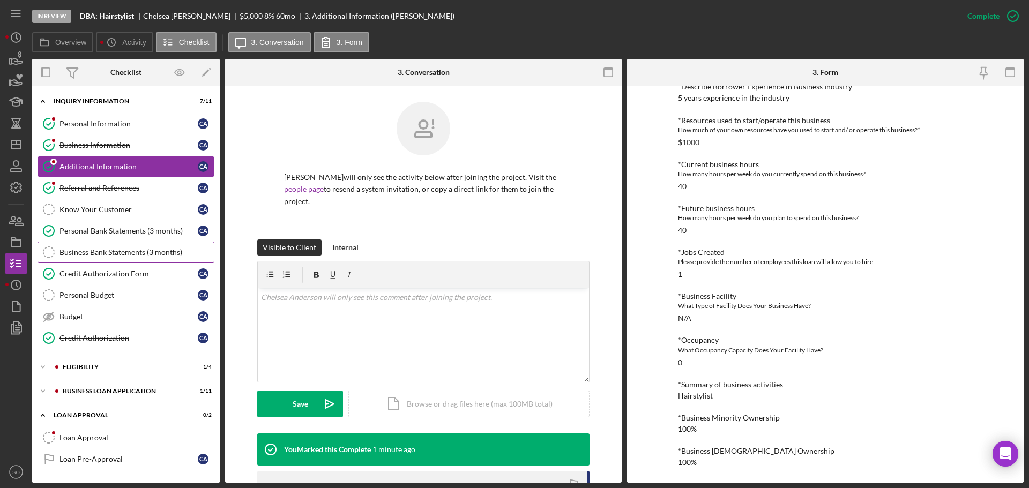
scroll to position [46, 0]
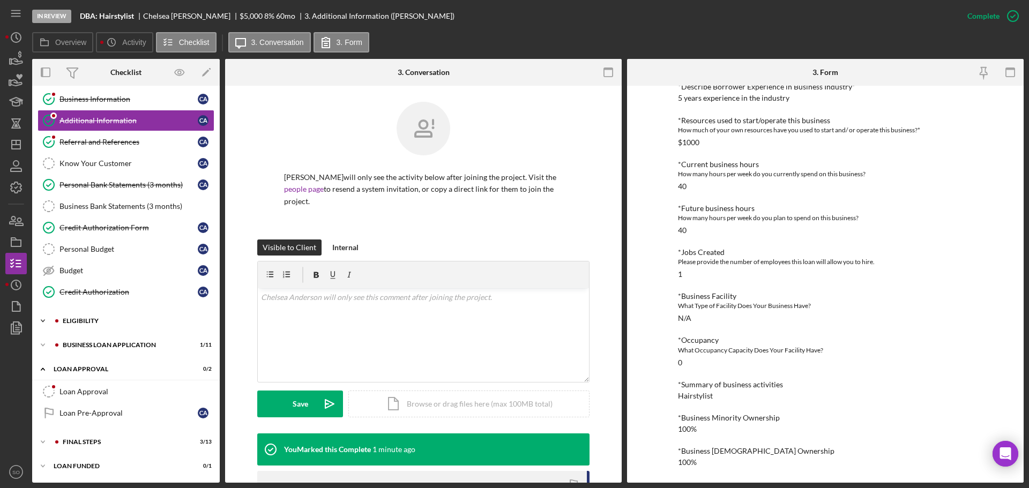
click at [101, 327] on div "Icon/Expander Eligibility 1 / 4" at bounding box center [126, 320] width 188 height 21
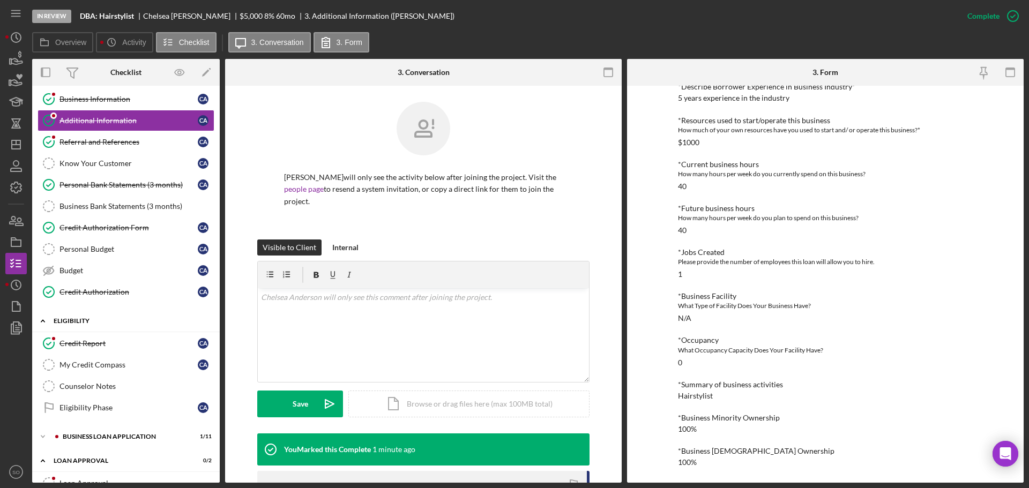
scroll to position [138, 0]
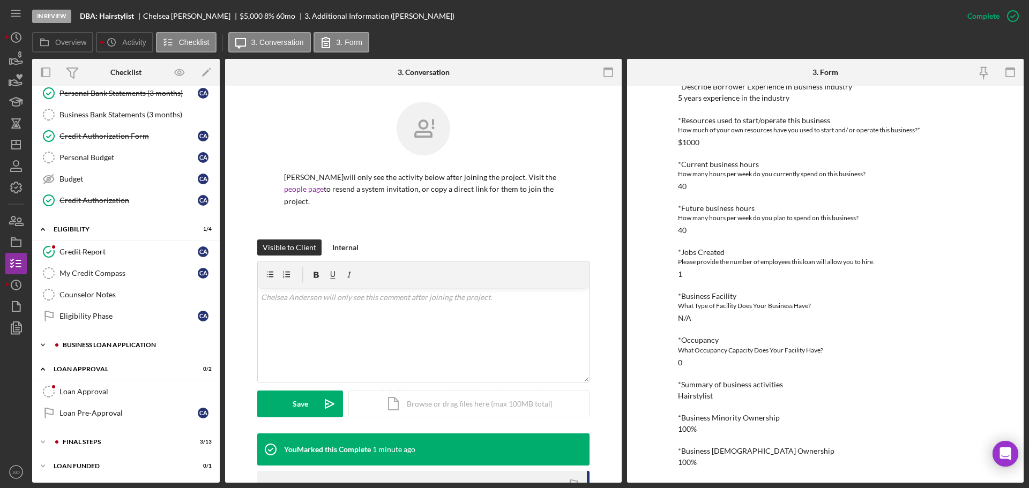
click at [133, 342] on div "BUSINESS LOAN APPLICATION" at bounding box center [135, 345] width 144 height 6
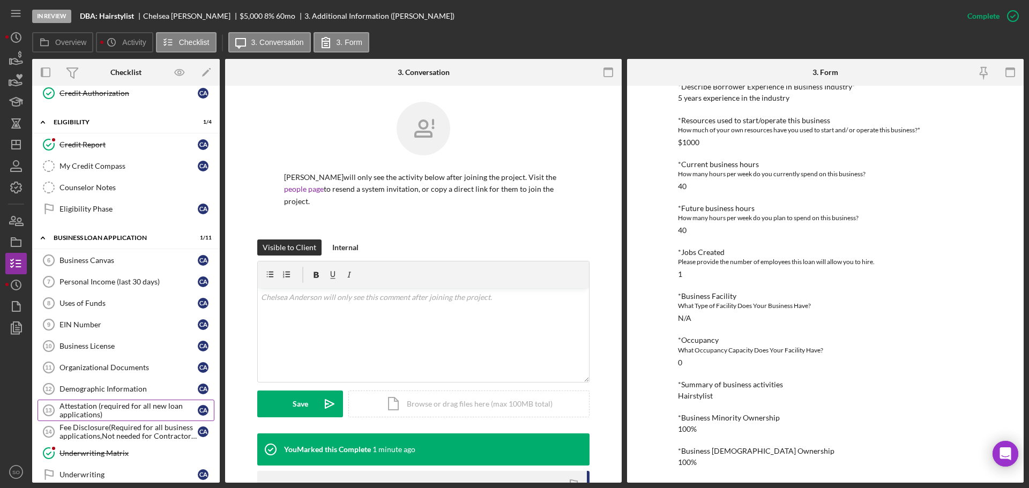
scroll to position [31, 0]
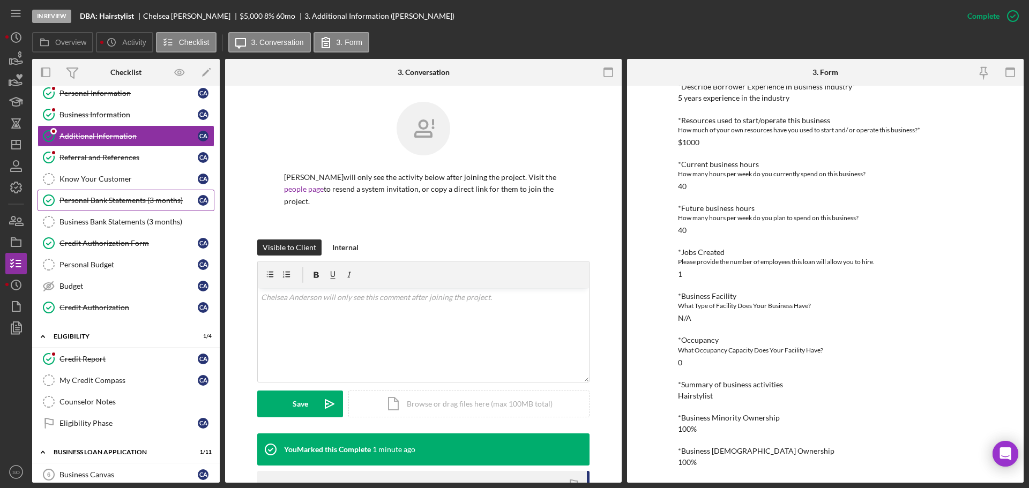
click at [136, 204] on div "Personal Bank Statements (3 months)" at bounding box center [128, 200] width 138 height 9
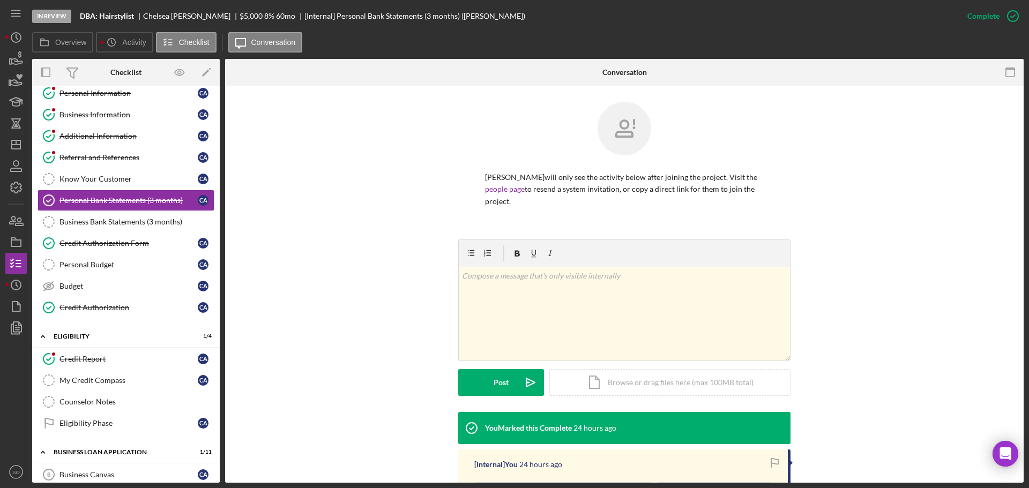
scroll to position [171, 0]
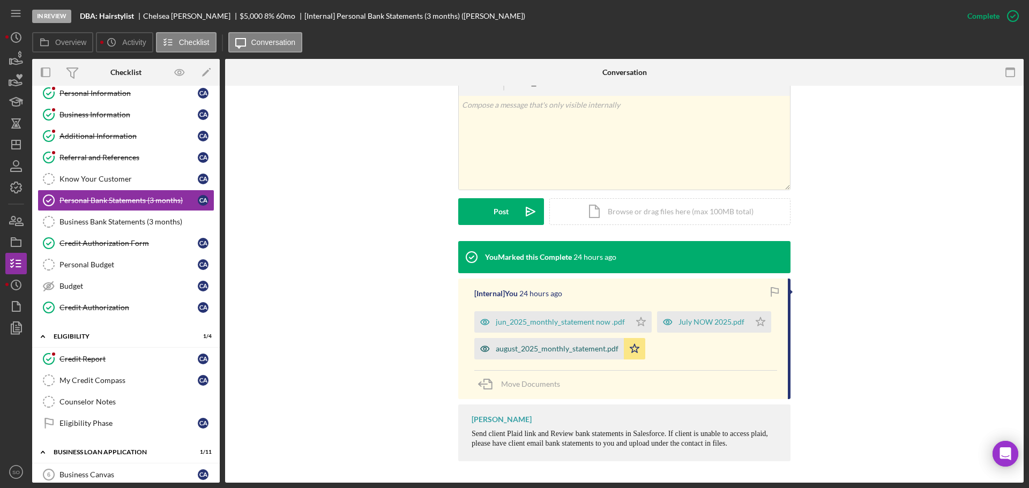
click at [573, 349] on div "august_2025_monthly_statement.pdf" at bounding box center [557, 349] width 123 height 9
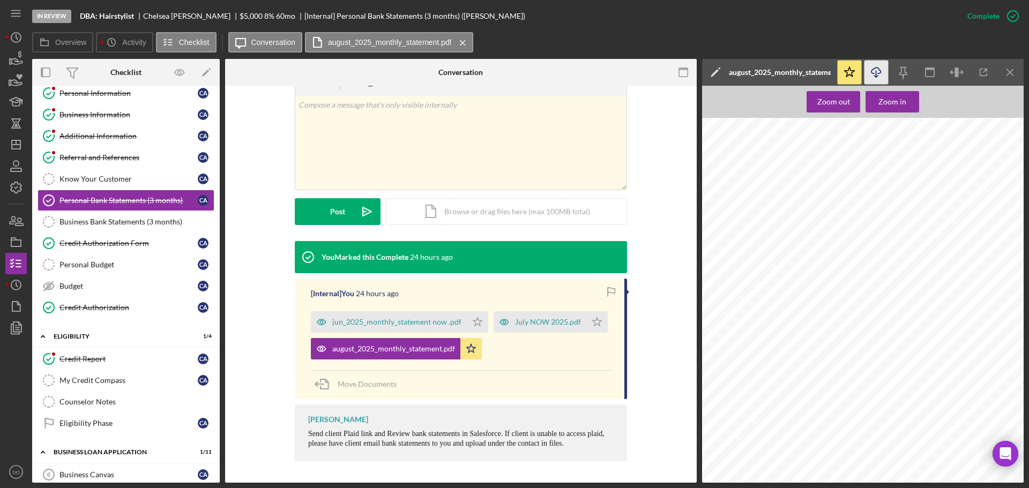
click at [882, 70] on icon "Icon/Download" at bounding box center [876, 73] width 24 height 24
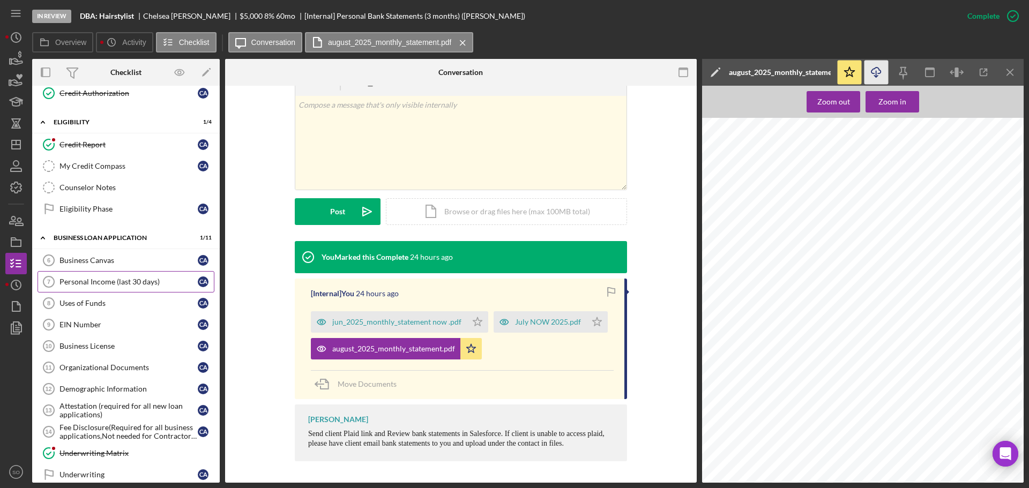
click at [119, 281] on div "Personal Income (last 30 days)" at bounding box center [128, 282] width 138 height 9
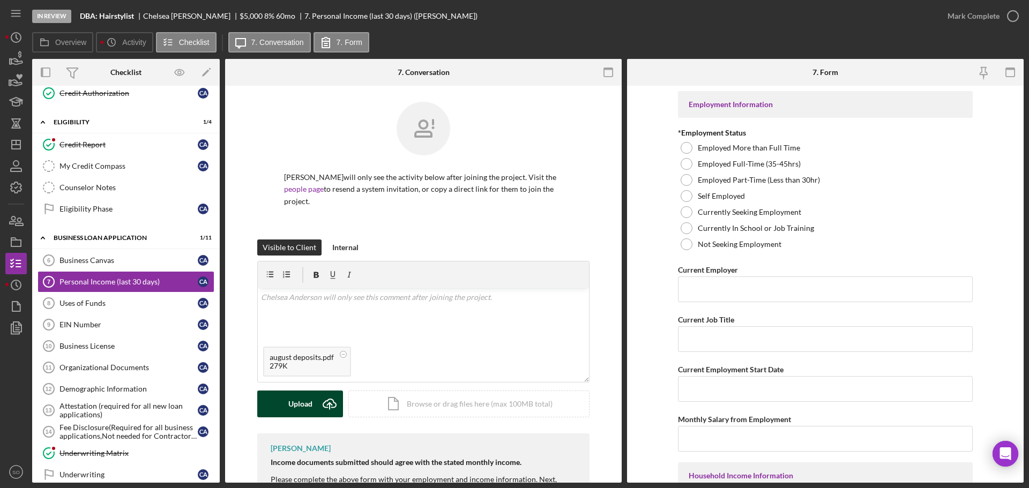
click at [301, 400] on div "Upload" at bounding box center [300, 404] width 24 height 27
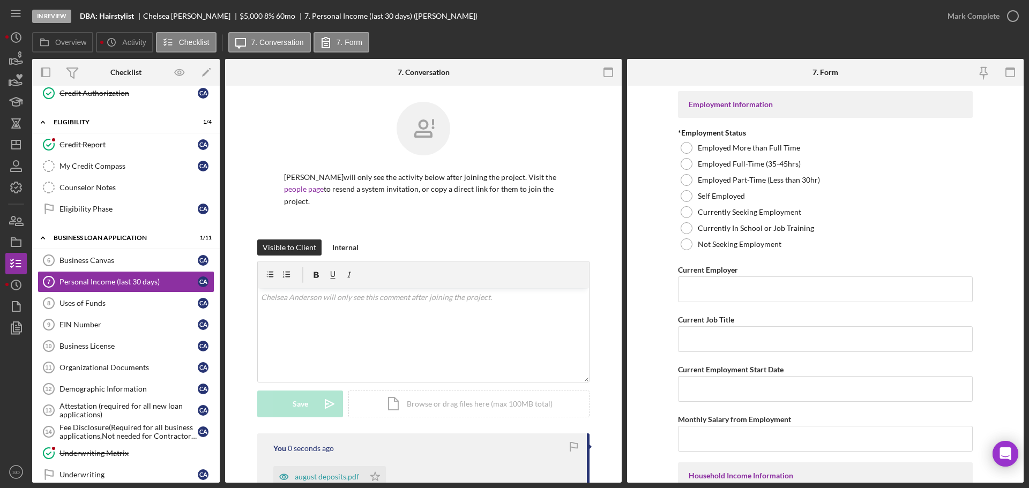
scroll to position [107, 0]
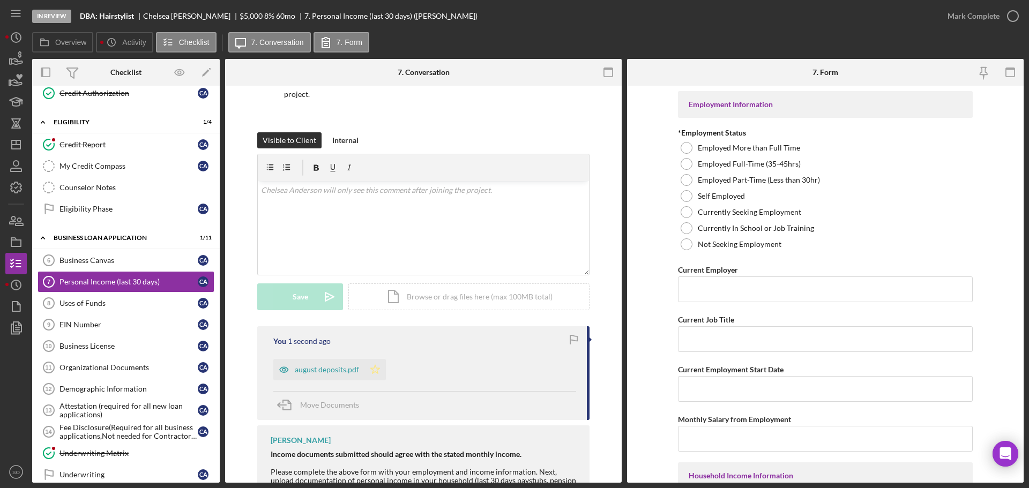
click at [379, 369] on icon "Icon/Star" at bounding box center [374, 369] width 21 height 21
click at [684, 196] on div at bounding box center [686, 196] width 12 height 12
click at [692, 286] on input "Current Employer" at bounding box center [825, 289] width 295 height 26
paste input "DBA: Hairstylist"
type input "DBA: Hairstylist"
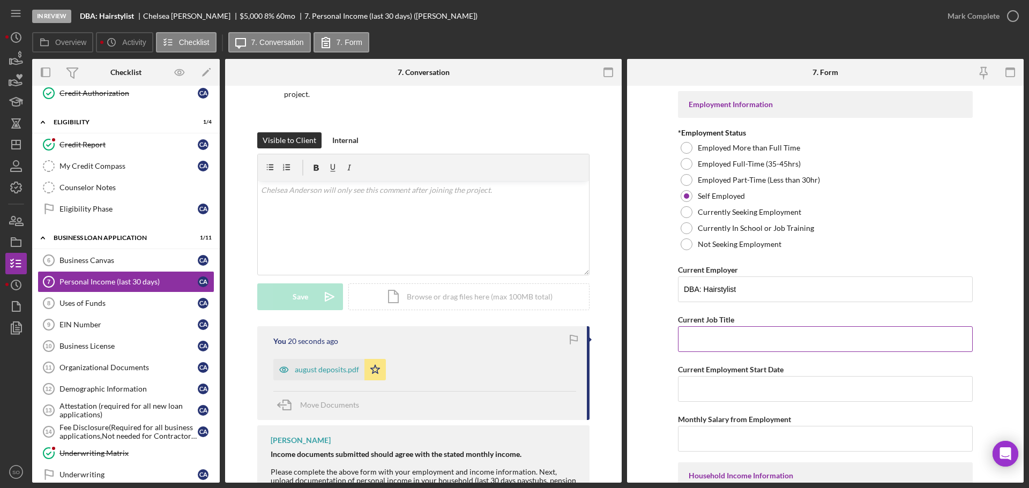
click at [738, 336] on input "Current Job Title" at bounding box center [825, 339] width 295 height 26
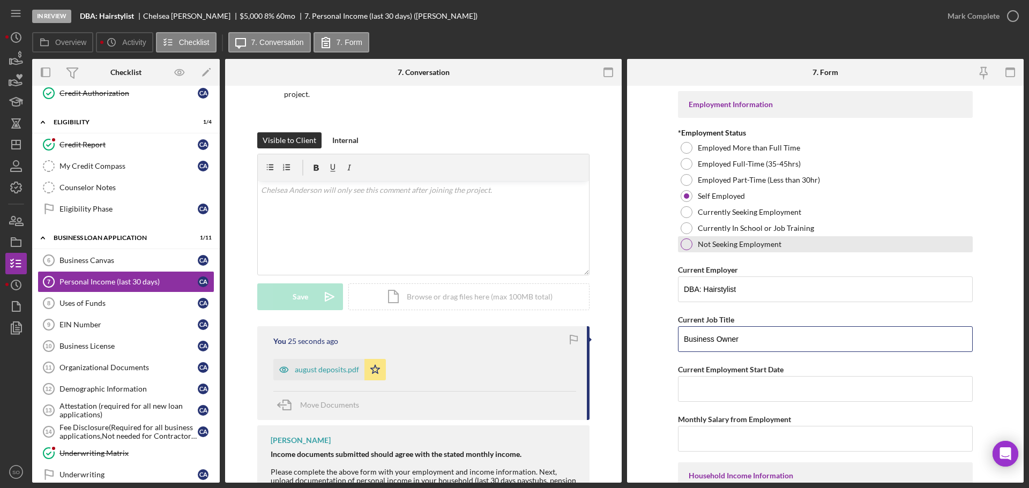
type input "Business Owner"
click at [722, 376] on input "Current Employment Start Date" at bounding box center [825, 389] width 295 height 26
paste input "01/10/2023"
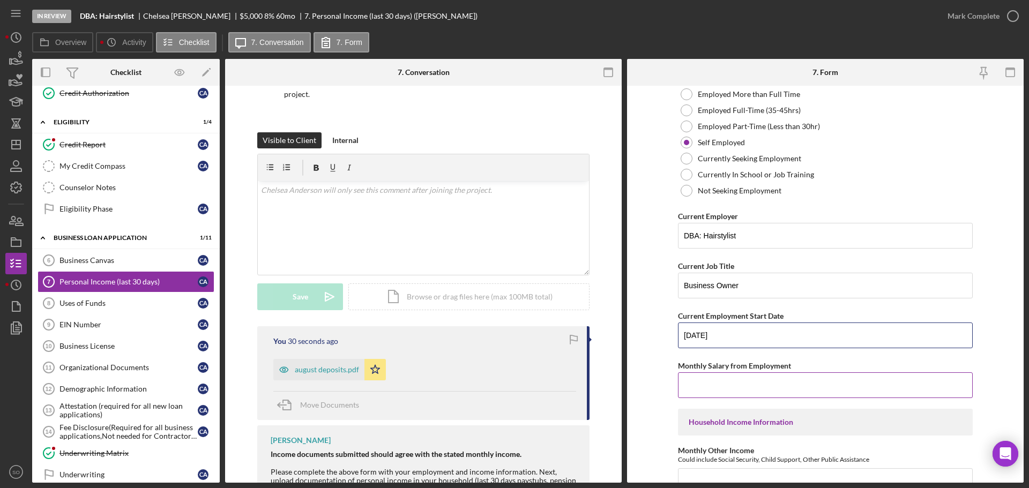
type input "01/10/2023"
click at [741, 377] on input "Monthly Salary from Employment" at bounding box center [825, 385] width 295 height 26
type input "$5,800"
click at [639, 385] on form "Employment Information *Employment Status Employed More than Full Time Employed…" at bounding box center [825, 284] width 396 height 397
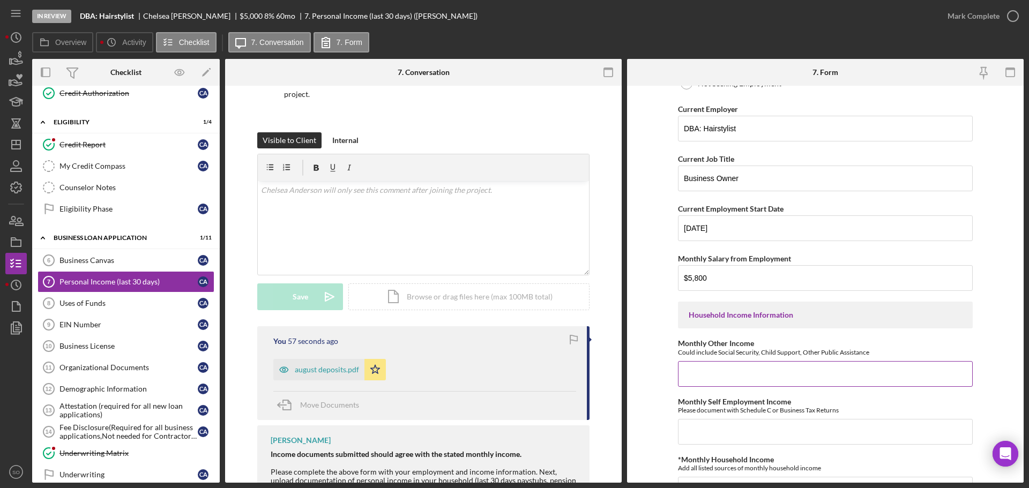
click at [707, 369] on input "Monthly Other Income" at bounding box center [825, 374] width 295 height 26
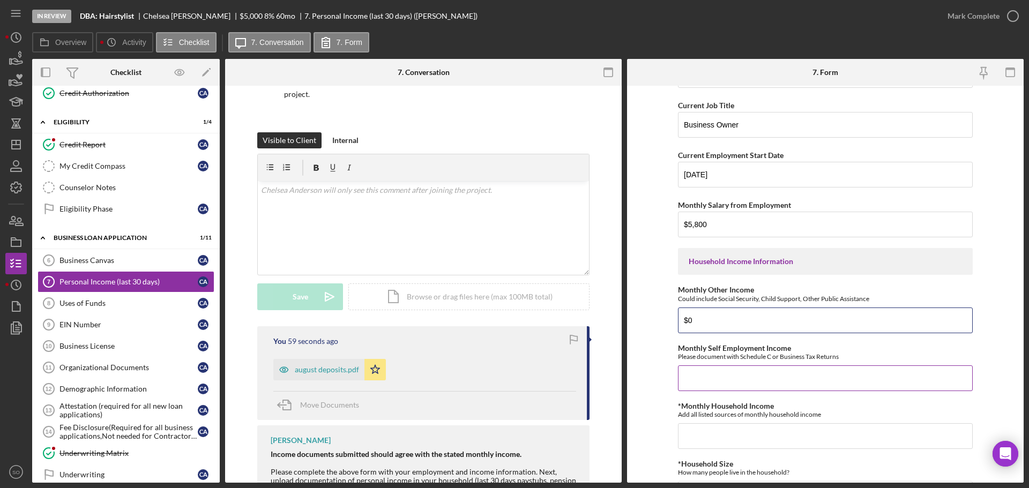
type input "$0"
click at [724, 379] on input "Monthly Self Employment Income" at bounding box center [825, 378] width 295 height 26
type input "$5,800"
click at [739, 447] on input "*Monthly Household Income" at bounding box center [825, 436] width 295 height 26
type input "$5,800"
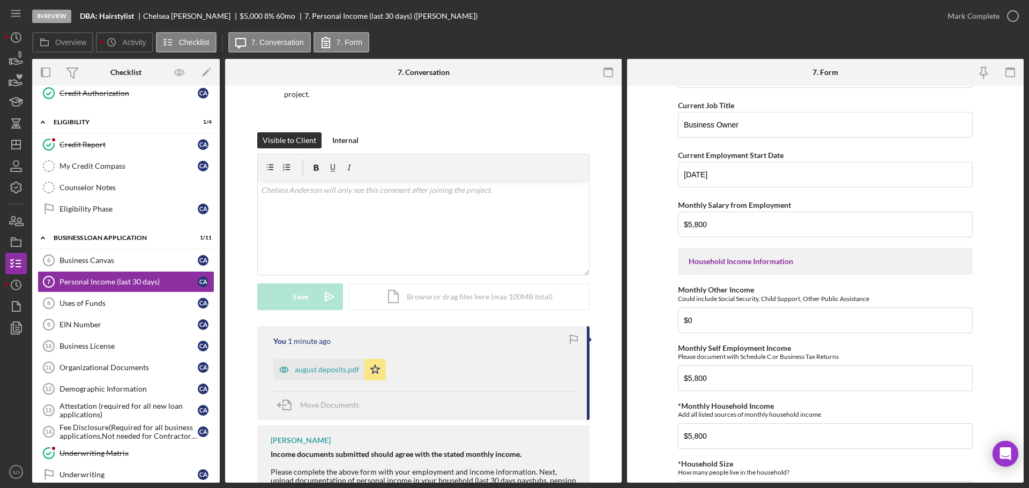
click at [655, 413] on form "Employment Information *Employment Status Employed More than Full Time Employed…" at bounding box center [825, 284] width 396 height 397
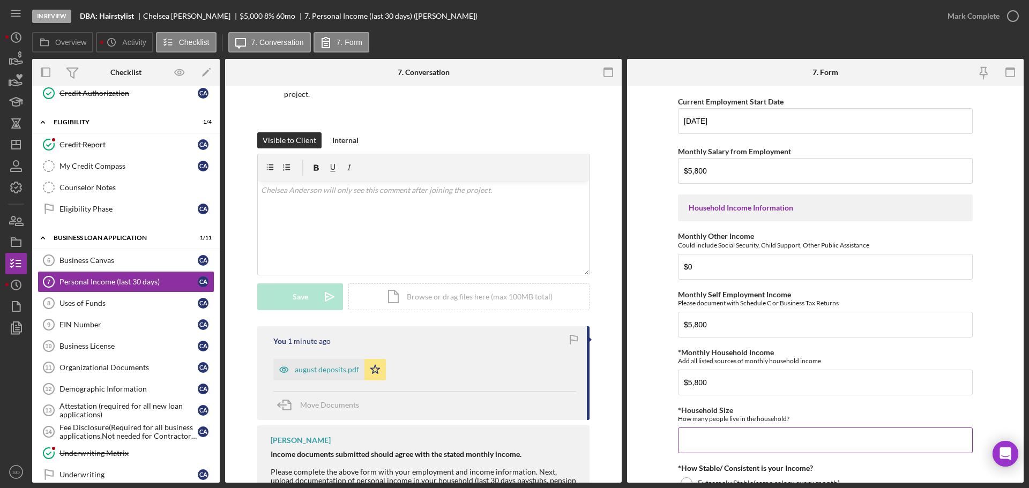
click at [716, 435] on input "*Household Size" at bounding box center [825, 441] width 295 height 26
type input "3"
click at [646, 428] on form "Employment Information *Employment Status Employed More than Full Time Employed…" at bounding box center [825, 284] width 396 height 397
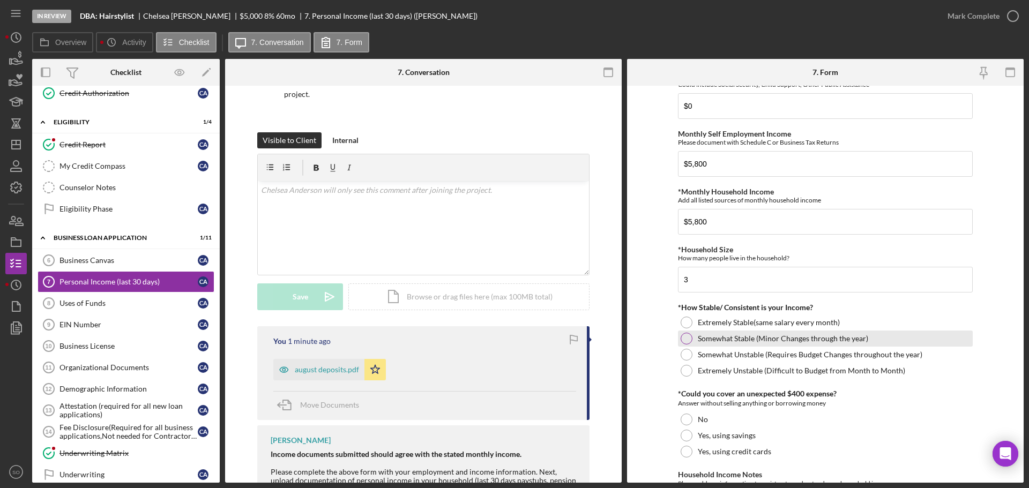
click at [687, 339] on div at bounding box center [686, 339] width 12 height 12
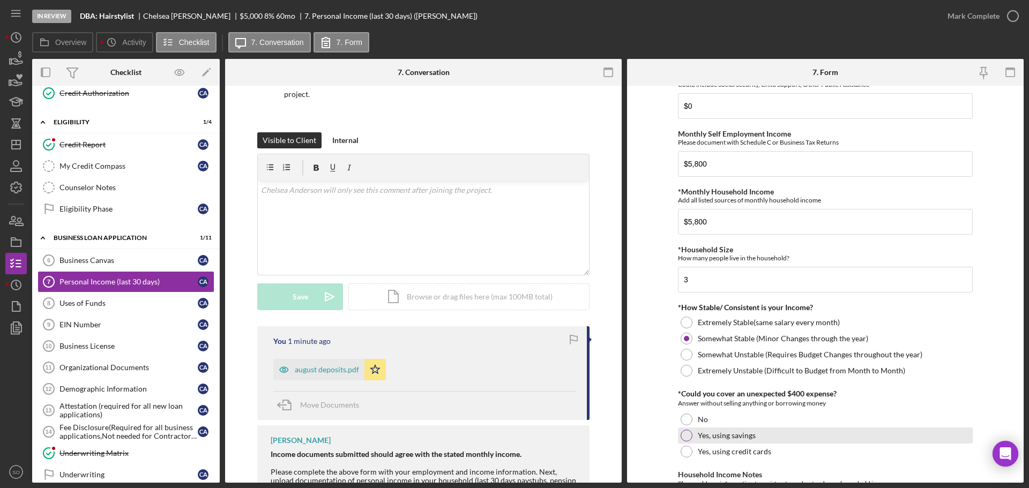
click at [684, 438] on div at bounding box center [686, 436] width 12 height 12
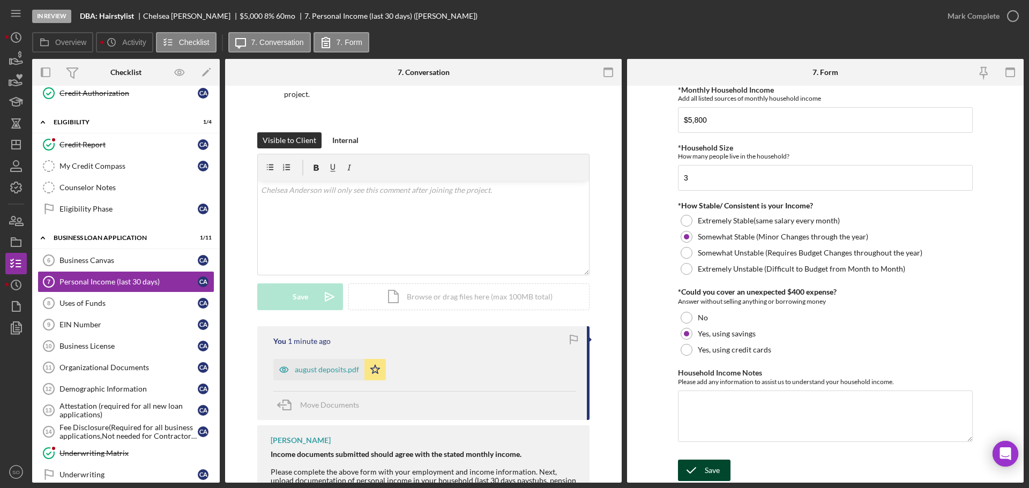
click at [715, 466] on div "Save" at bounding box center [712, 470] width 15 height 21
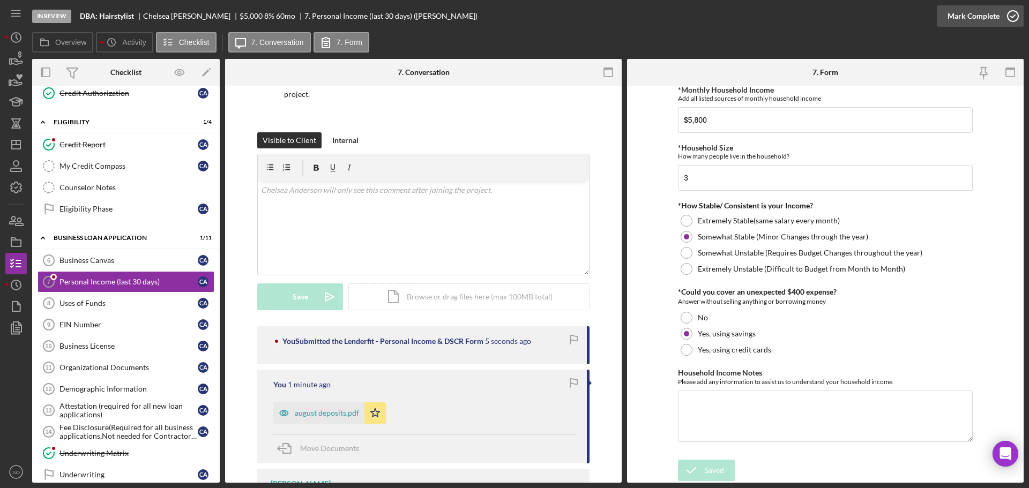
click at [961, 14] on div "Mark Complete" at bounding box center [973, 15] width 52 height 21
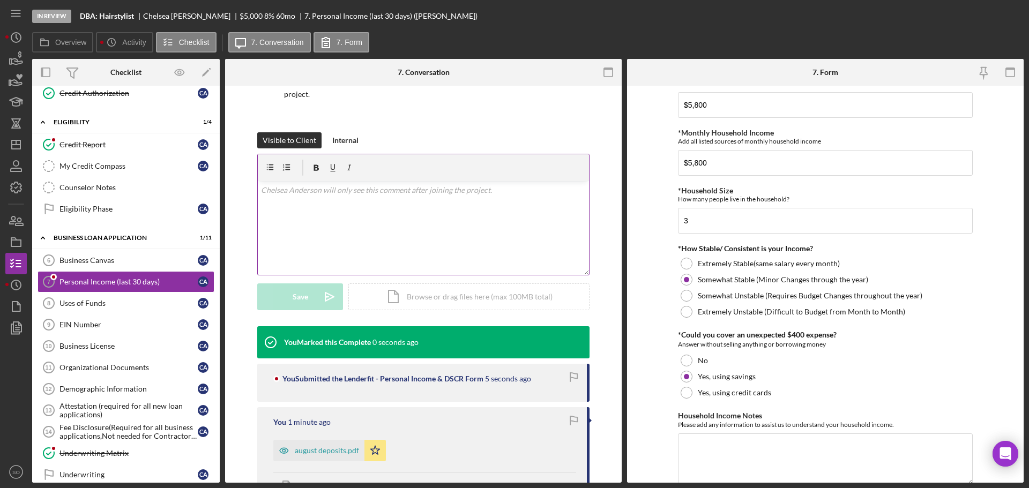
scroll to position [573, 0]
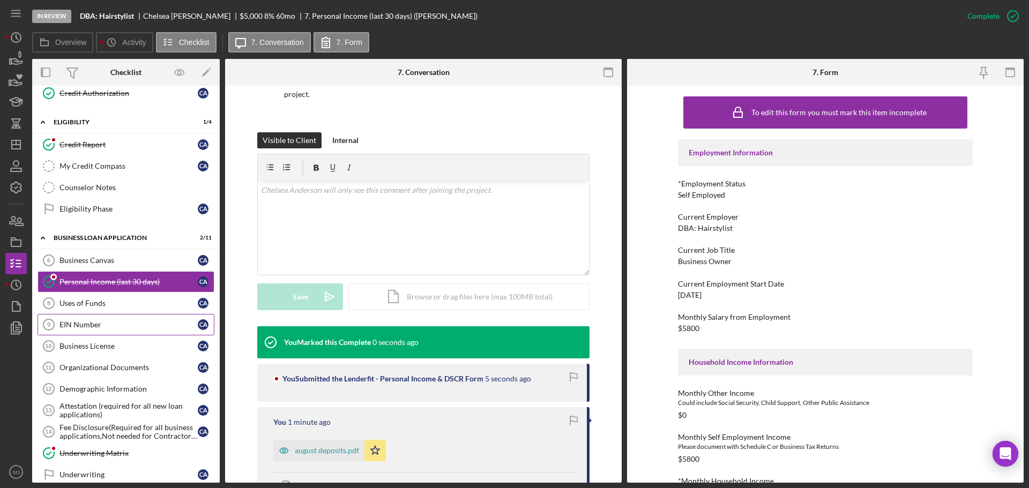
drag, startPoint x: 126, startPoint y: 296, endPoint x: 145, endPoint y: 314, distance: 25.8
click at [126, 296] on link "Uses of Funds 8 Uses of Funds C A" at bounding box center [126, 303] width 177 height 21
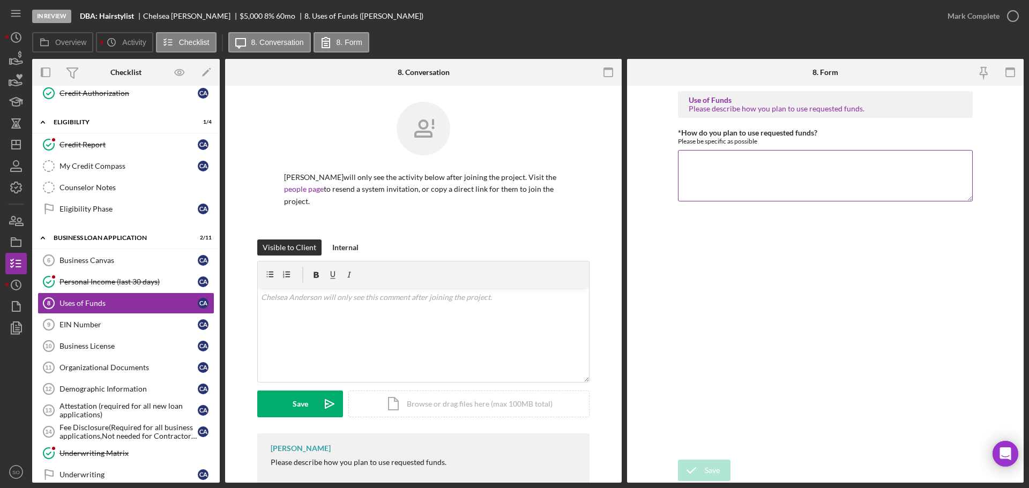
click at [715, 166] on textarea "*How do you plan to use requested funds?" at bounding box center [825, 175] width 295 height 51
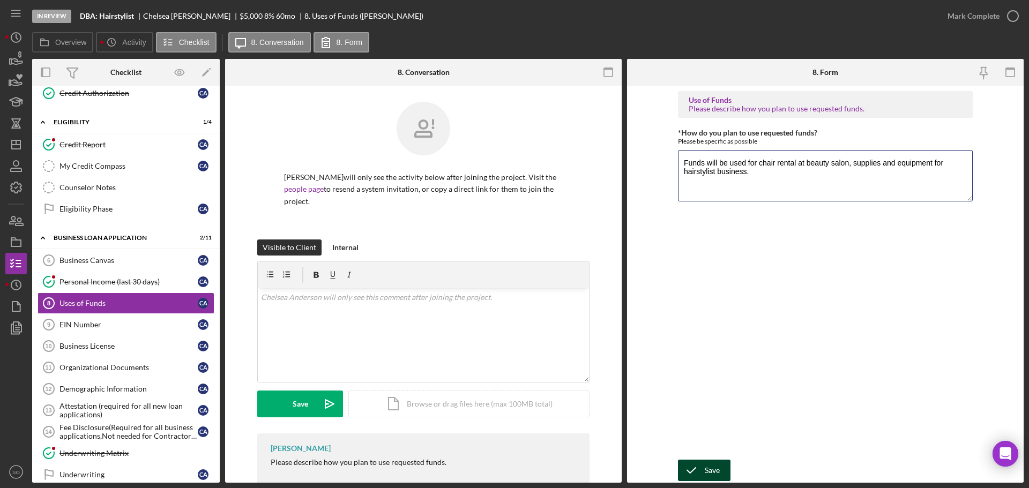
type textarea "Funds will be used for chair rental at beauty salon, supplies and equipment for…"
click at [711, 467] on div "Save" at bounding box center [712, 470] width 15 height 21
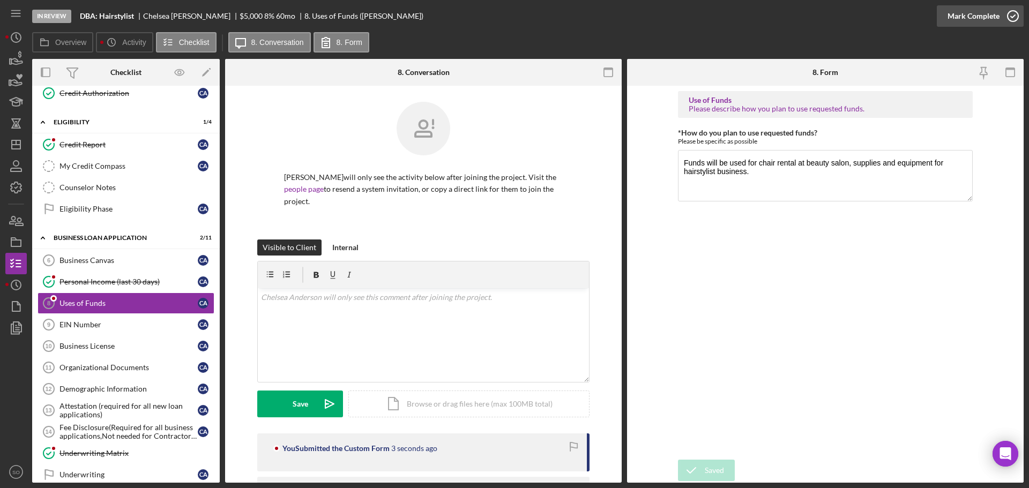
click at [948, 17] on div "Mark Complete" at bounding box center [973, 15] width 52 height 21
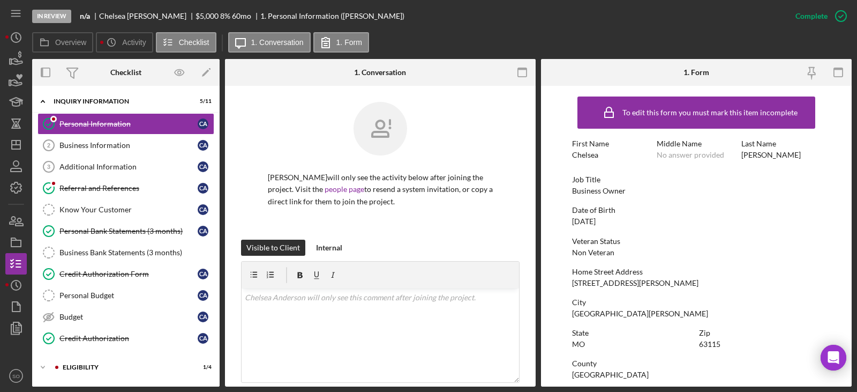
click at [607, 286] on div "[STREET_ADDRESS][PERSON_NAME]" at bounding box center [635, 283] width 126 height 9
click at [607, 286] on div "4944 Ashby ave" at bounding box center [635, 283] width 126 height 9
copy div "4944 Ashby ave"
click at [578, 310] on div "St. Louis" at bounding box center [640, 313] width 136 height 9
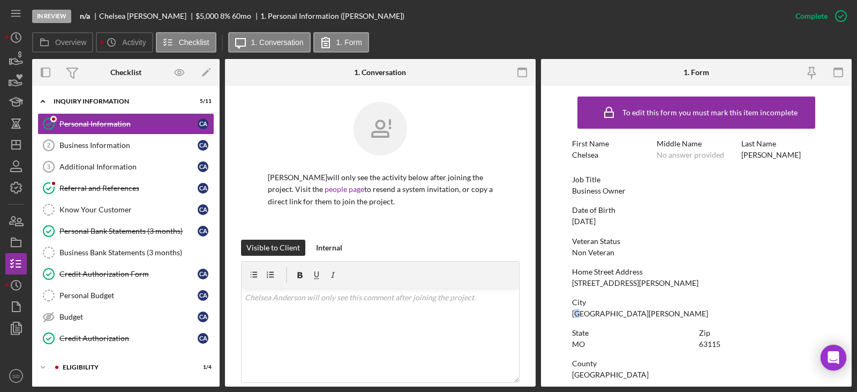
click at [578, 311] on div "St. Louis" at bounding box center [640, 313] width 136 height 9
copy div "St. Louis"
click at [716, 344] on div "63115" at bounding box center [709, 344] width 21 height 9
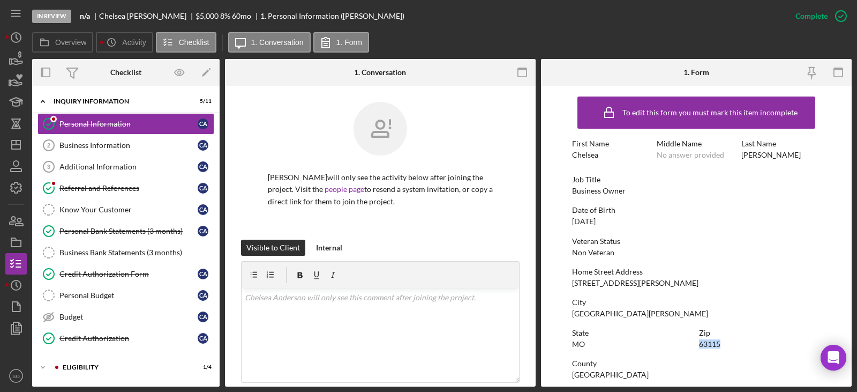
copy div "63115"
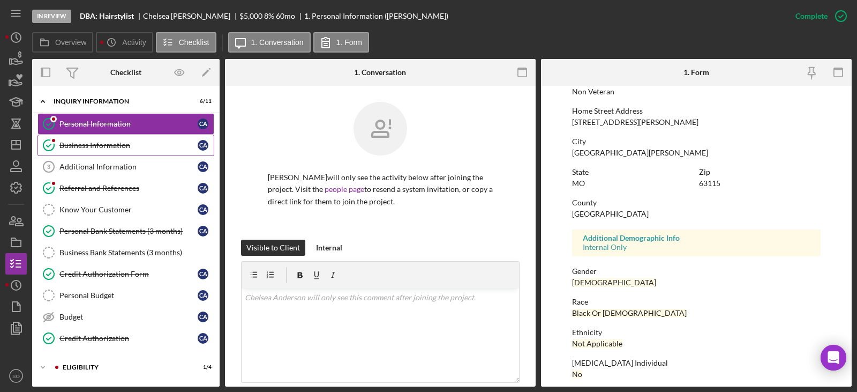
click at [115, 147] on div "Business Information" at bounding box center [128, 145] width 138 height 9
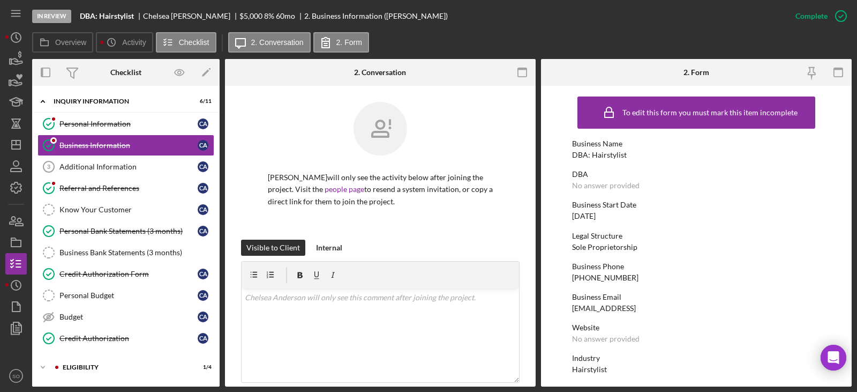
click at [612, 274] on div "[PHONE_NUMBER]" at bounding box center [605, 277] width 66 height 9
copy div "[PHONE_NUMBER]"
click at [583, 219] on div "01/10/2023" at bounding box center [584, 216] width 24 height 9
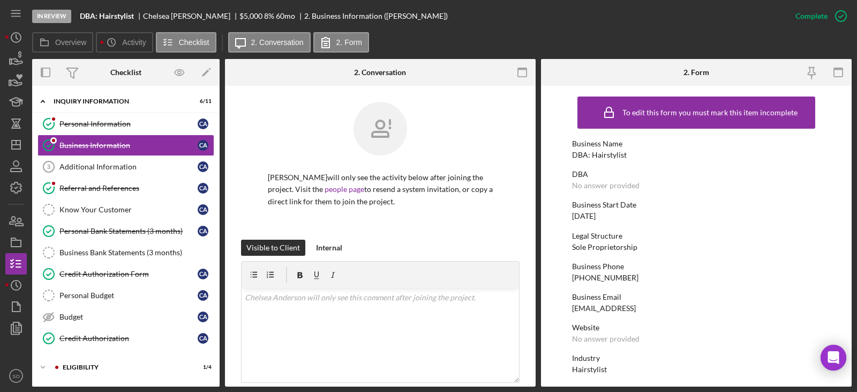
click at [583, 219] on div "01/10/2023" at bounding box center [584, 216] width 24 height 9
copy div "01/10/2023"
click at [586, 369] on div "Hairstylist" at bounding box center [589, 369] width 35 height 9
click at [586, 370] on div "Hairstylist" at bounding box center [589, 369] width 35 height 9
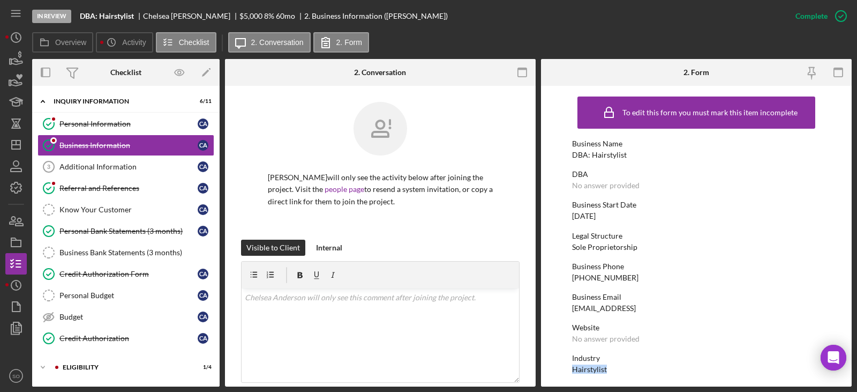
copy div "Hairstylist"
click at [598, 155] on div "DBA: Hairstylist" at bounding box center [599, 155] width 55 height 9
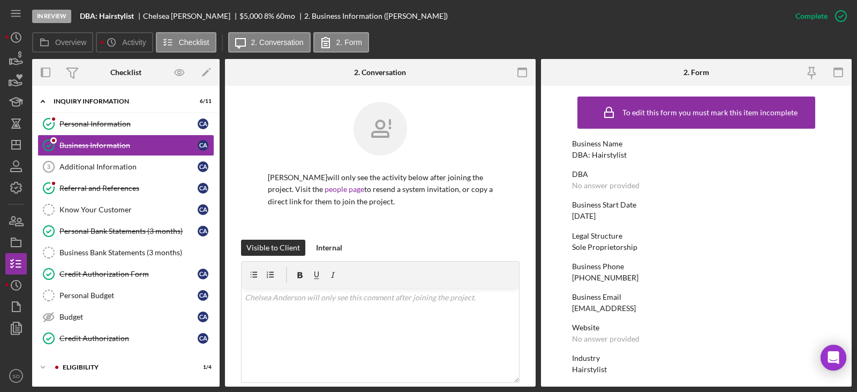
click at [598, 155] on div "DBA: Hairstylist" at bounding box center [599, 155] width 55 height 9
click at [596, 216] on div "01/10/2023" at bounding box center [584, 216] width 24 height 9
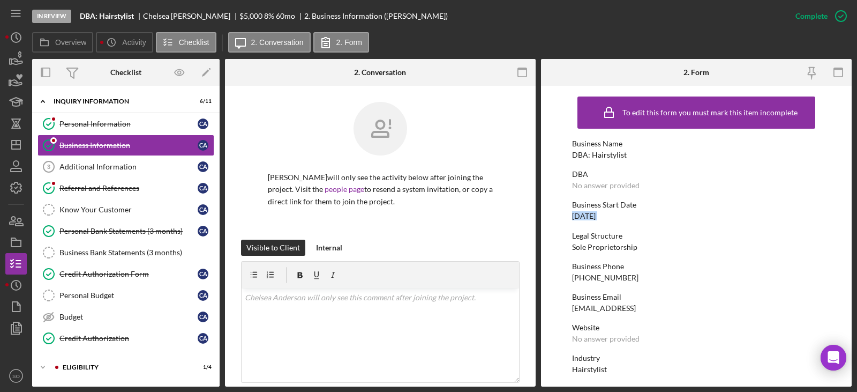
copy div "01/10/2023"
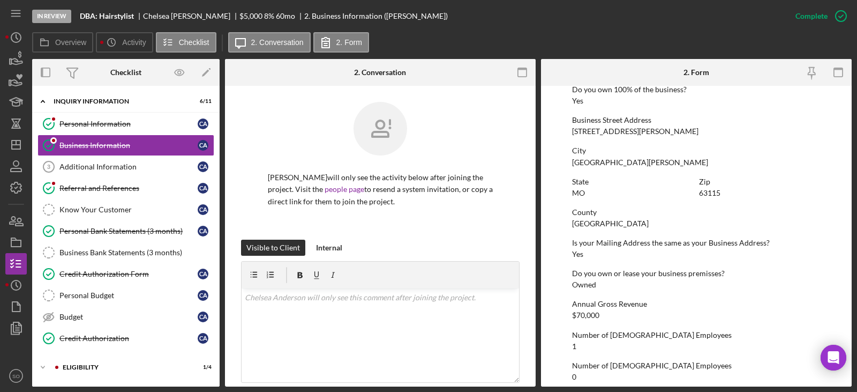
scroll to position [507, 0]
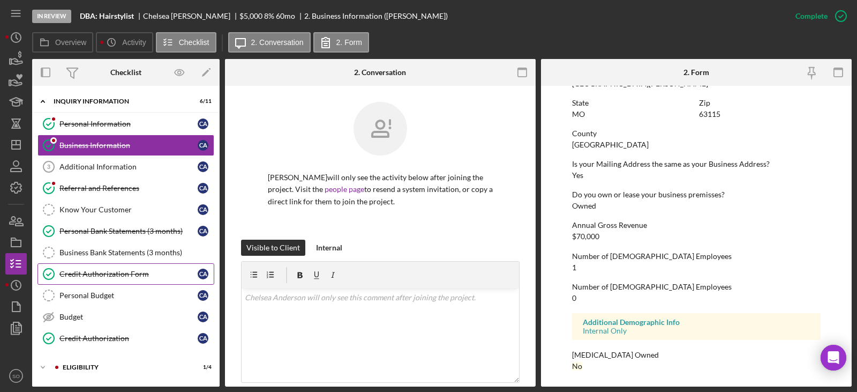
click at [128, 278] on div "Credit Authorization Form" at bounding box center [128, 274] width 138 height 9
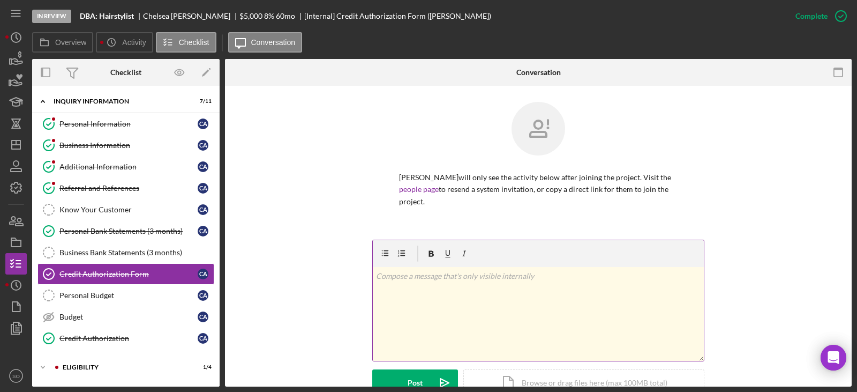
scroll to position [161, 0]
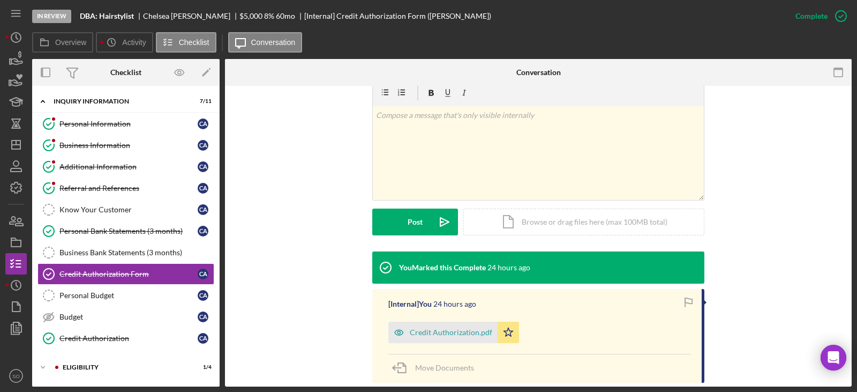
click at [469, 327] on div "Credit Authorization.pdf" at bounding box center [442, 331] width 109 height 21
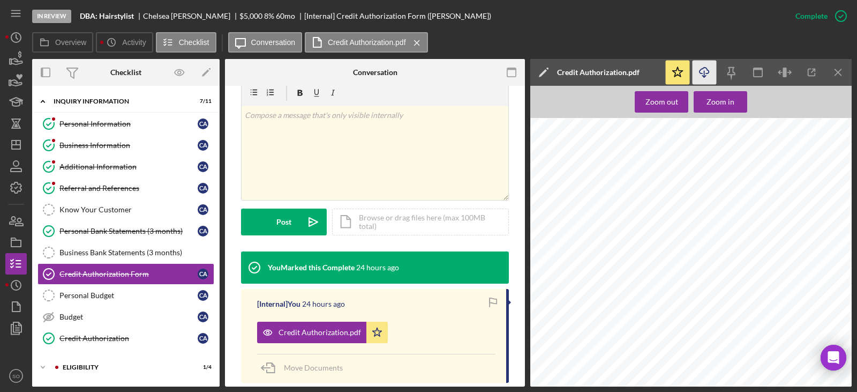
click at [698, 76] on icon "Icon/Download" at bounding box center [705, 73] width 24 height 24
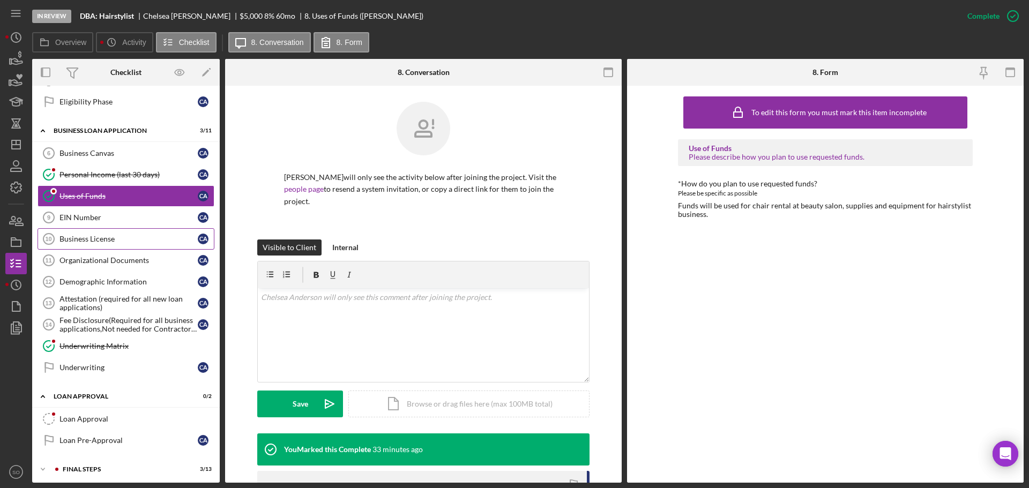
scroll to position [379, 0]
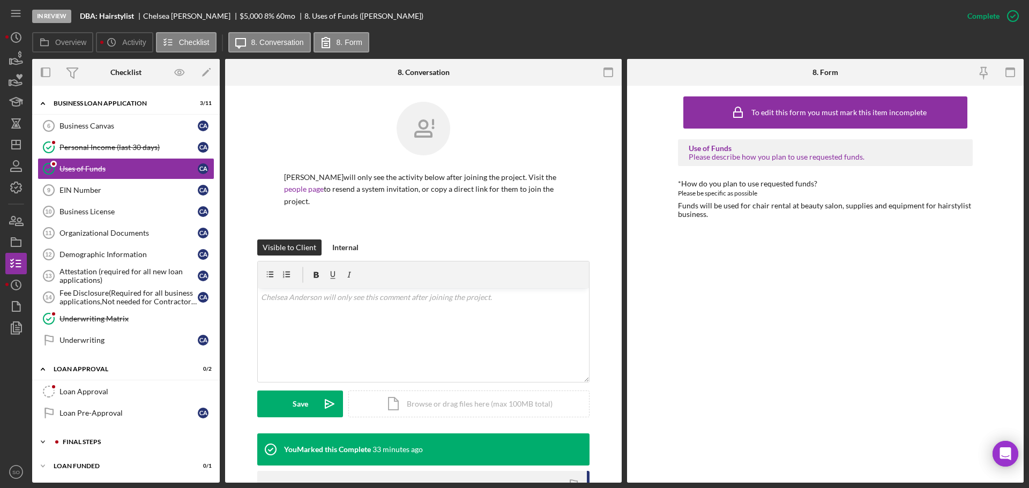
click at [119, 438] on div "Icon/Expander Final Steps 3 / 13" at bounding box center [126, 441] width 188 height 21
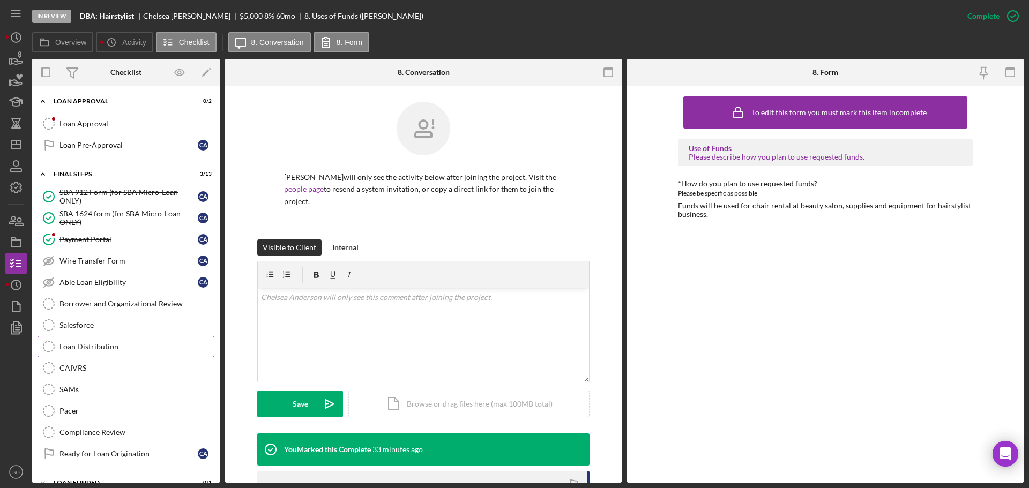
click at [113, 355] on link "Loan Distribution Loan Distribution" at bounding box center [126, 346] width 177 height 21
